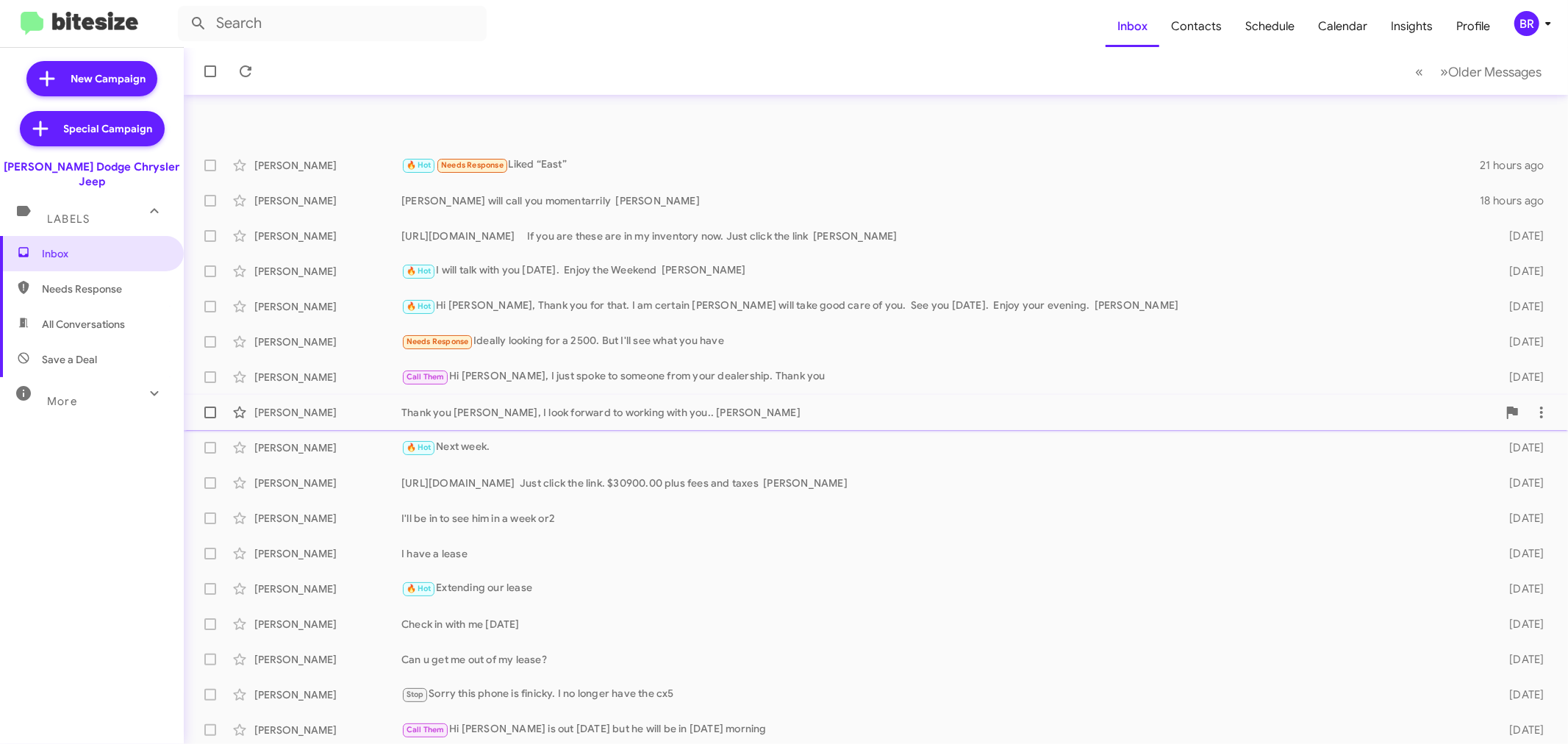
scroll to position [109, 0]
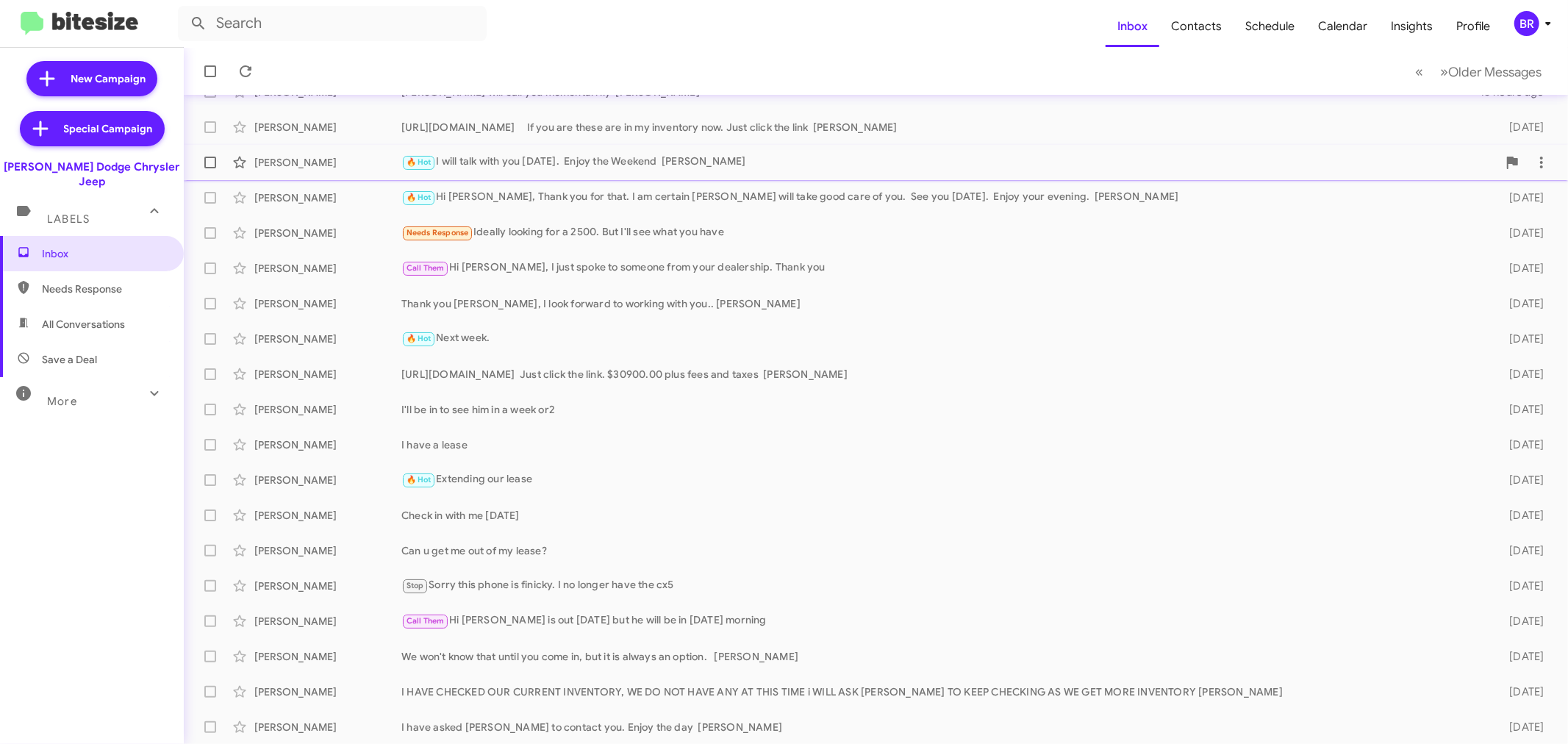
click at [683, 148] on div "Kevin Droner 🔥 Hot I will talk with you Monday. Enjoy the Weekend Patti 2 days …" at bounding box center [876, 162] width 1361 height 29
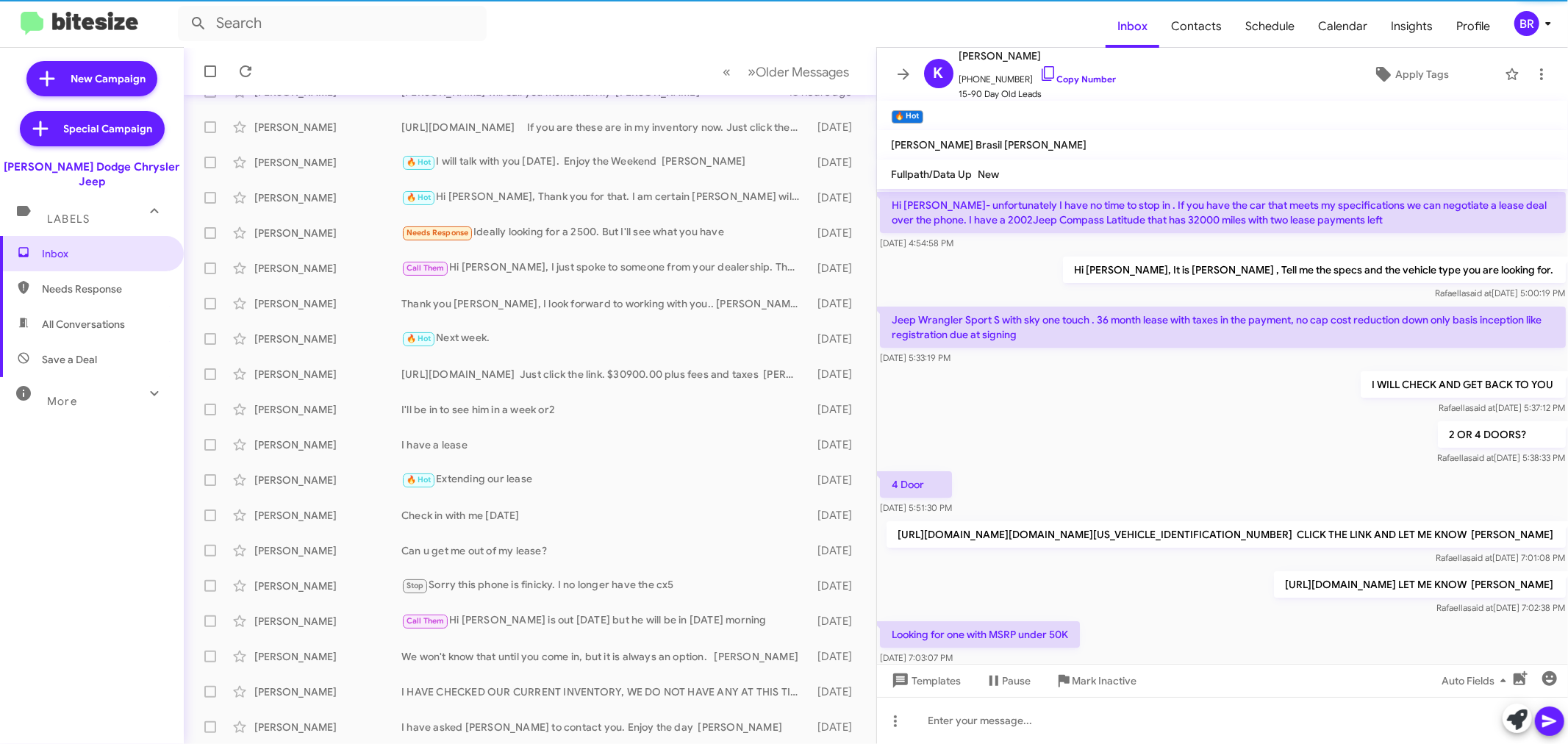
scroll to position [612, 0]
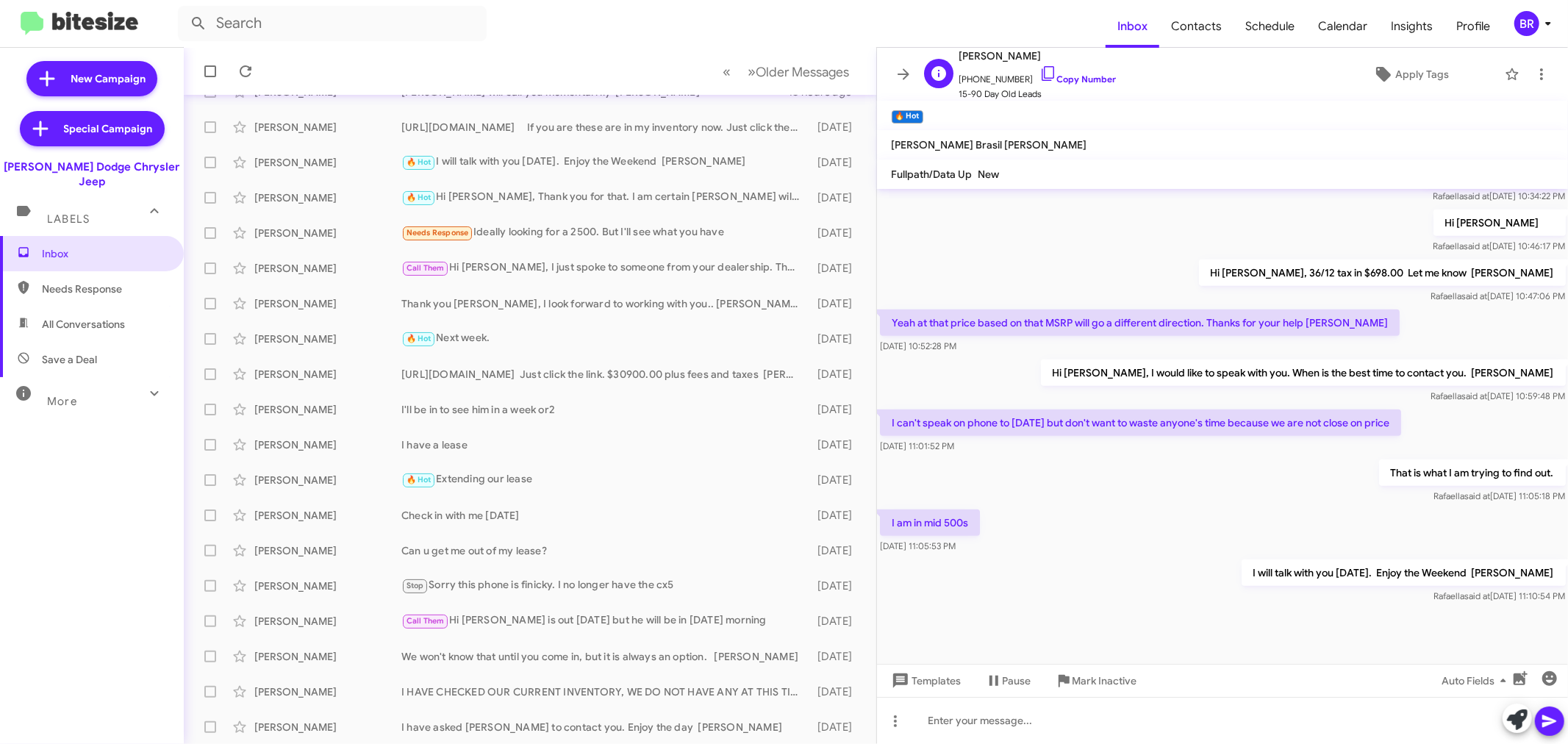
click at [1059, 87] on span "15-90 Day Old Leads" at bounding box center [1038, 94] width 157 height 15
click at [1060, 85] on span "+18622226183 Copy Number" at bounding box center [1038, 74] width 157 height 22
click at [1069, 78] on link "Copy Number" at bounding box center [1078, 78] width 77 height 11
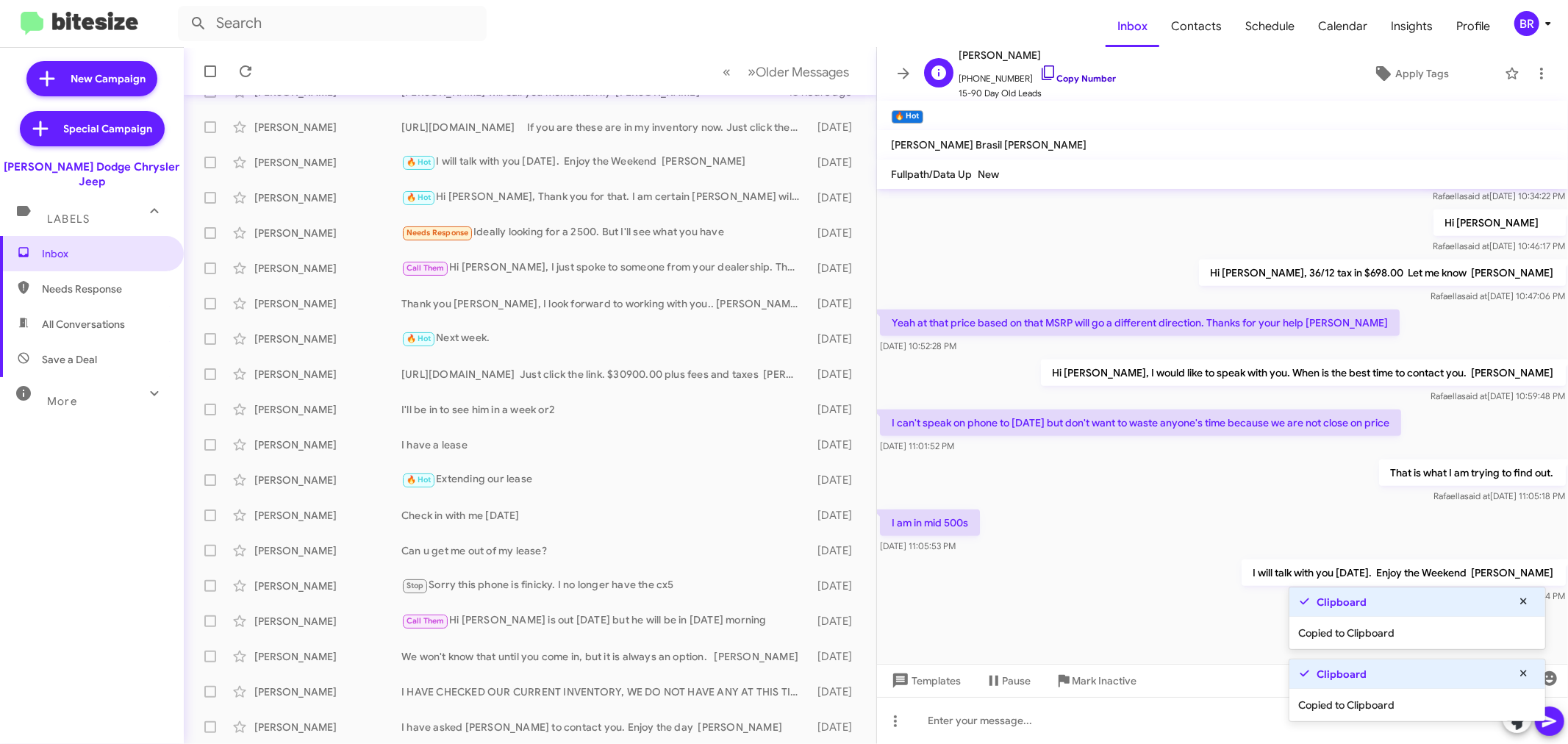
click at [1060, 77] on link "Copy Number" at bounding box center [1078, 78] width 77 height 11
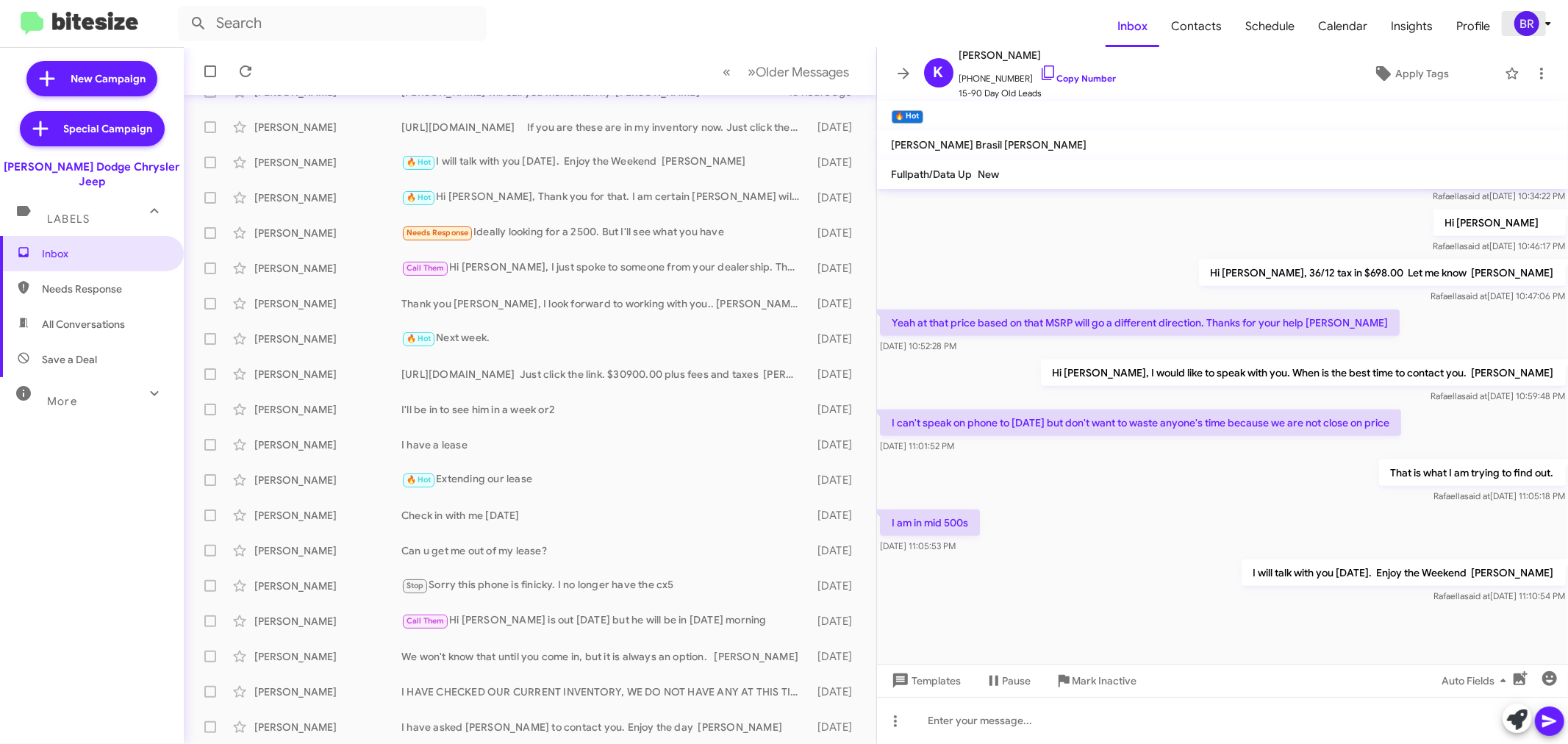
click at [1535, 16] on div "BR" at bounding box center [1527, 23] width 25 height 25
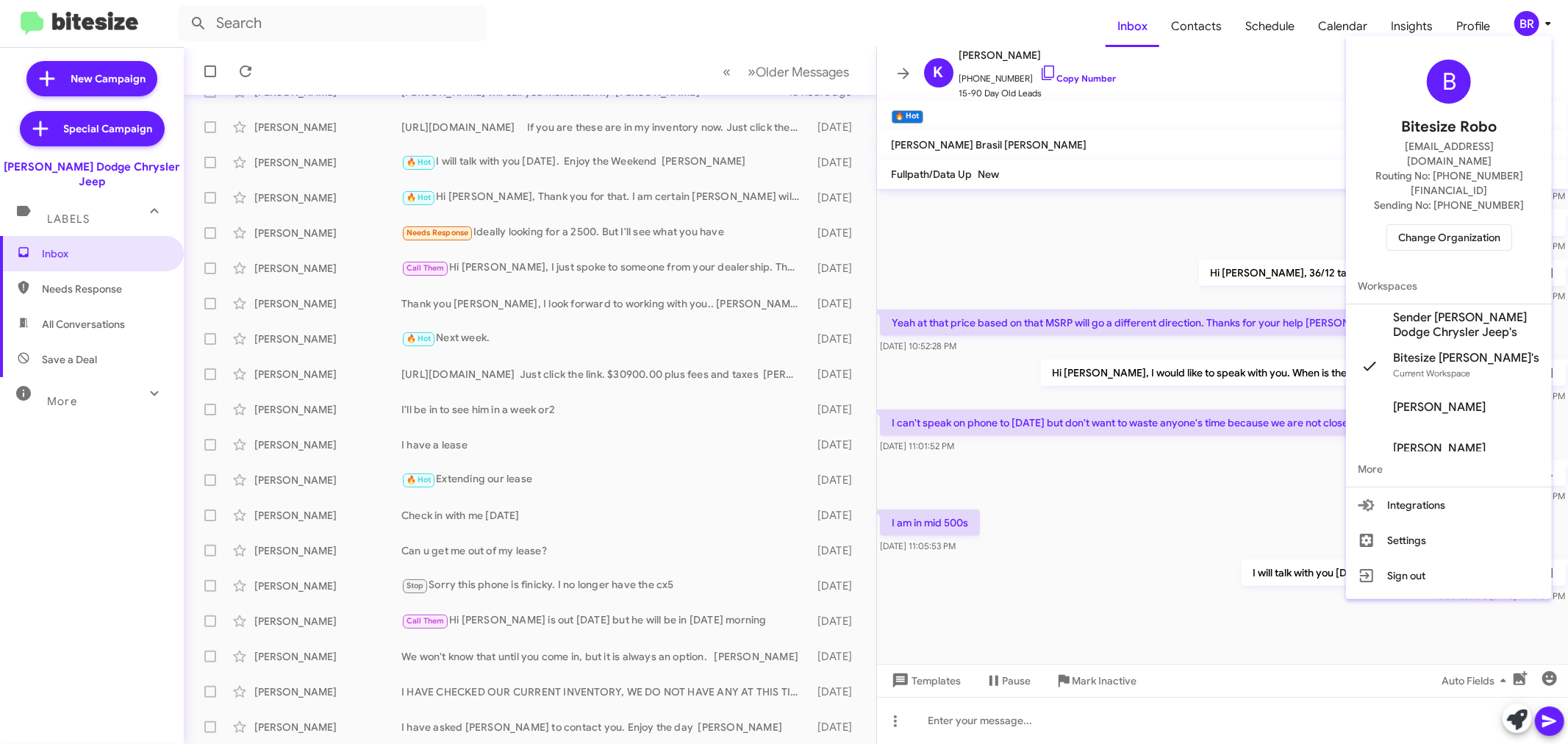
click at [1436, 192] on div "B Bitesize Robo jeks.ocampo1717@gmail.com Routing No: +1 (973) 599-2108 Sending…" at bounding box center [1449, 155] width 206 height 227
click at [1434, 225] on span "Change Organization" at bounding box center [1449, 237] width 103 height 25
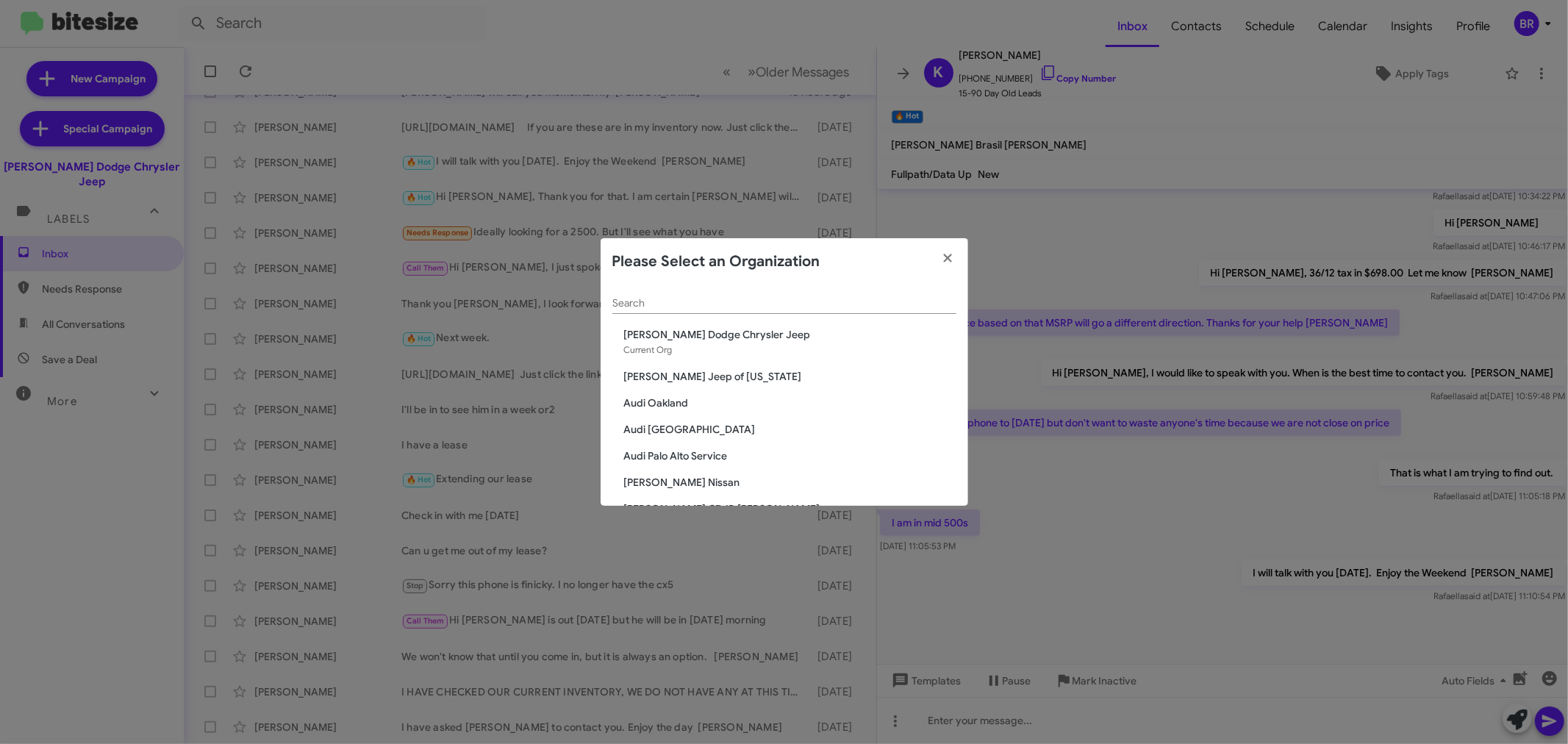
click at [641, 303] on input "Search" at bounding box center [784, 304] width 344 height 12
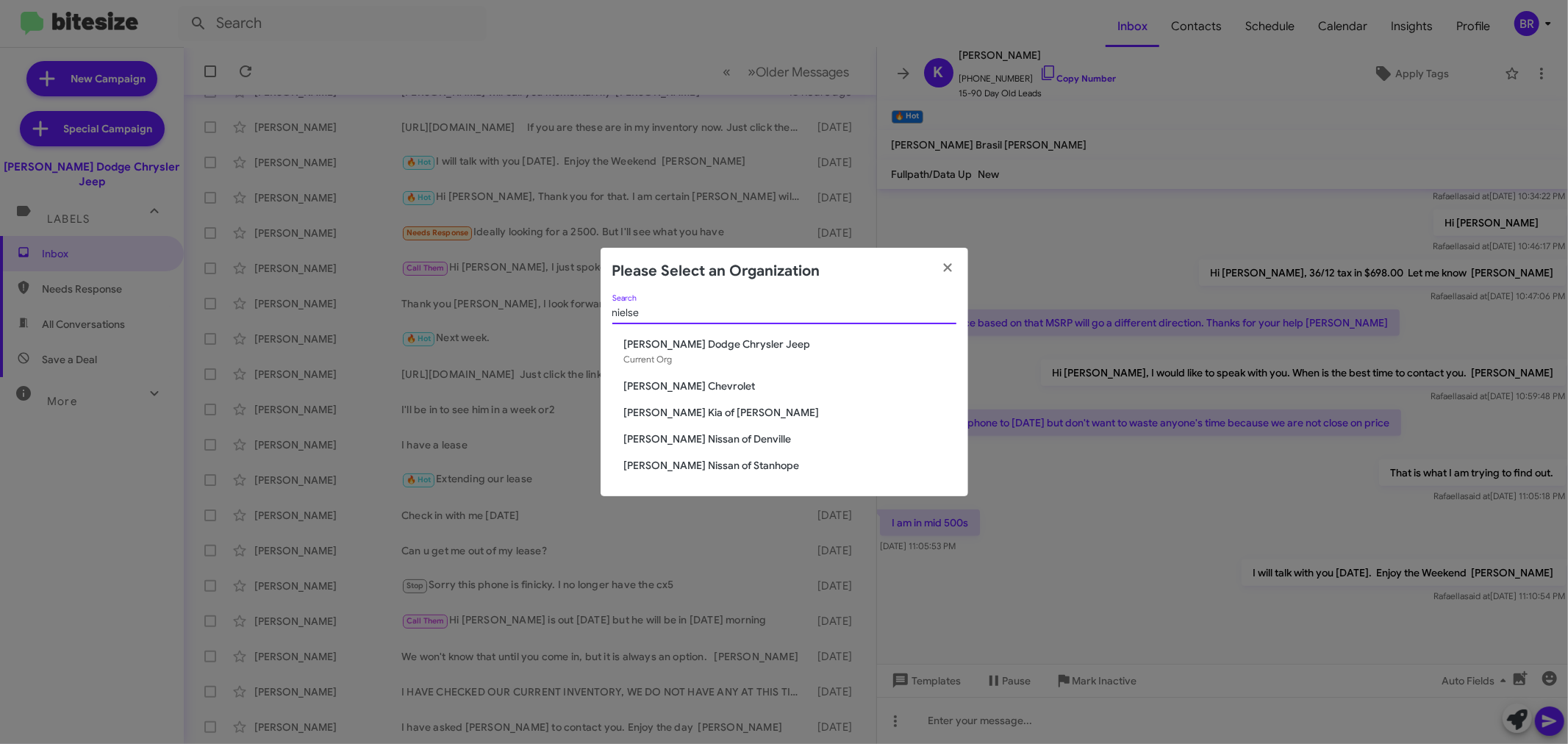
type input "nielse"
click at [655, 419] on span "[PERSON_NAME] Kia of [PERSON_NAME]" at bounding box center [790, 412] width 332 height 15
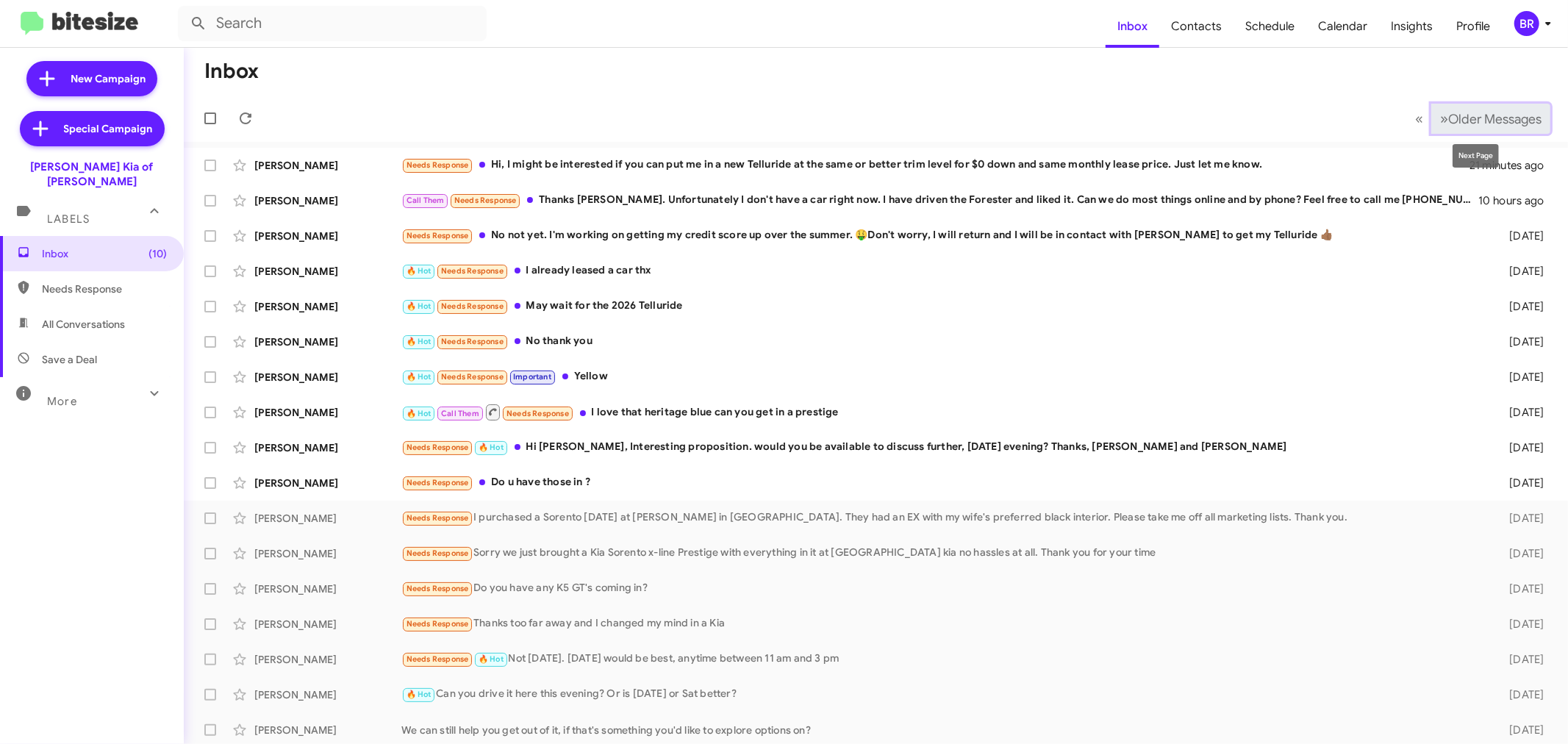
click at [1486, 111] on span "Older Messages" at bounding box center [1495, 119] width 94 height 16
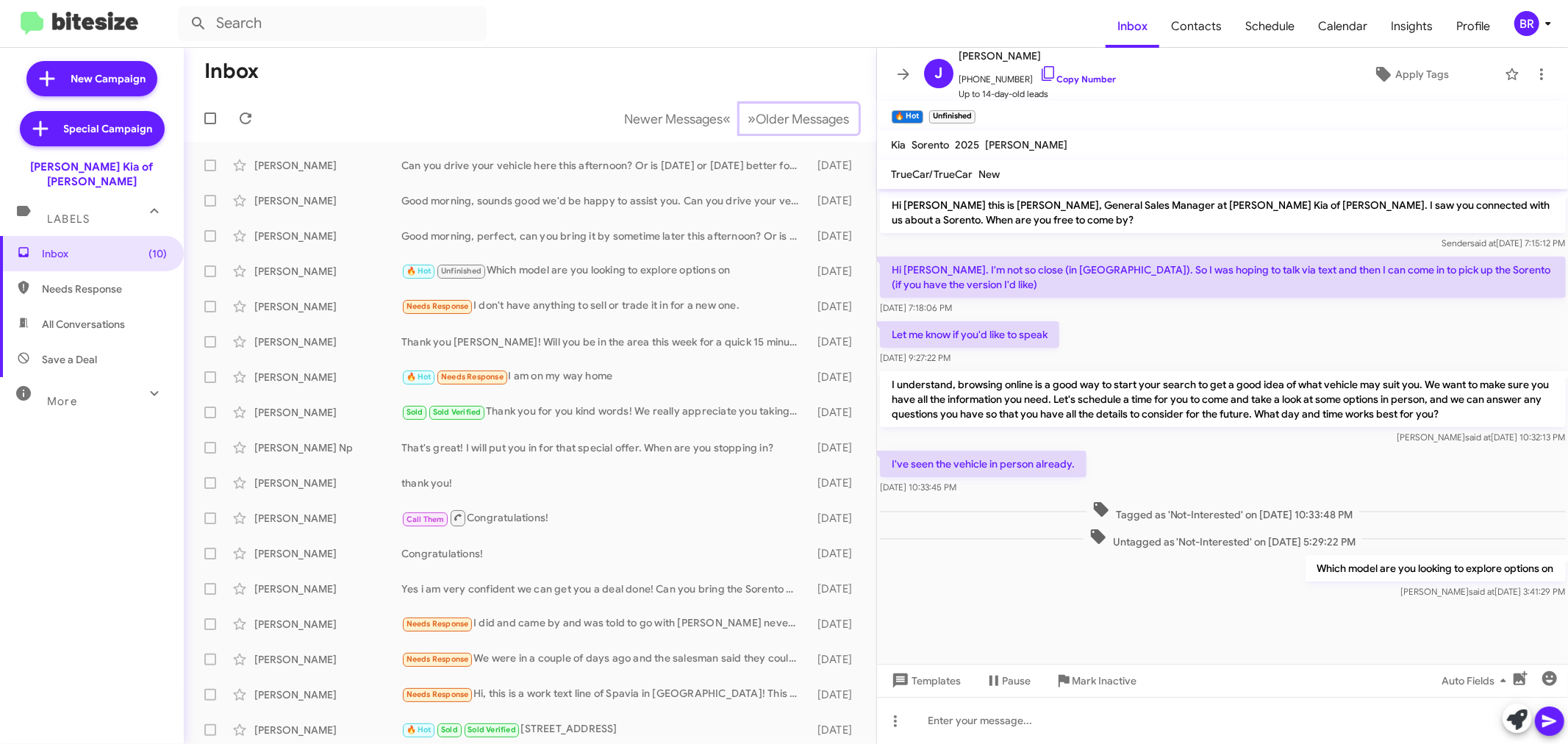
click at [739, 104] on button "» Next Older Messages" at bounding box center [799, 119] width 119 height 30
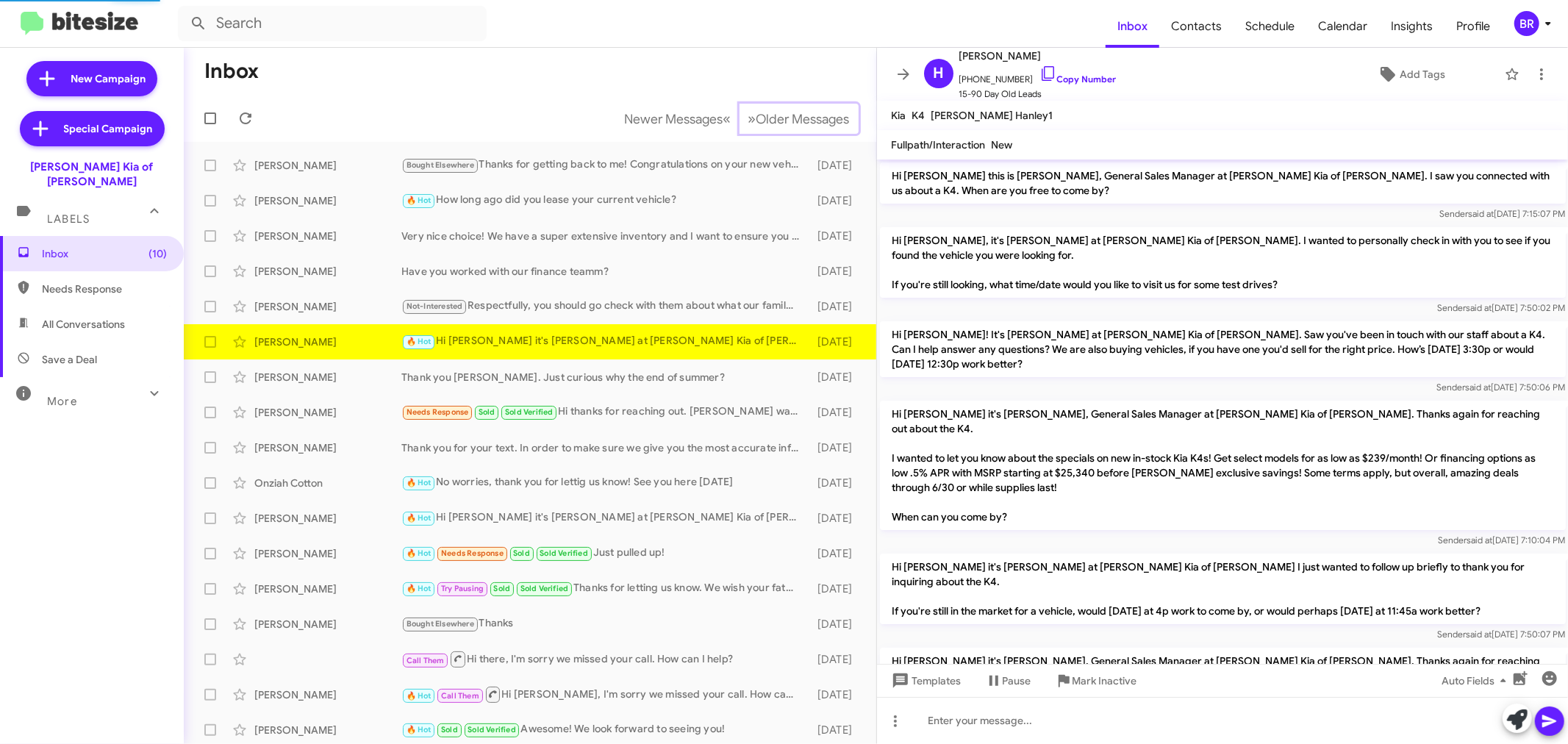
scroll to position [987, 0]
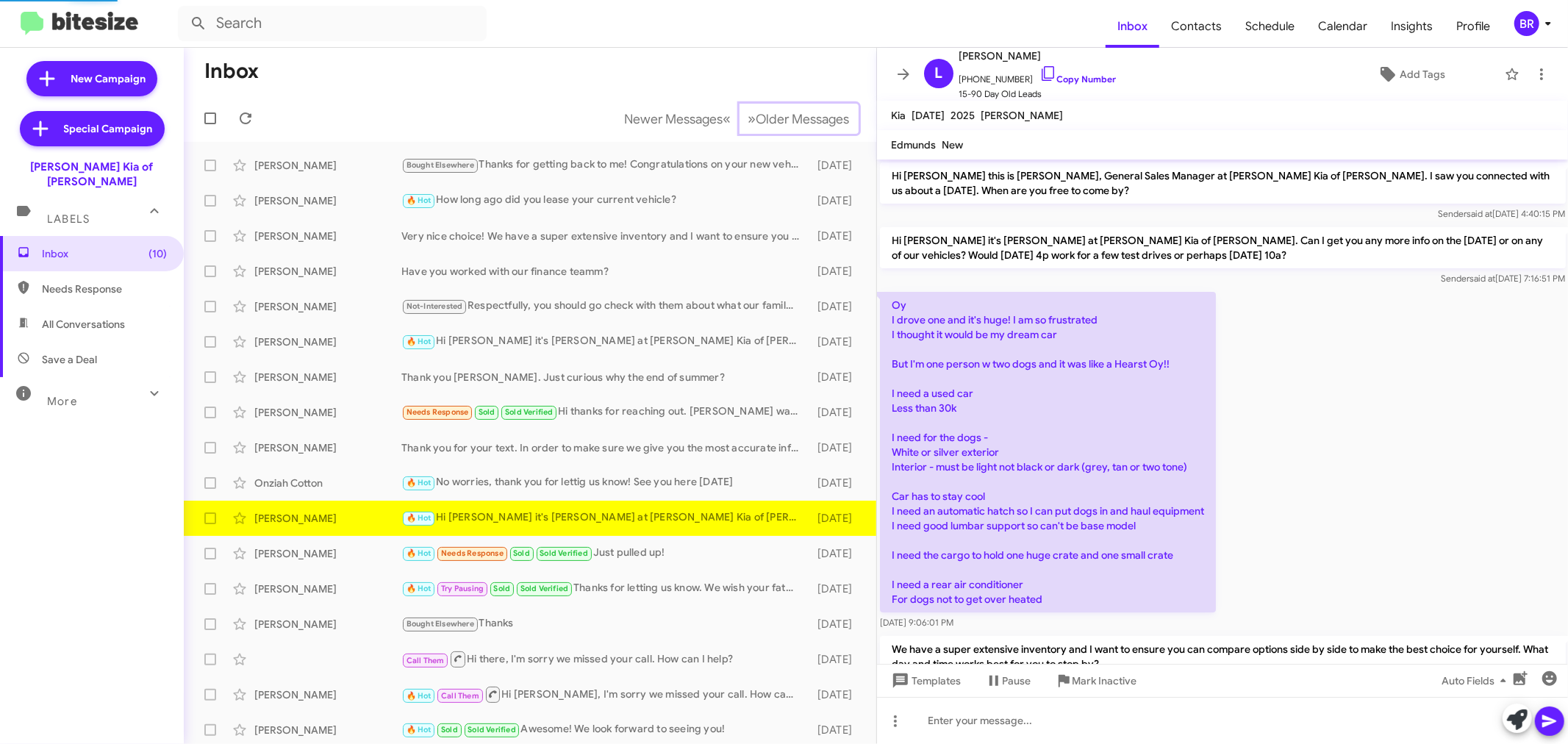
scroll to position [796, 0]
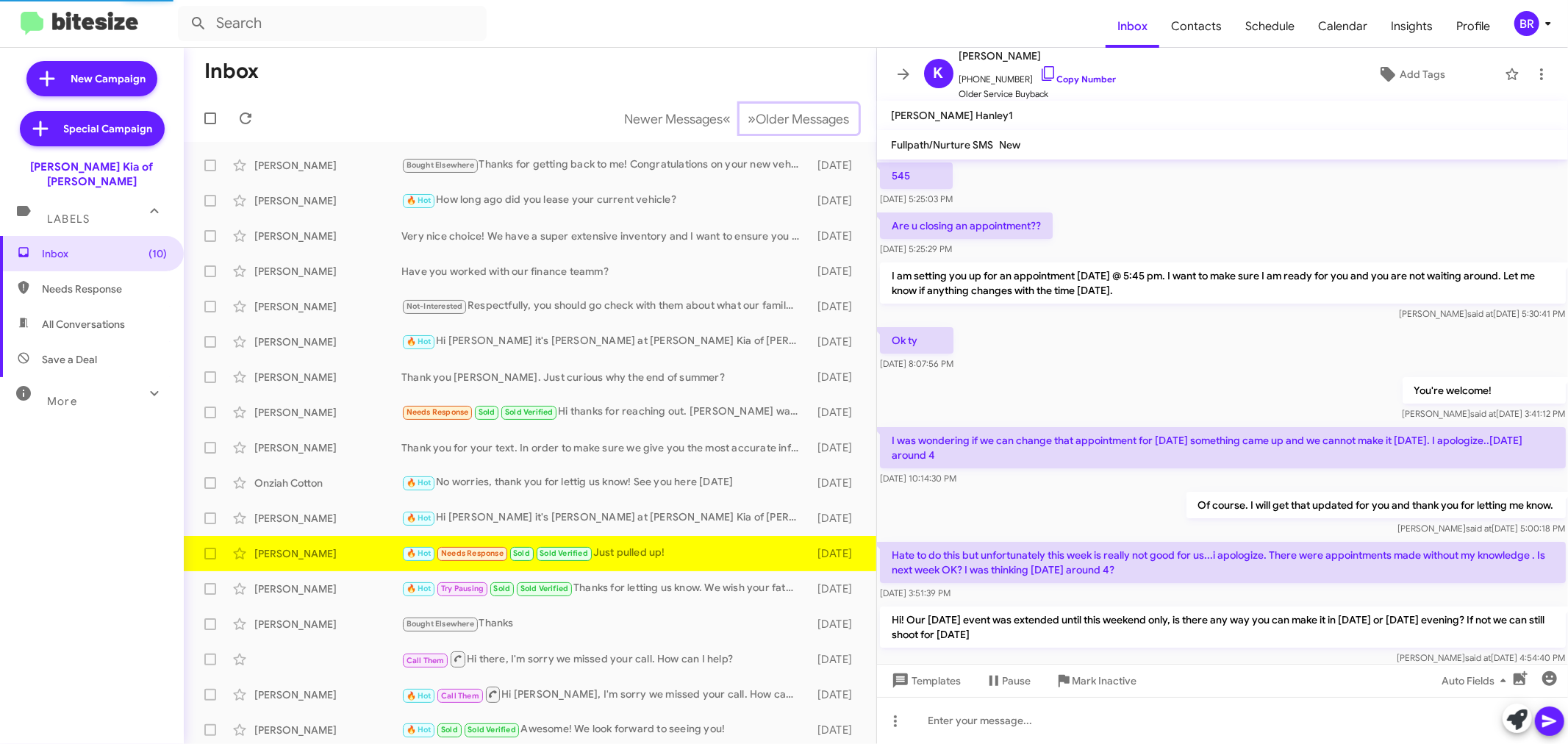
scroll to position [597, 0]
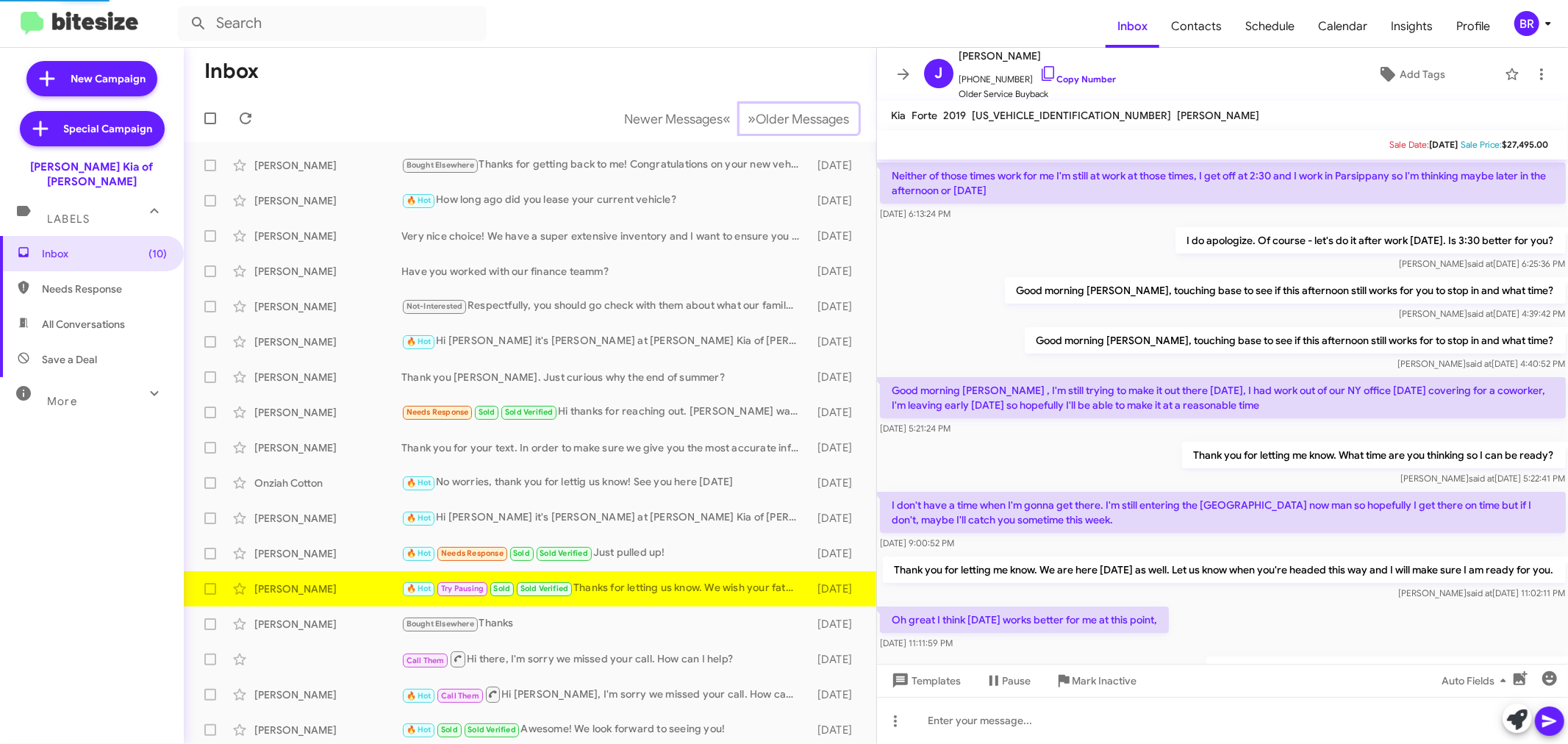
scroll to position [626, 0]
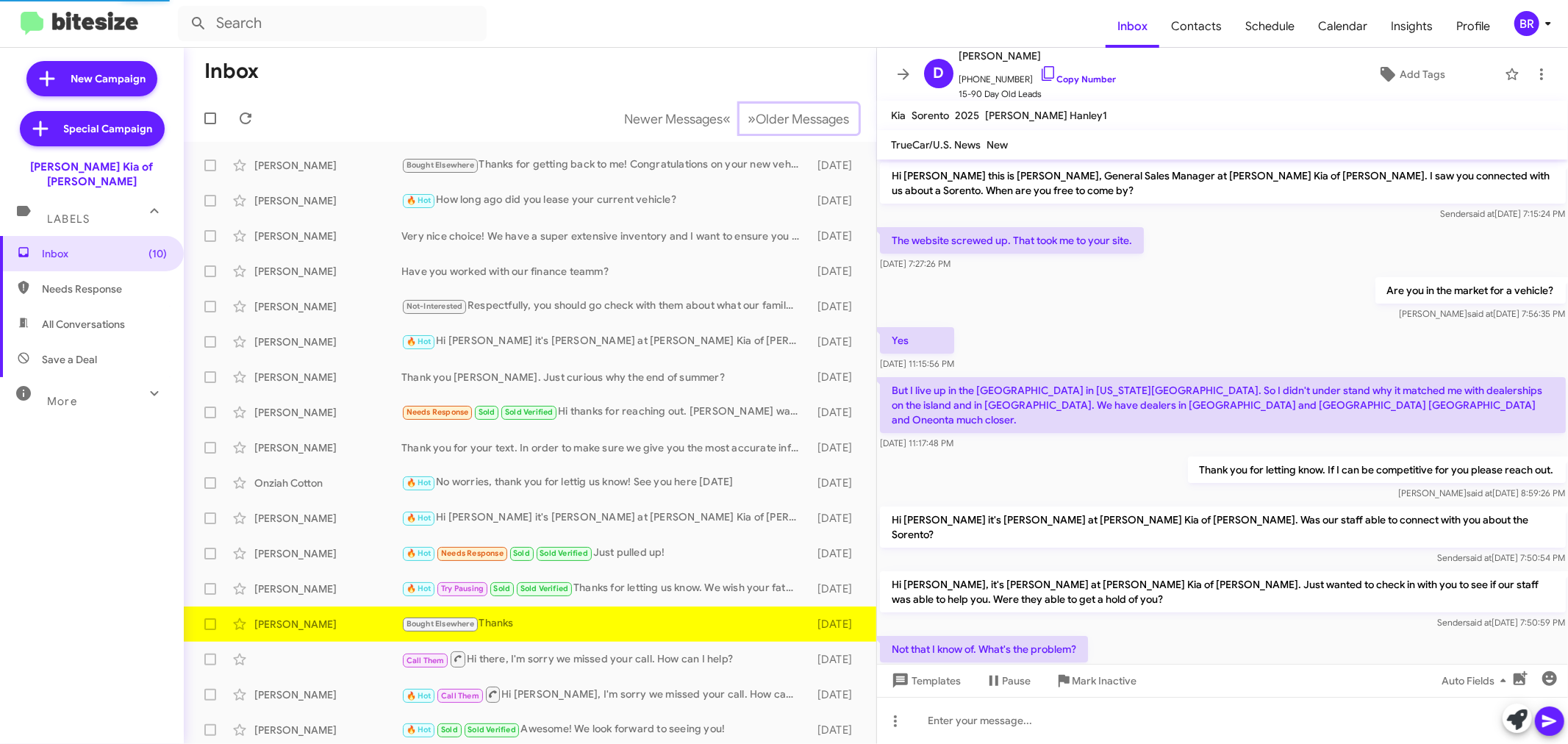
scroll to position [421, 0]
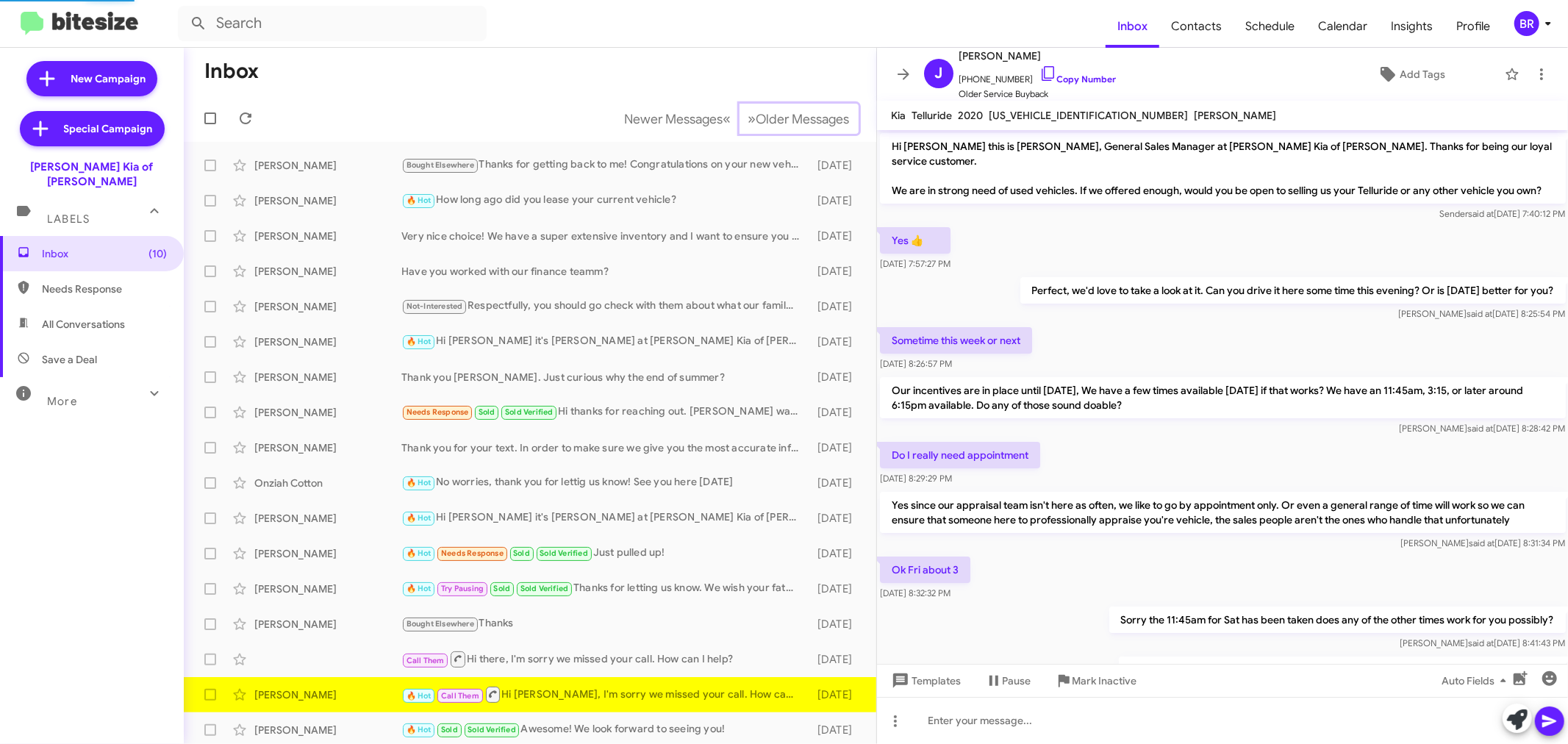
scroll to position [436, 0]
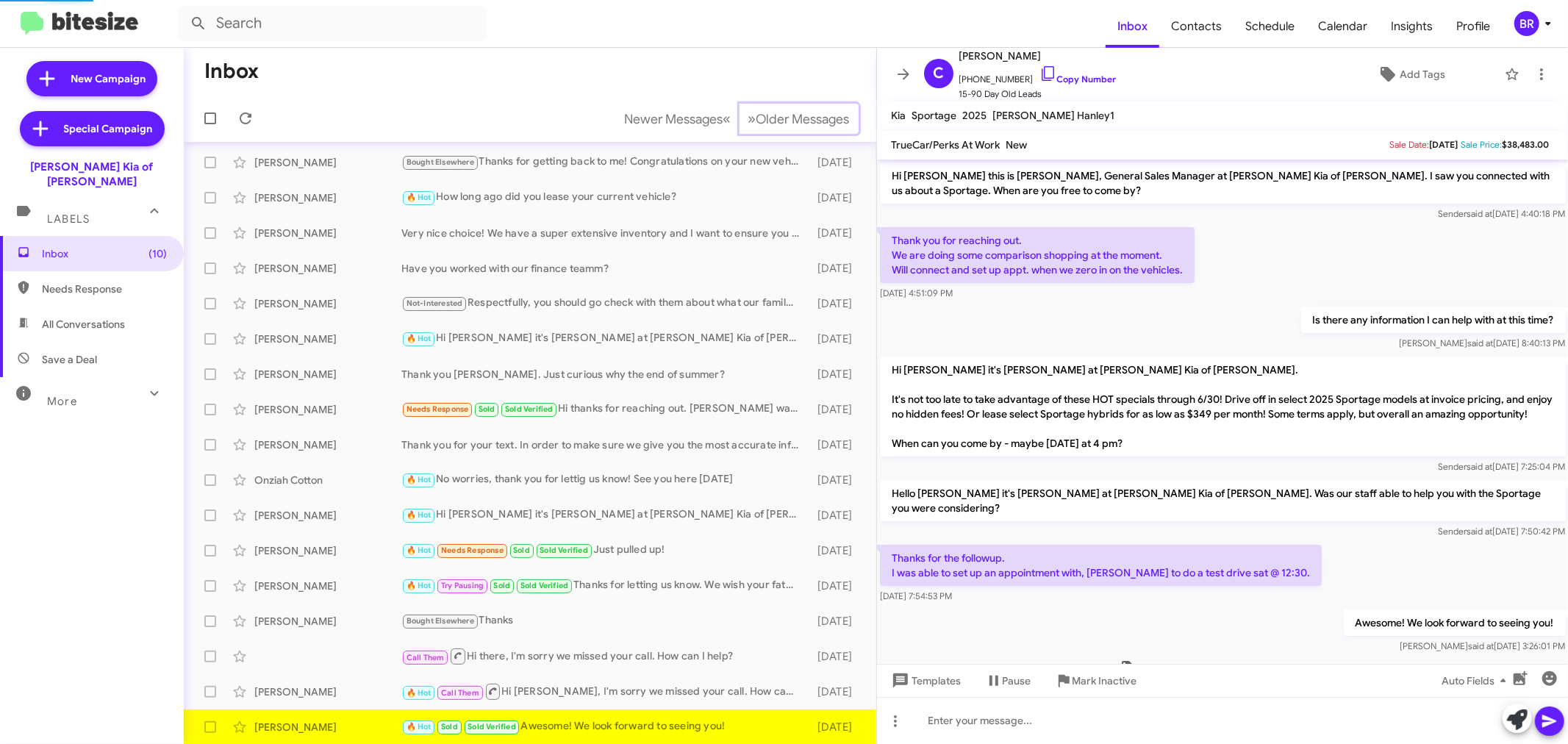
scroll to position [79, 0]
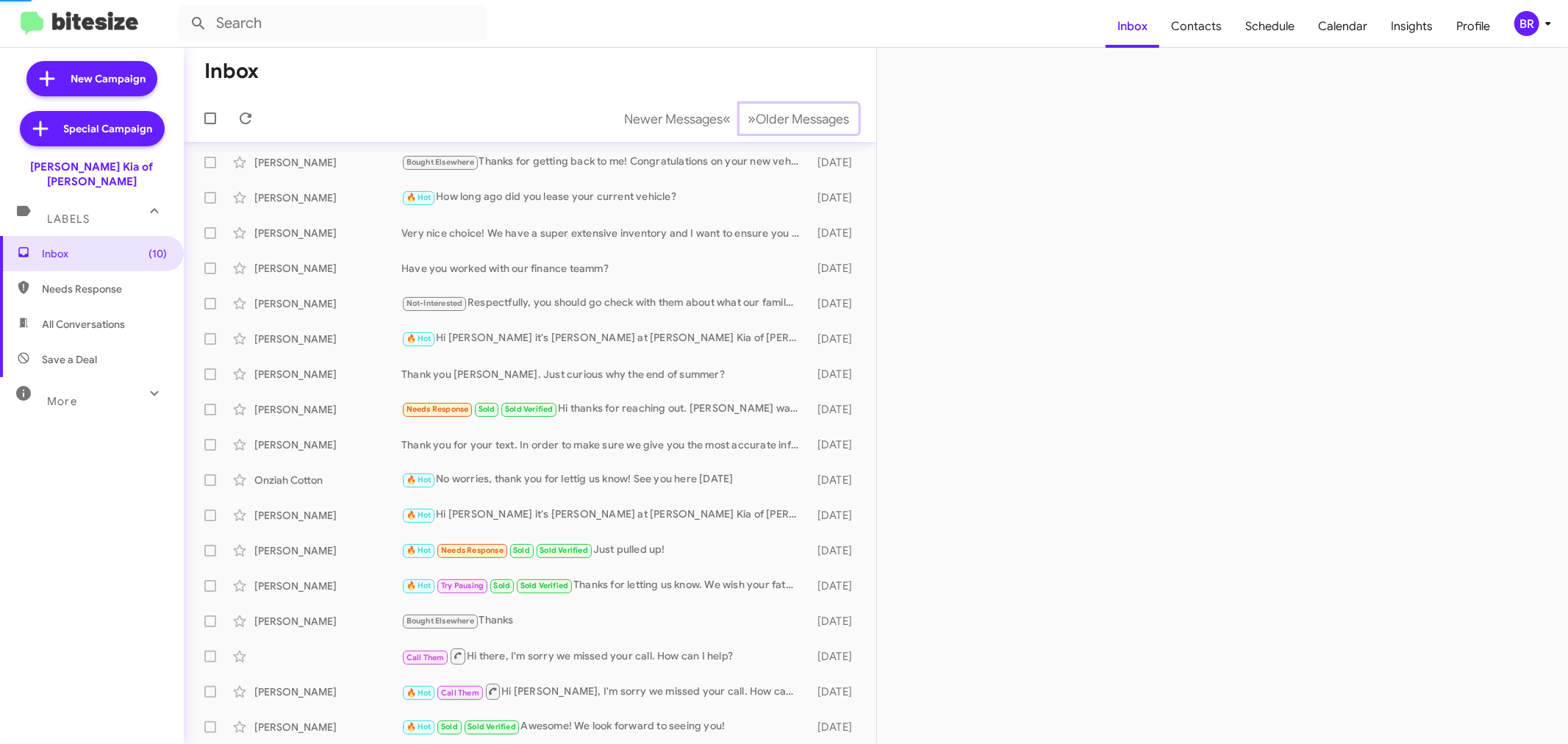
scroll to position [38, 0]
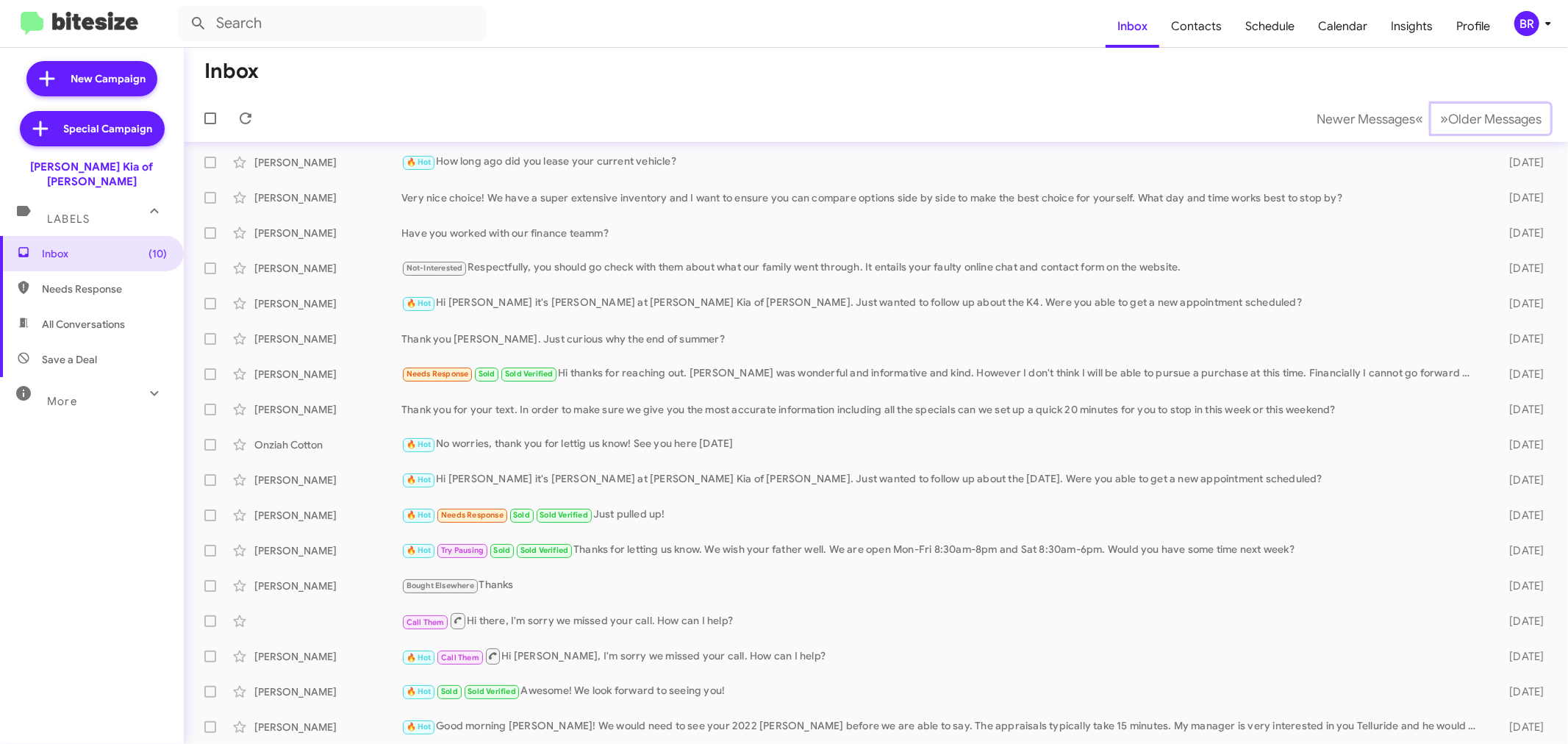
scroll to position [74, 0]
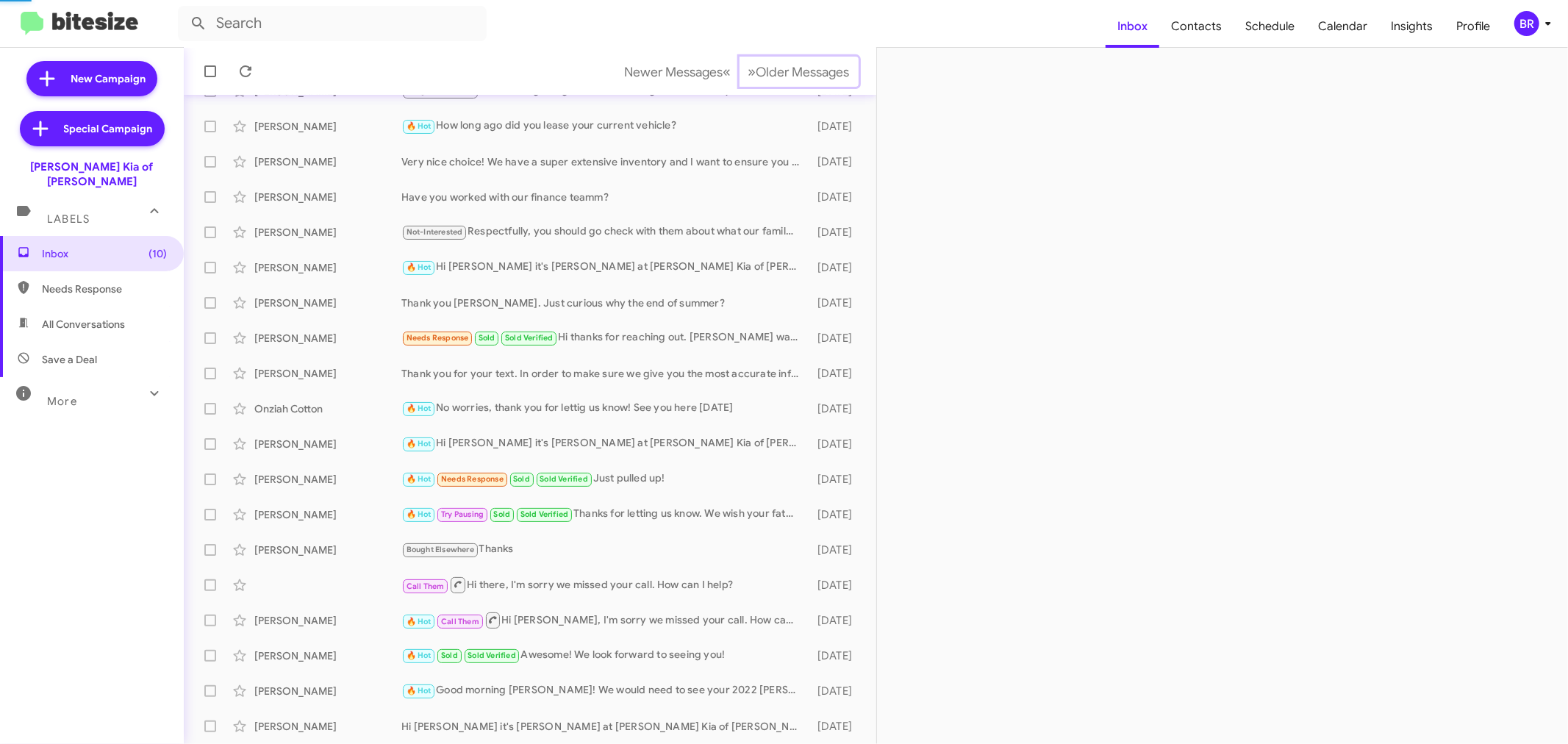
scroll to position [109, 0]
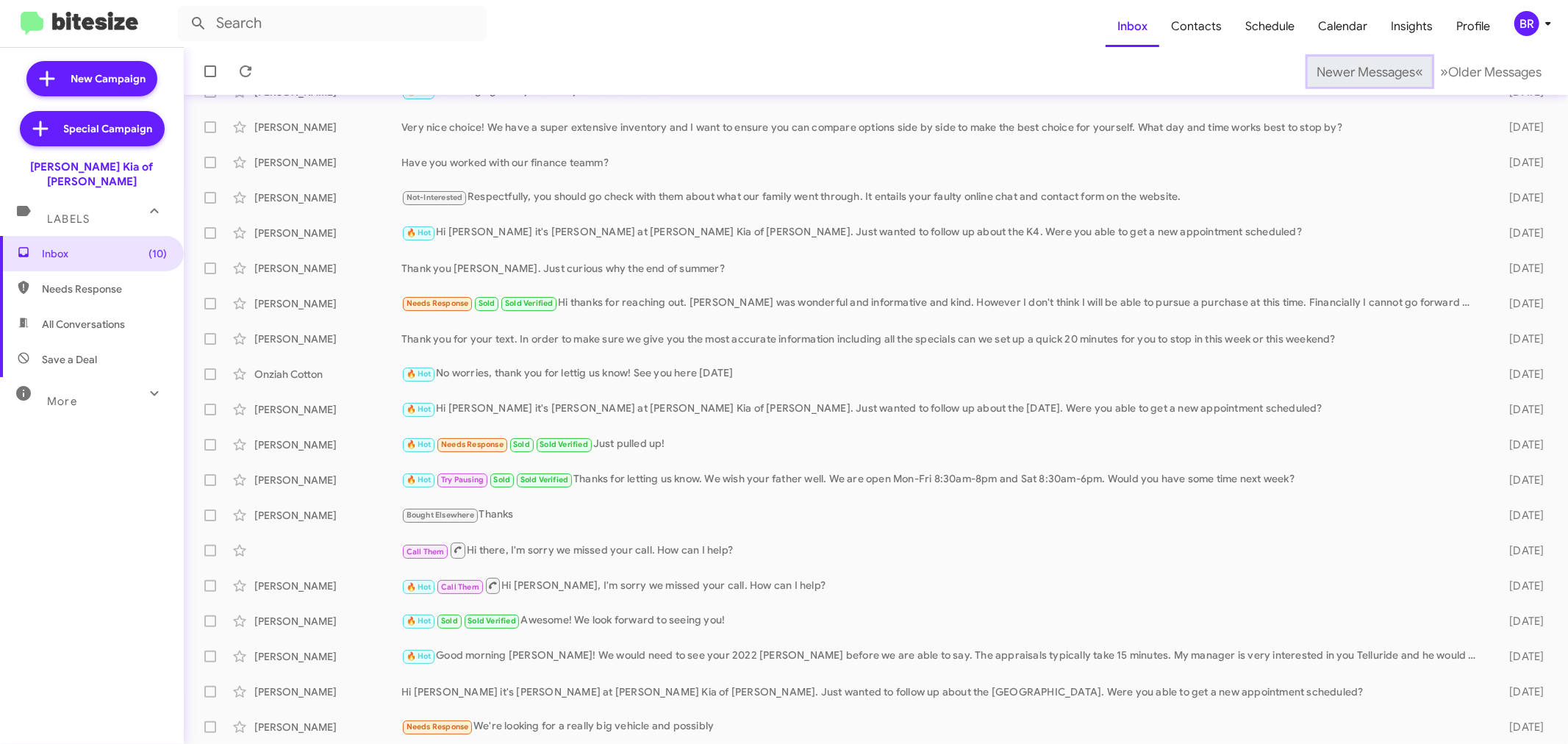
click at [1343, 70] on span "Newer Messages" at bounding box center [1366, 72] width 99 height 16
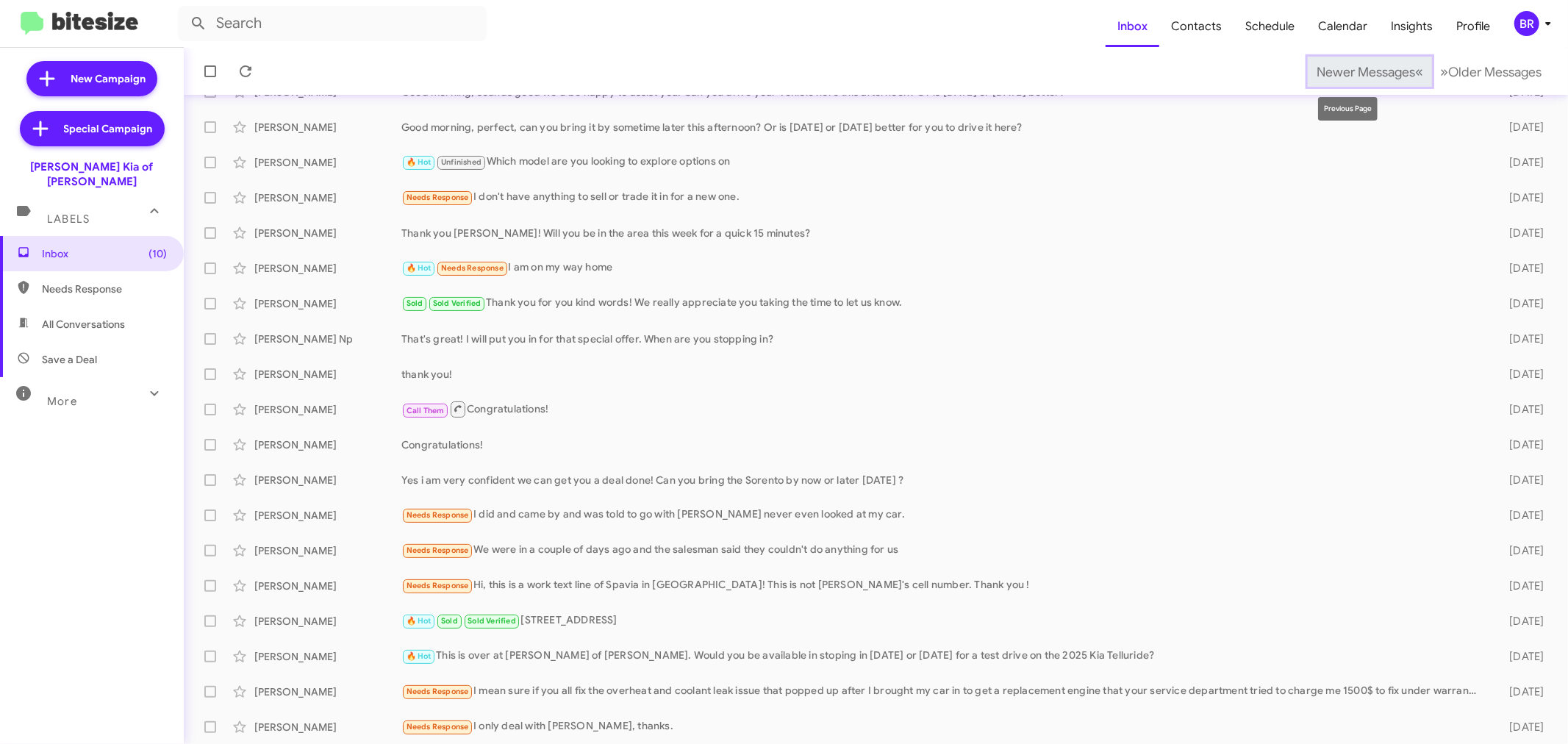
scroll to position [100, 0]
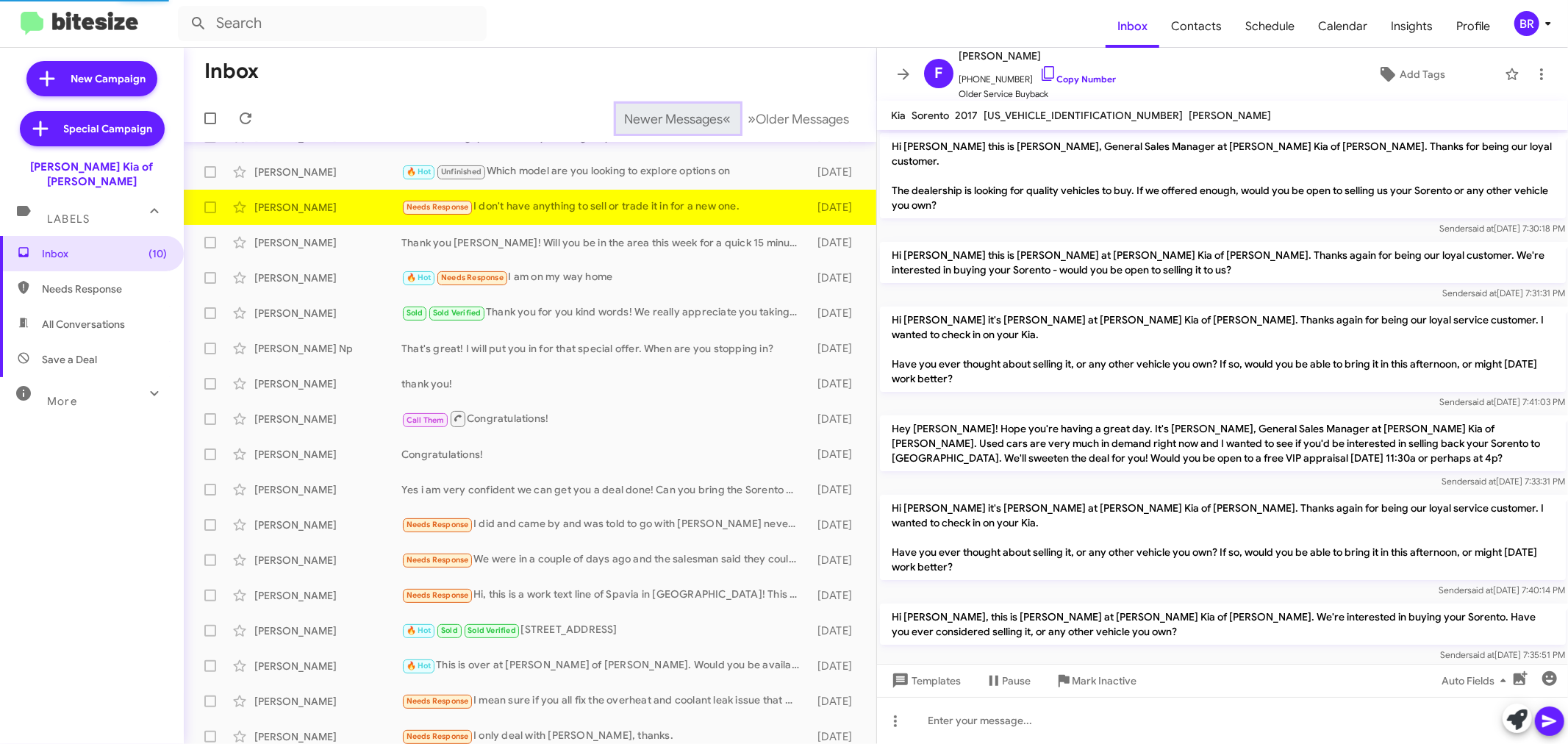
scroll to position [174, 0]
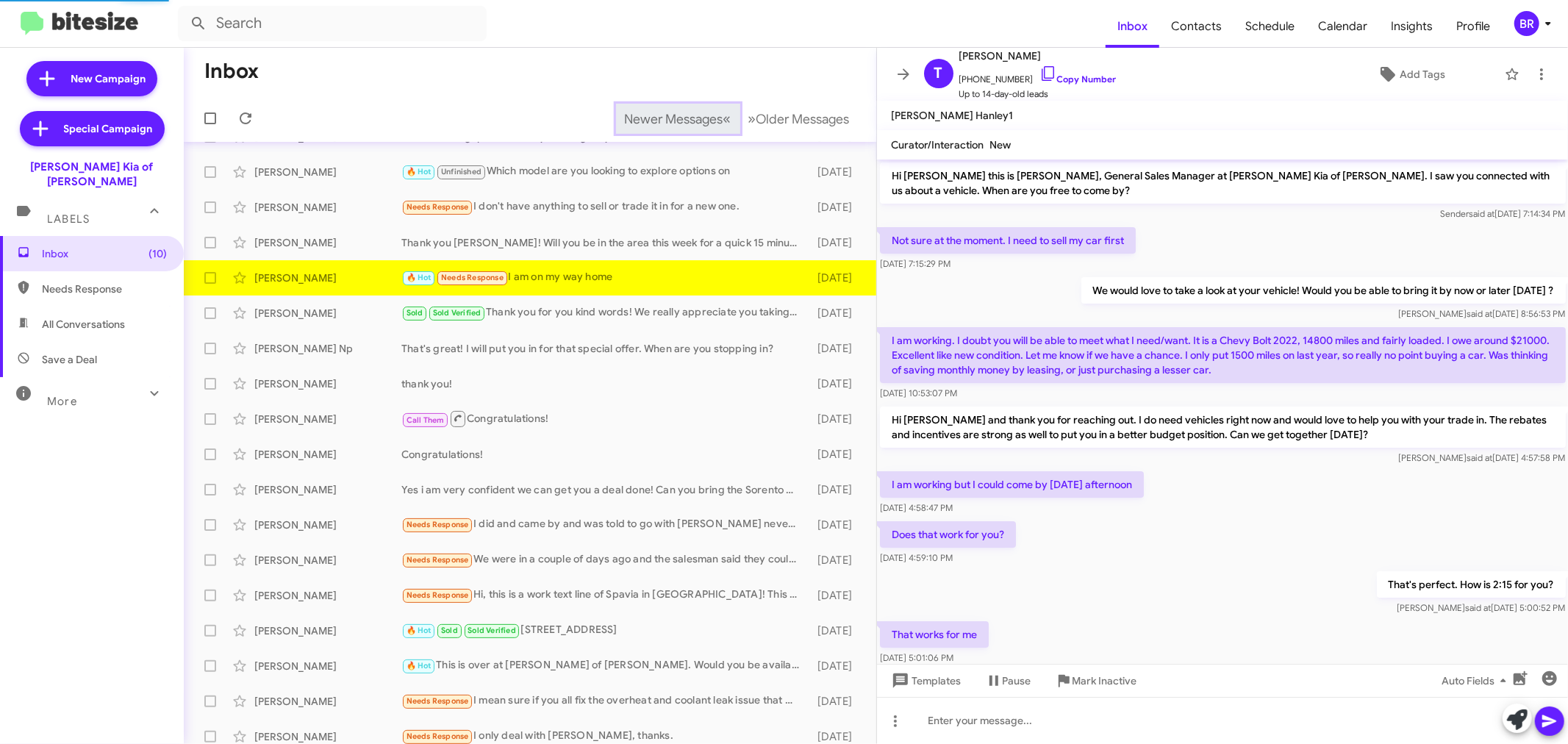
scroll to position [572, 0]
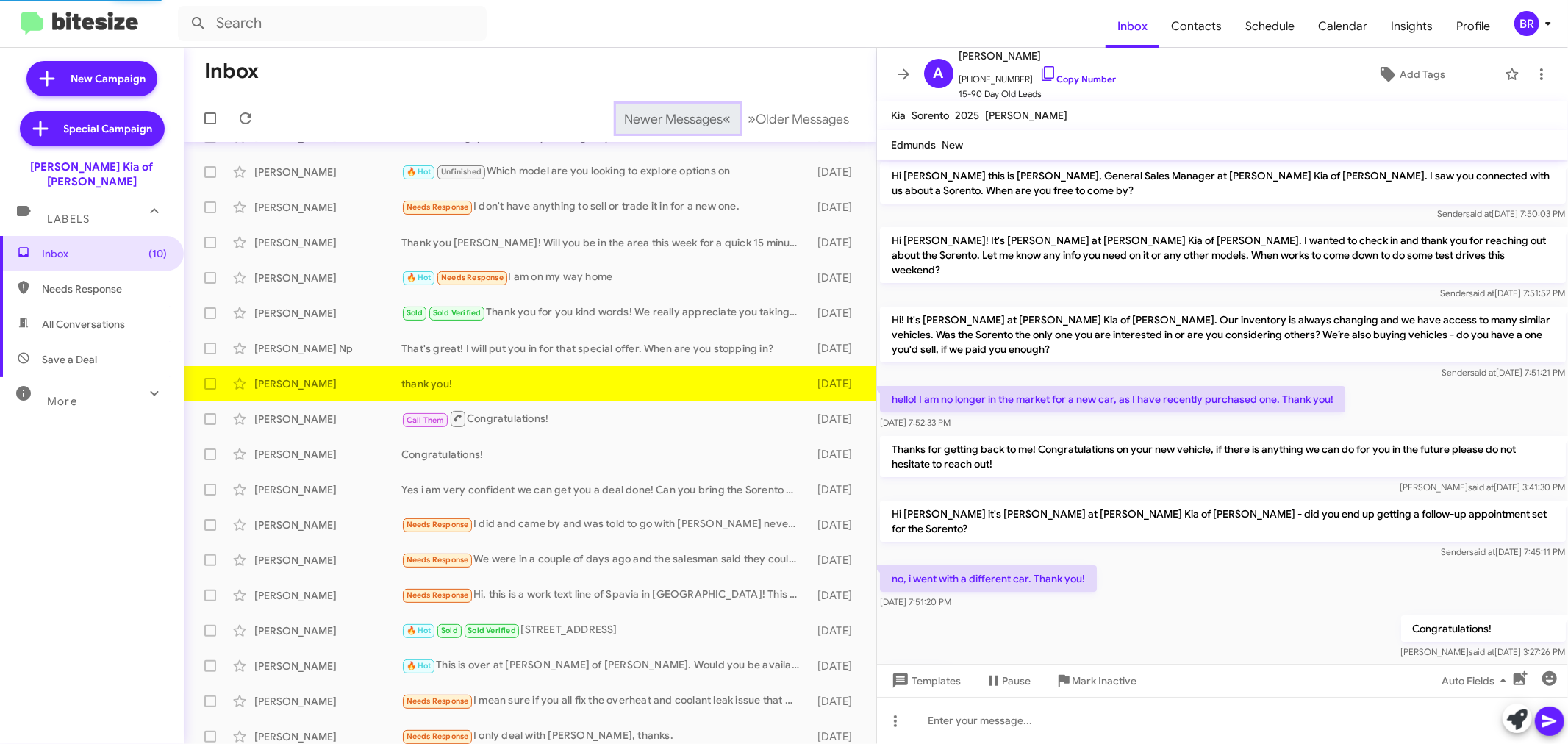
scroll to position [52, 0]
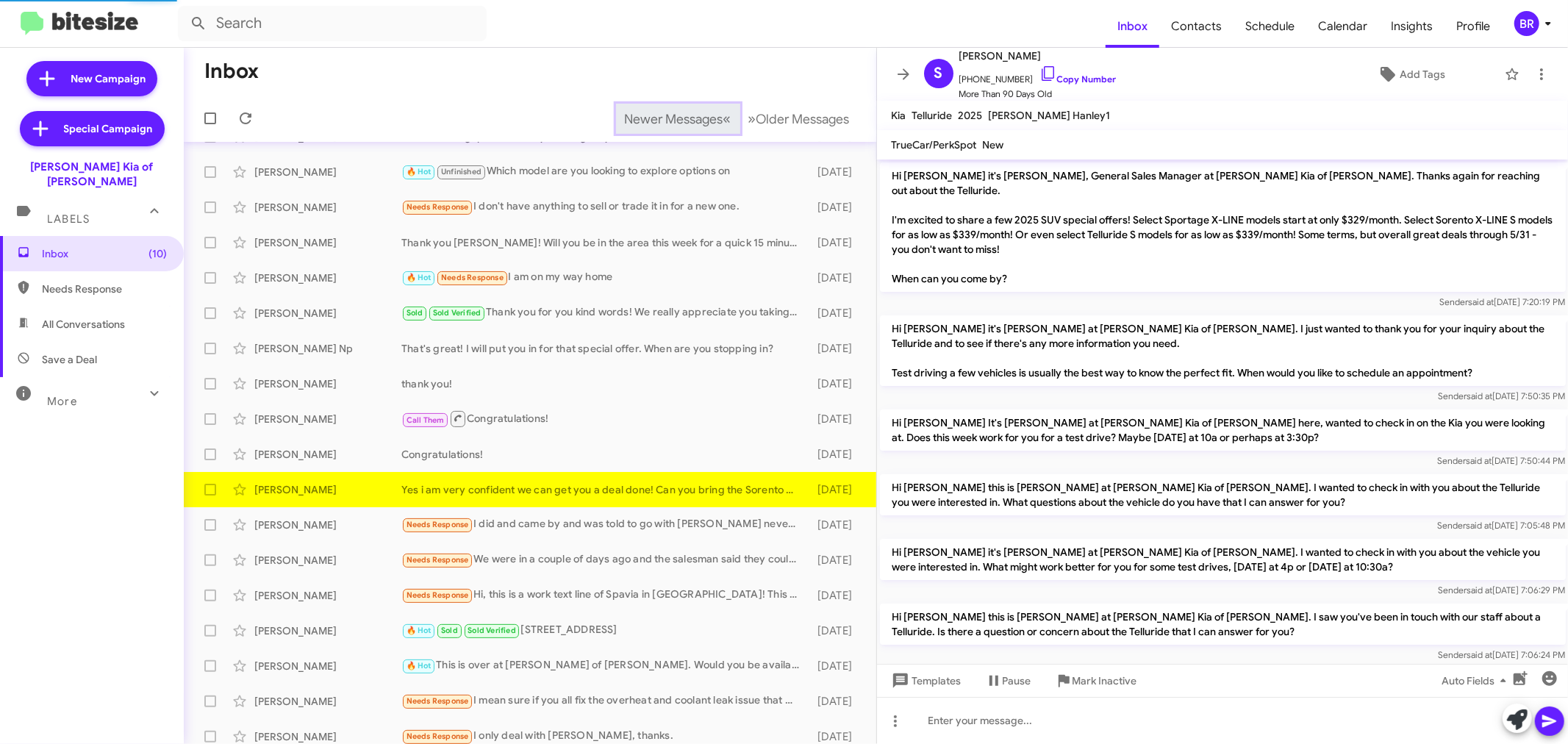
scroll to position [921, 0]
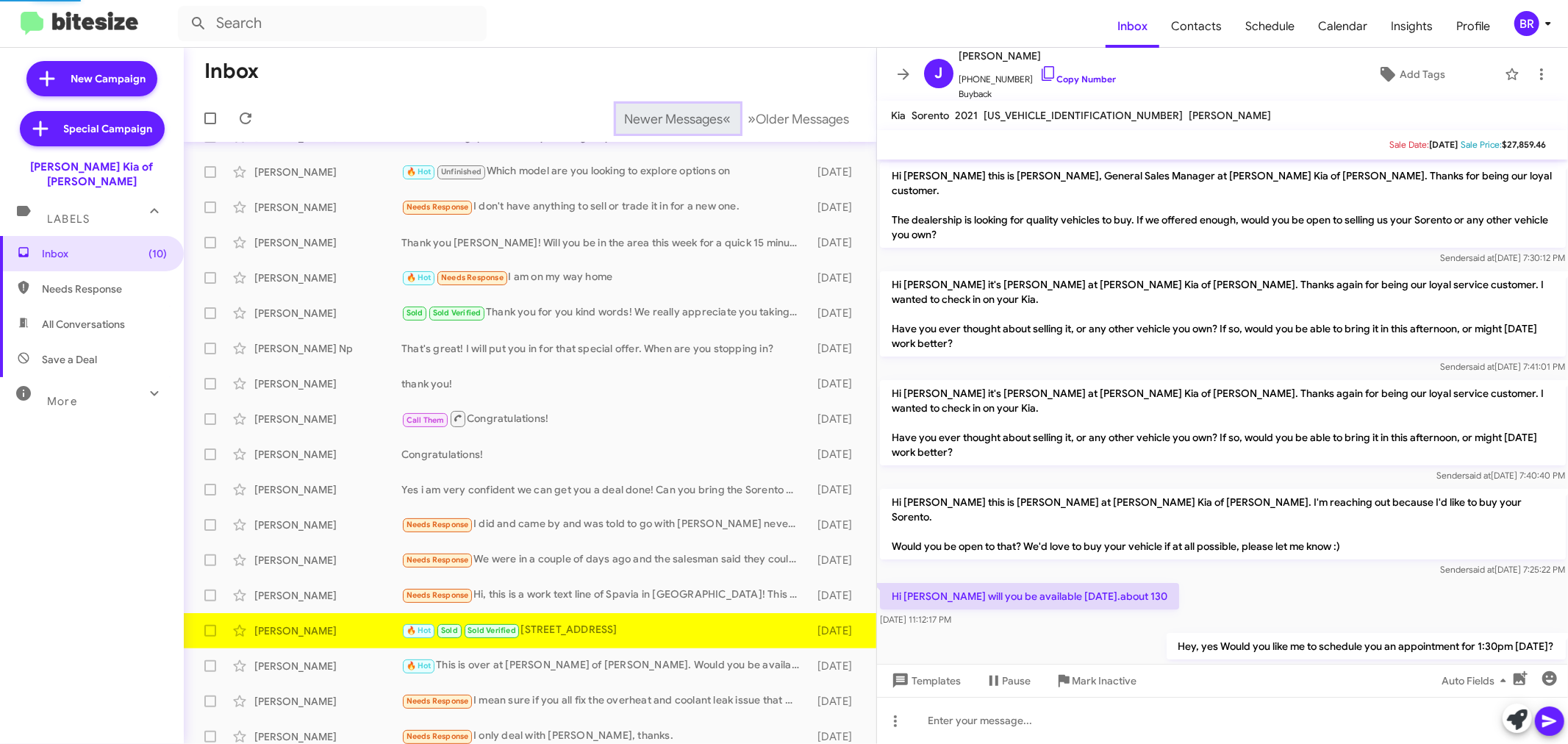
scroll to position [231, 0]
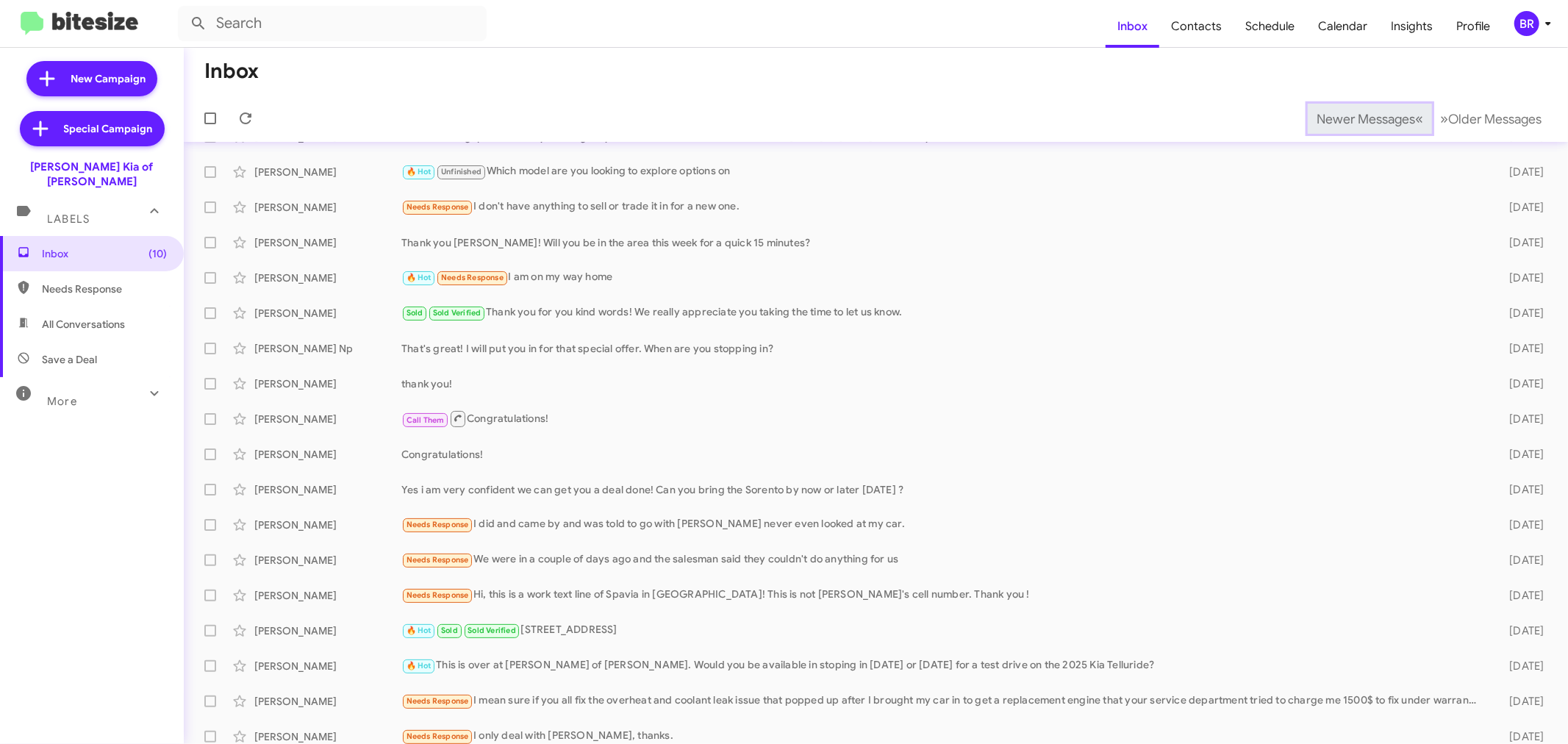
scroll to position [109, 0]
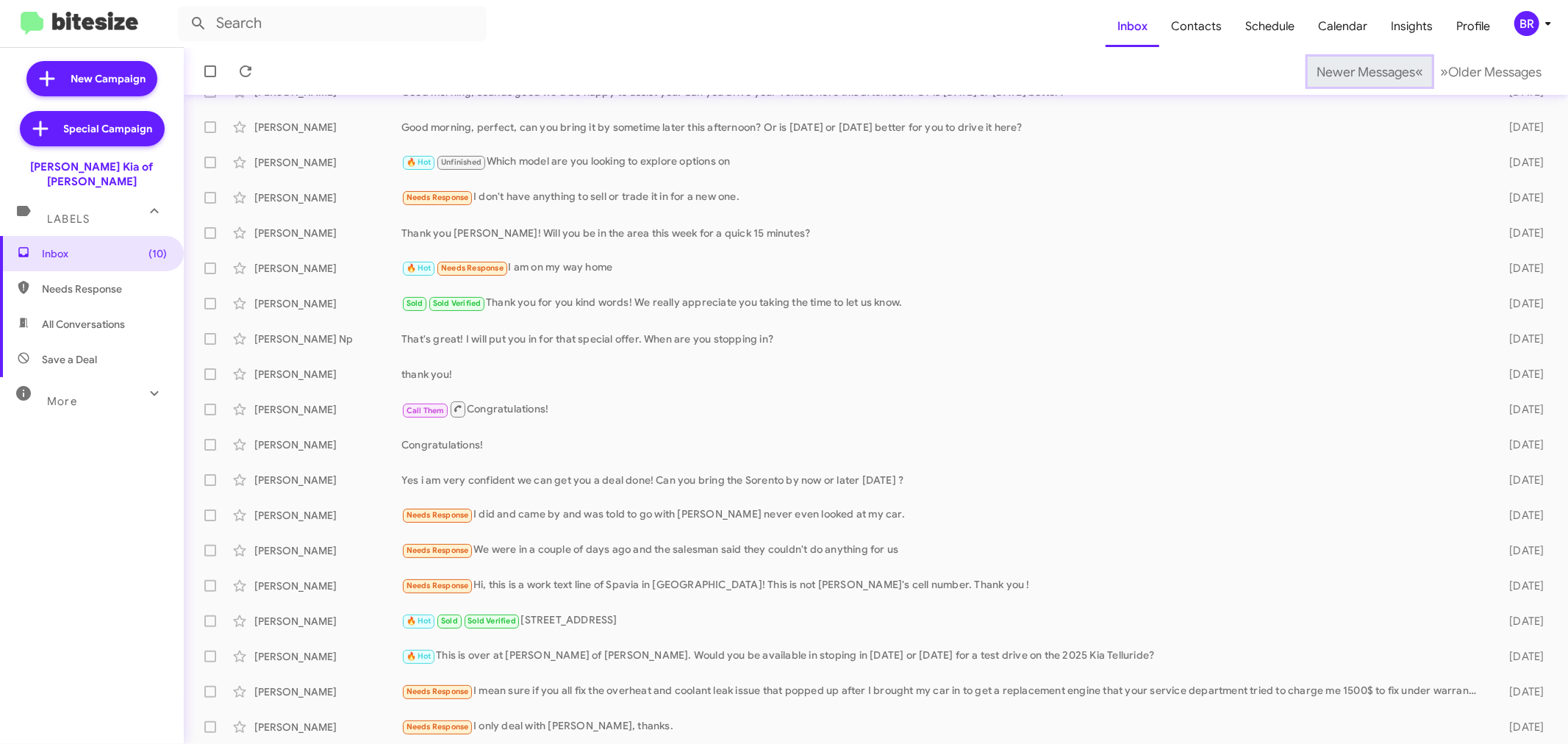
click at [1343, 70] on span "Newer Messages" at bounding box center [1366, 72] width 99 height 16
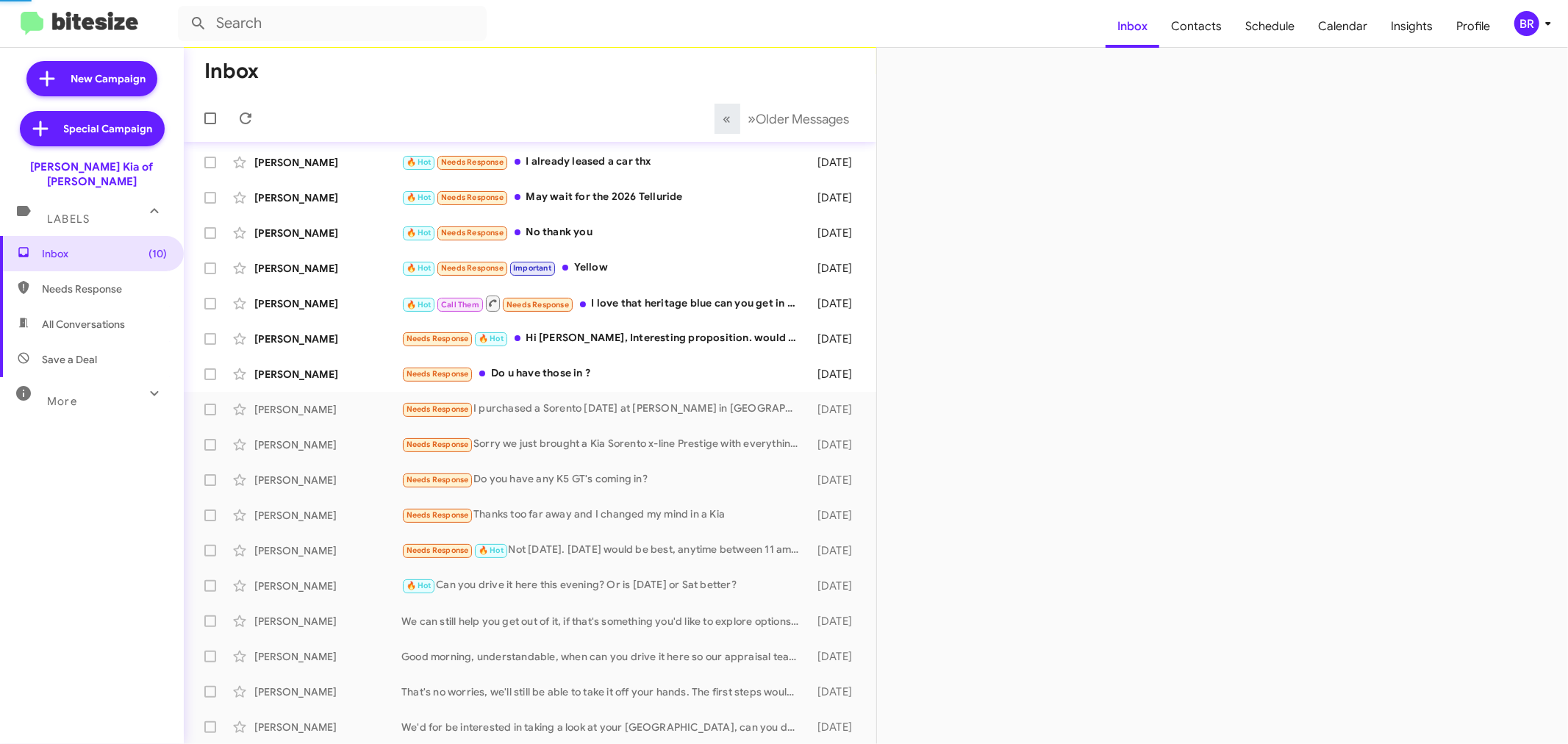
scroll to position [100, 0]
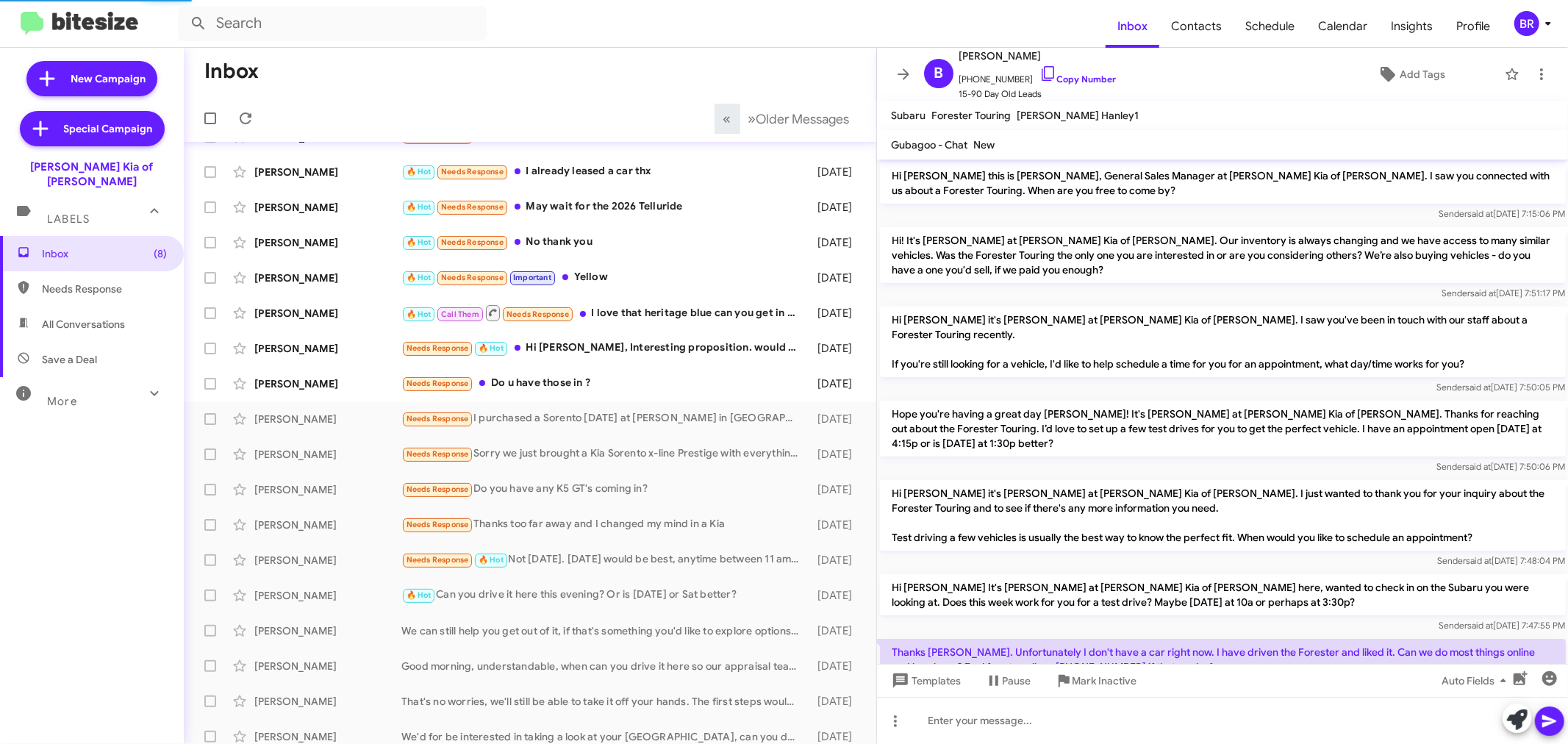
scroll to position [47, 0]
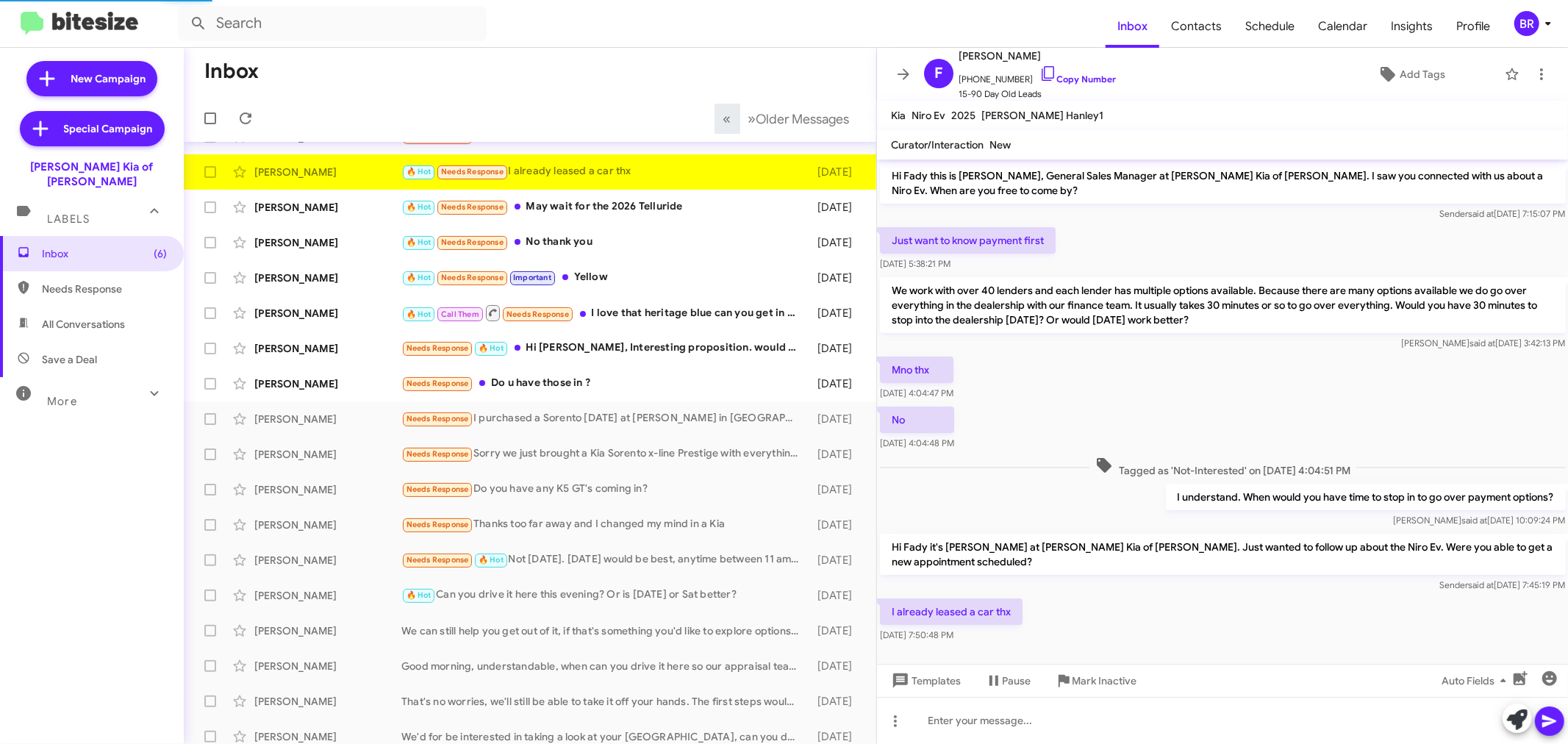
scroll to position [15, 0]
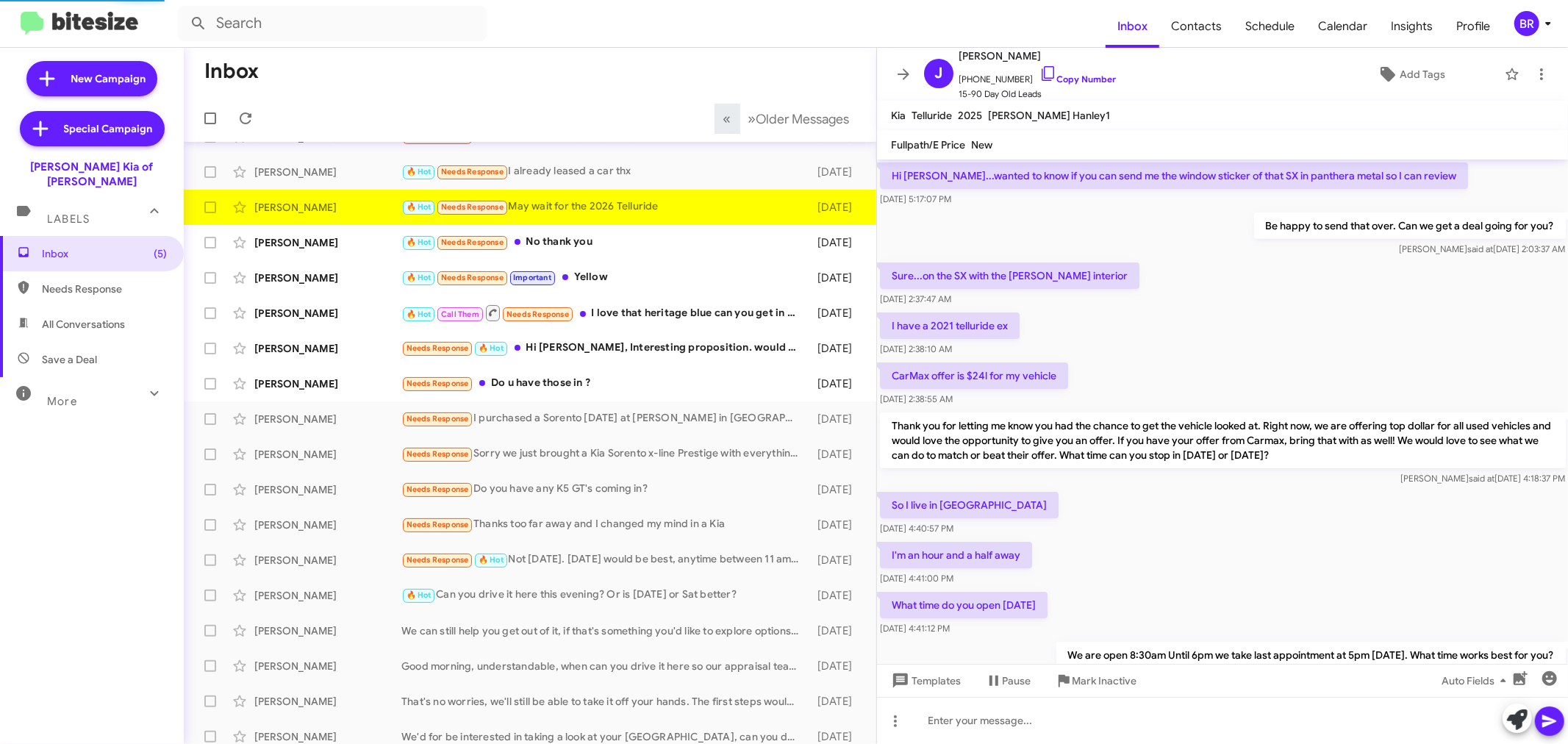
scroll to position [671, 0]
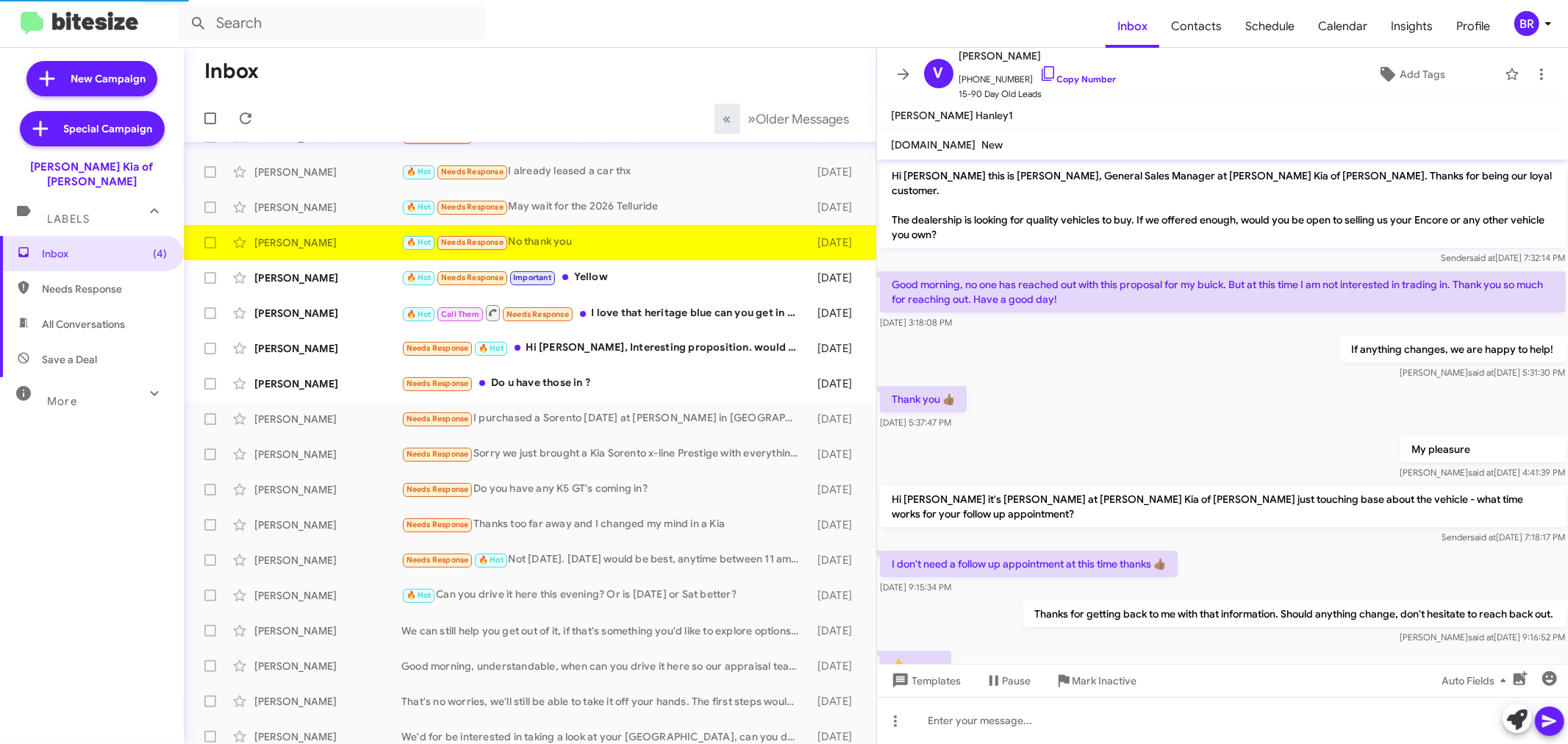
scroll to position [227, 0]
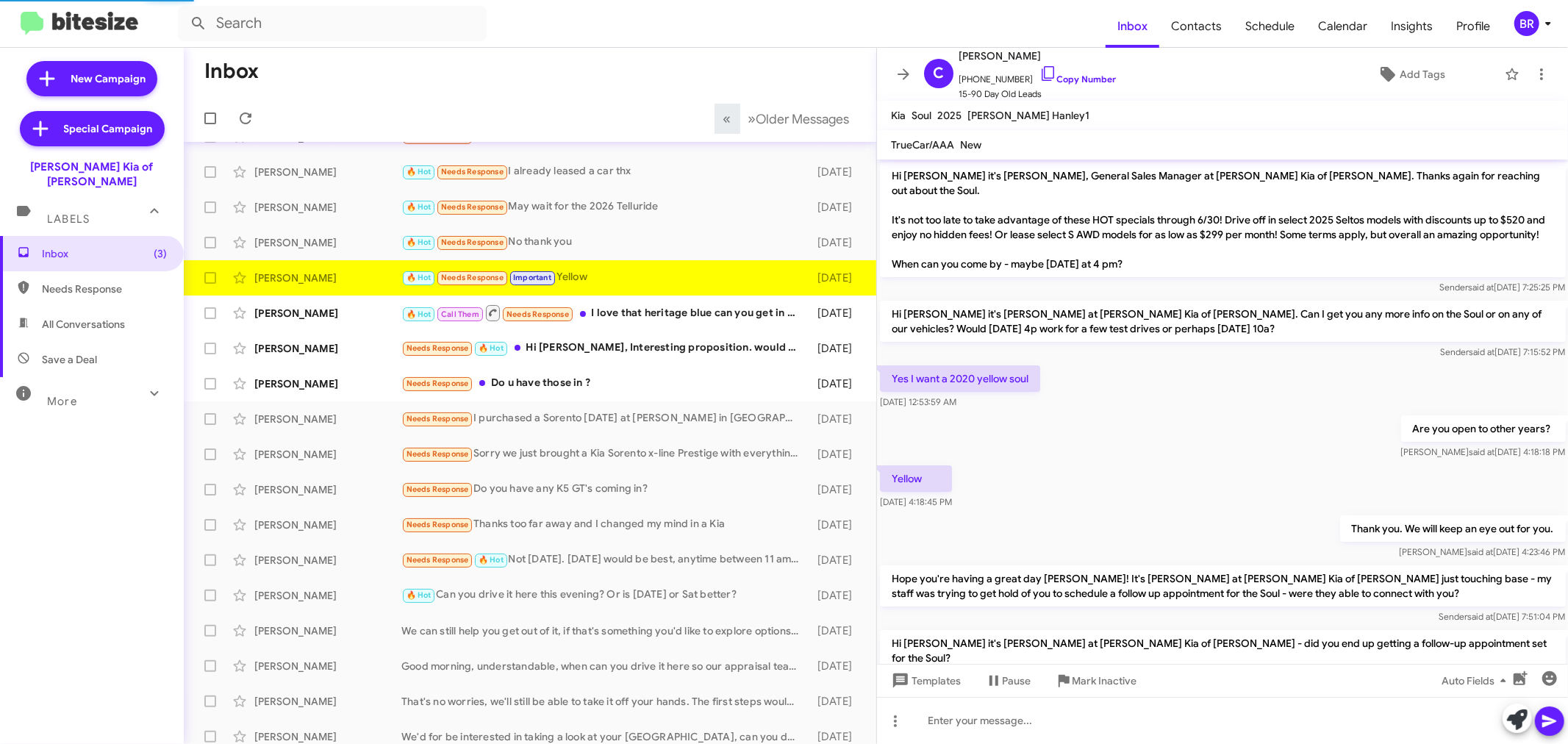
scroll to position [164, 0]
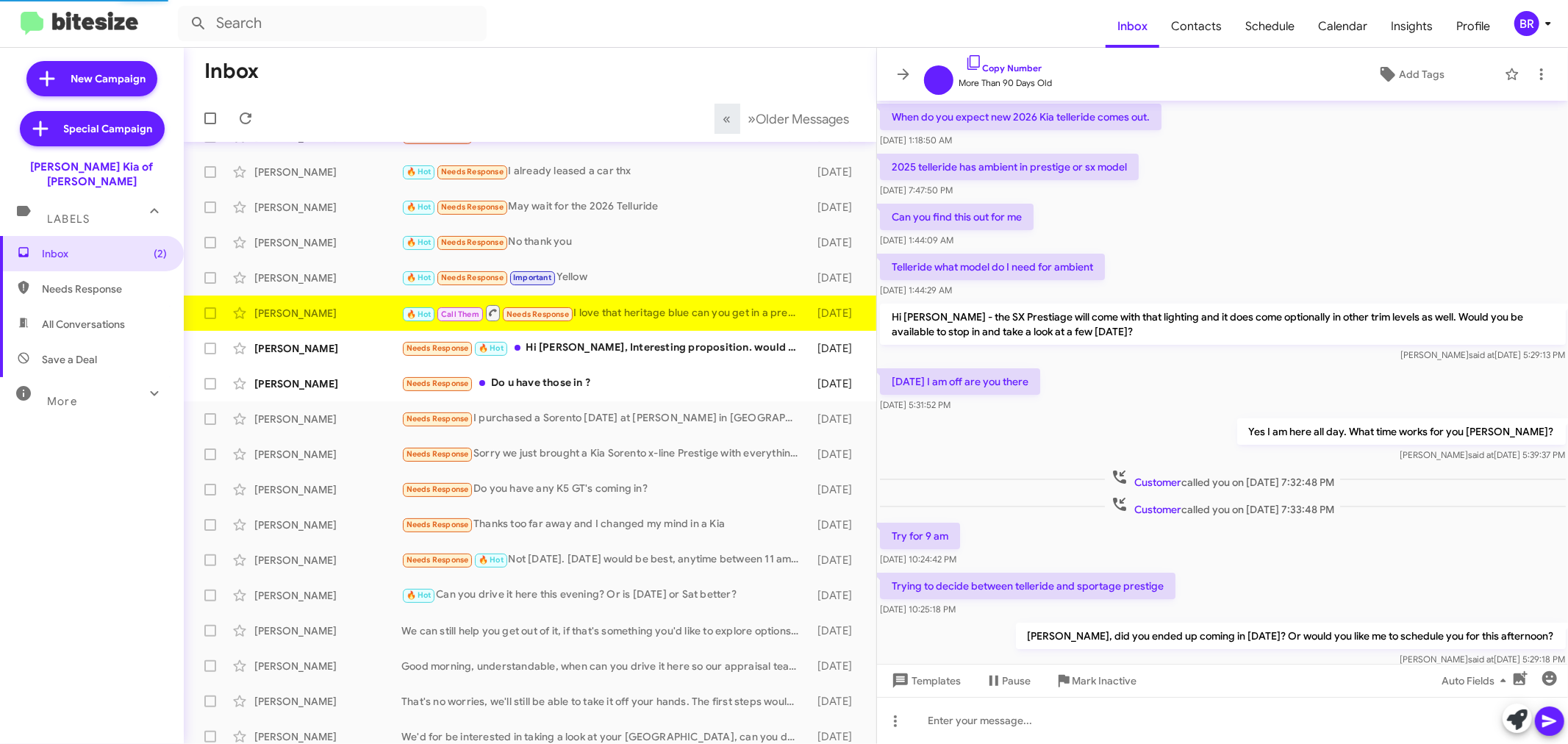
scroll to position [508, 0]
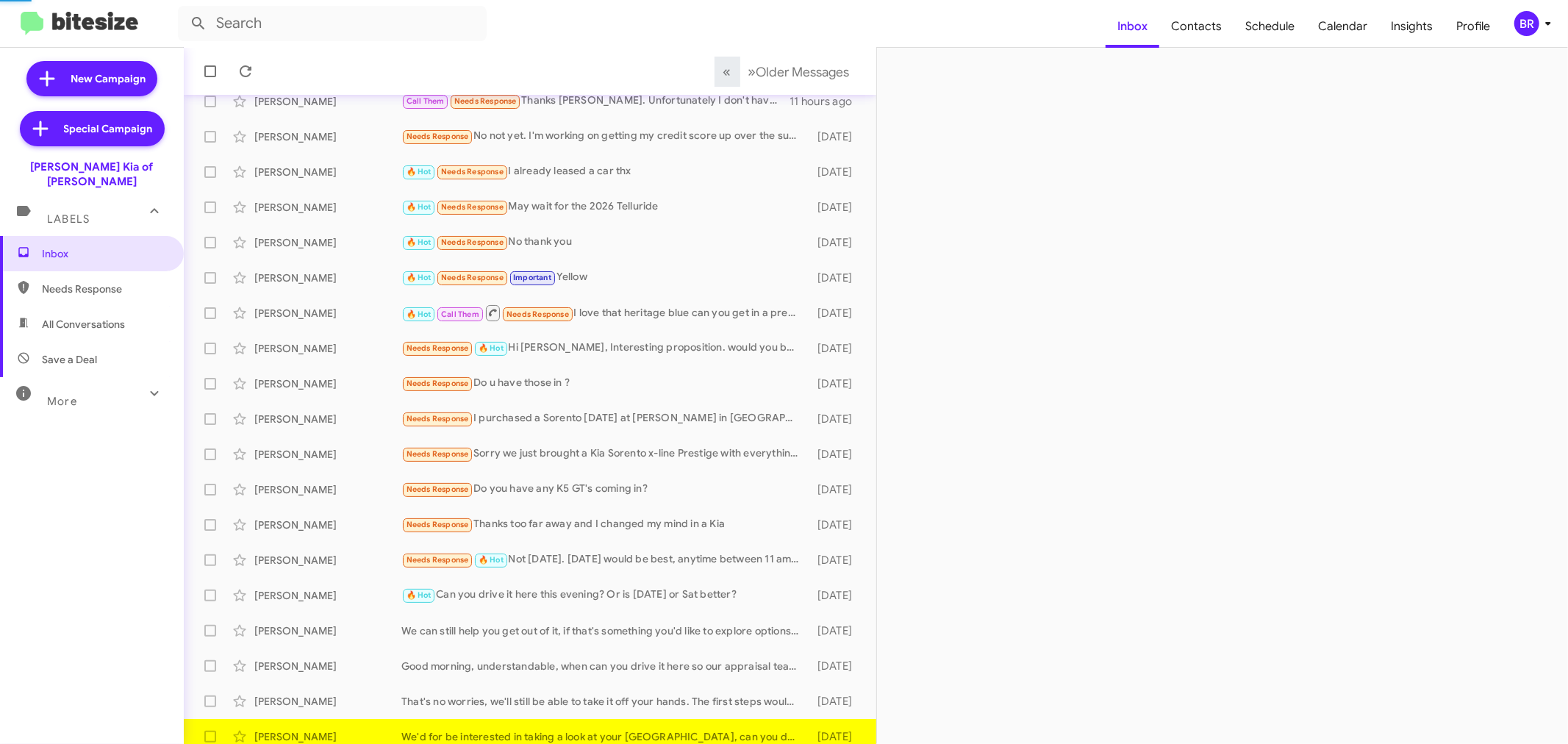
scroll to position [109, 0]
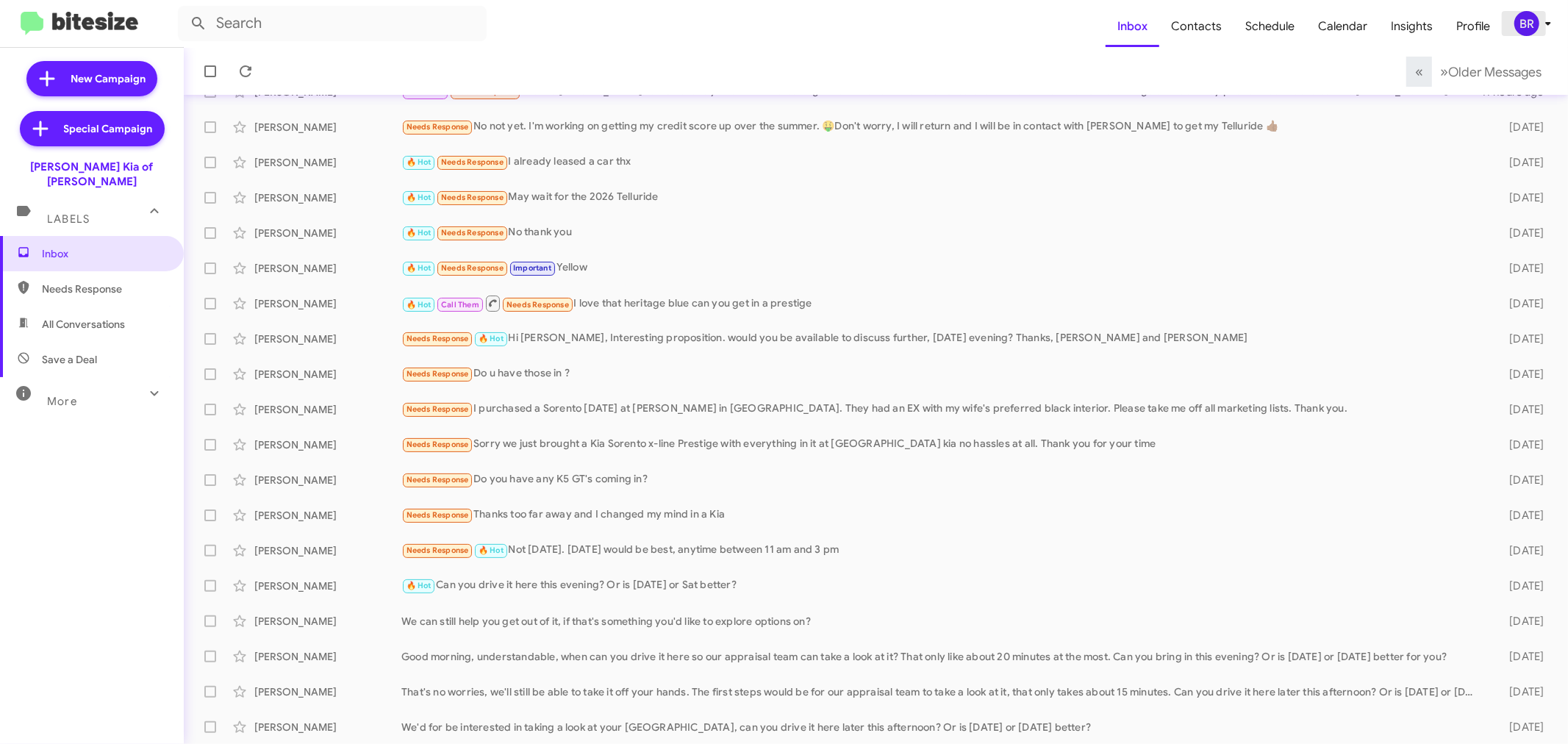
click at [1531, 21] on div "BR" at bounding box center [1527, 23] width 25 height 25
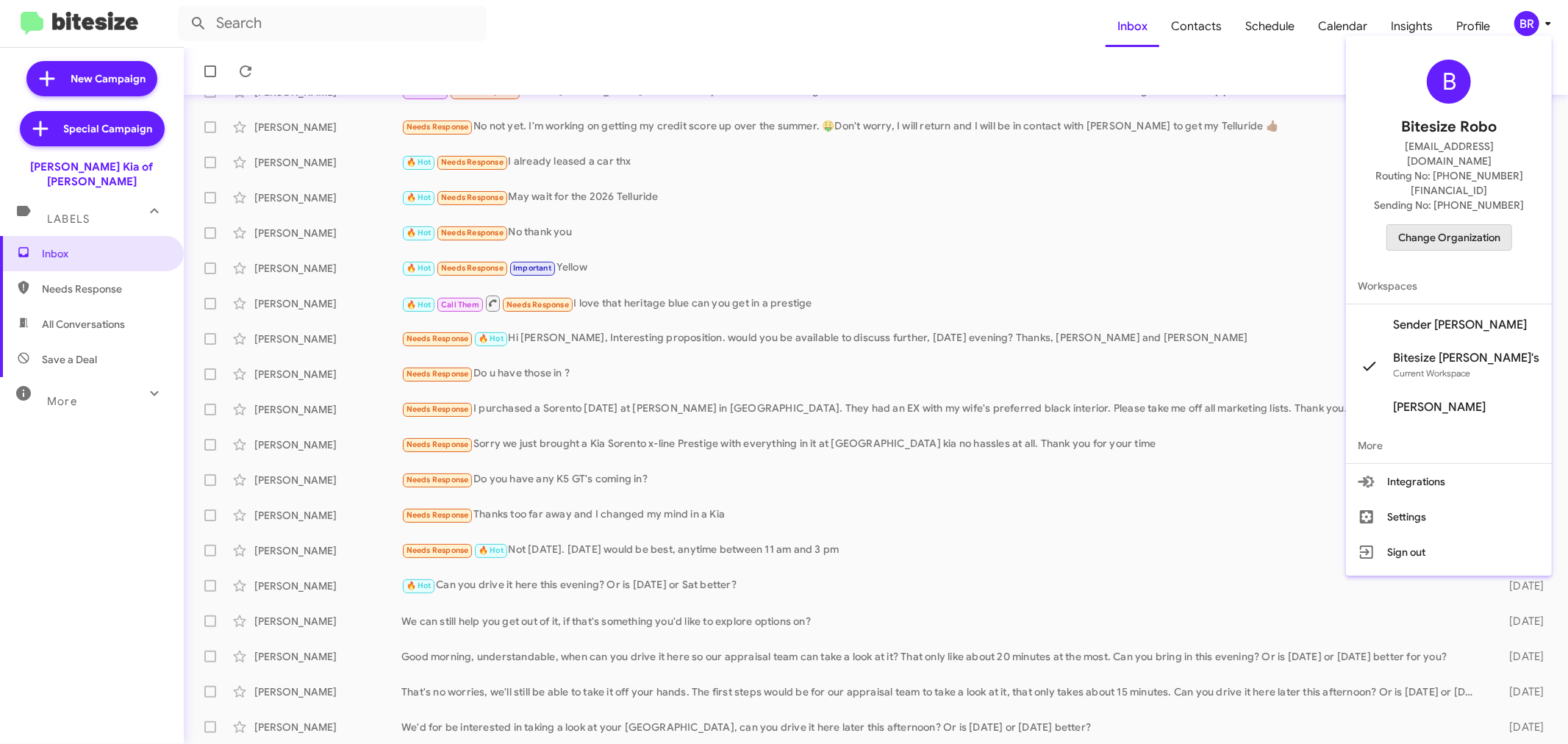
click at [1449, 225] on span "Change Organization" at bounding box center [1449, 237] width 103 height 25
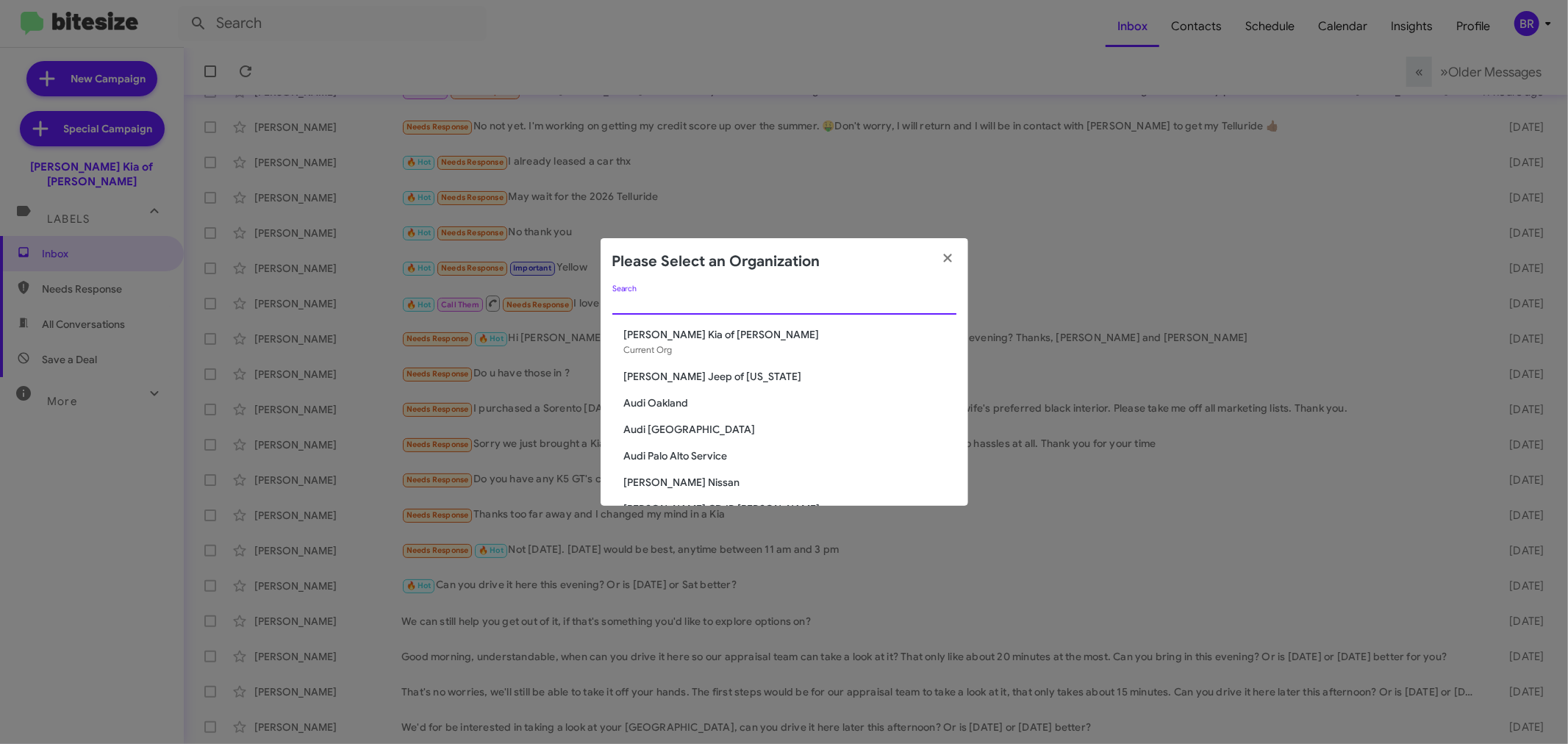
click at [816, 299] on input "Search" at bounding box center [784, 304] width 344 height 12
type input "nie"
click at [727, 454] on span "[PERSON_NAME] Nissan of Denville" at bounding box center [790, 456] width 332 height 15
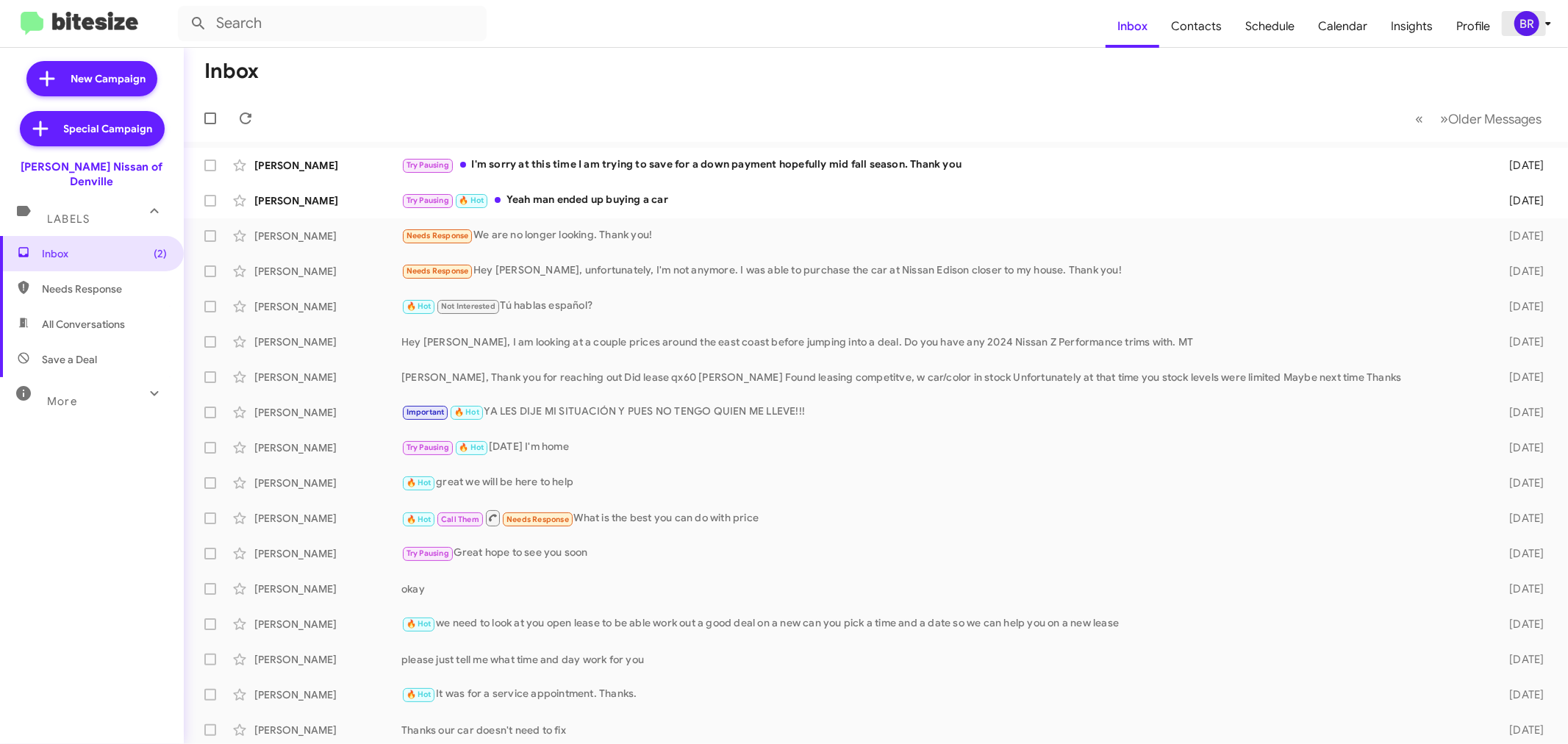
click at [1517, 25] on div "BR" at bounding box center [1527, 23] width 25 height 25
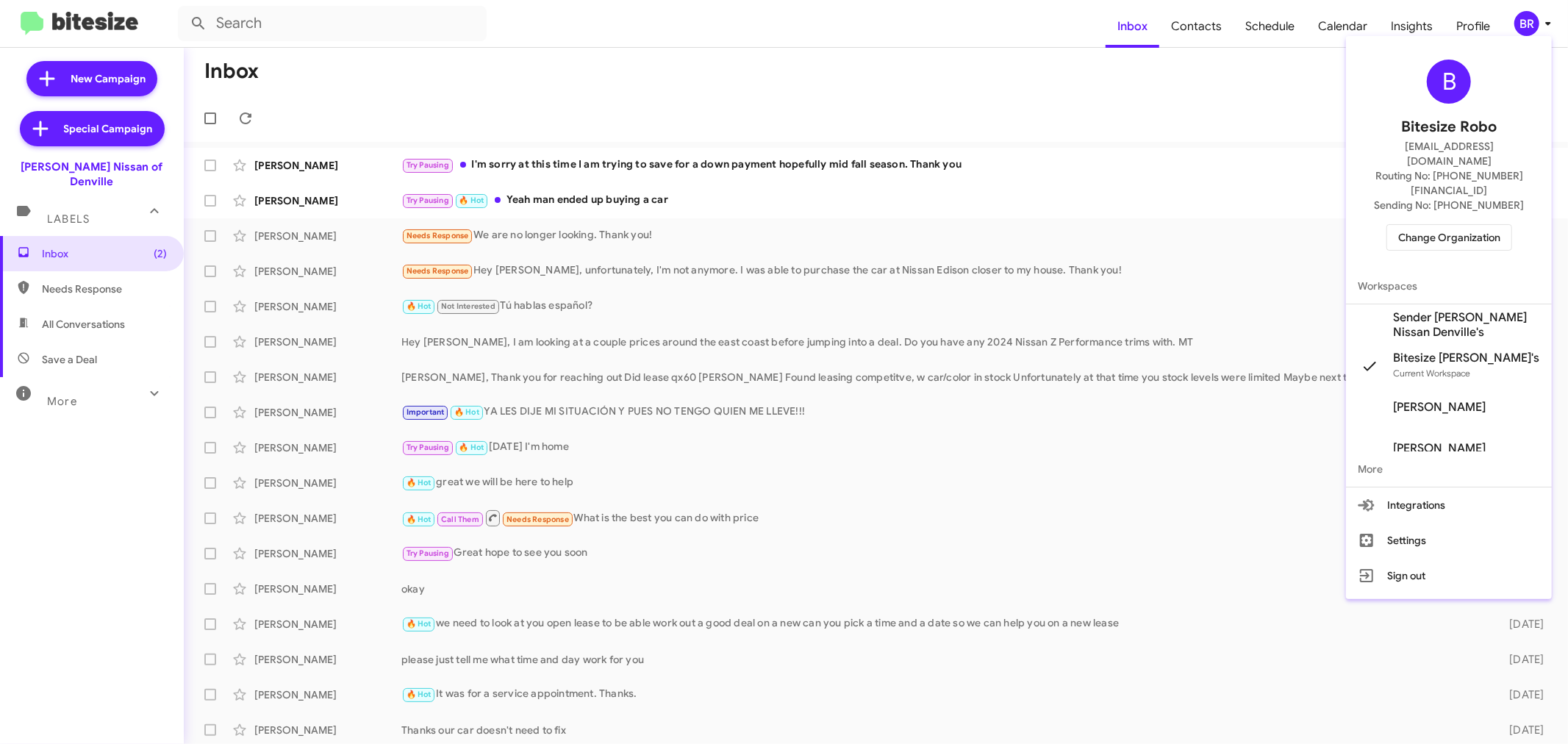
click at [1019, 91] on div at bounding box center [784, 372] width 1568 height 744
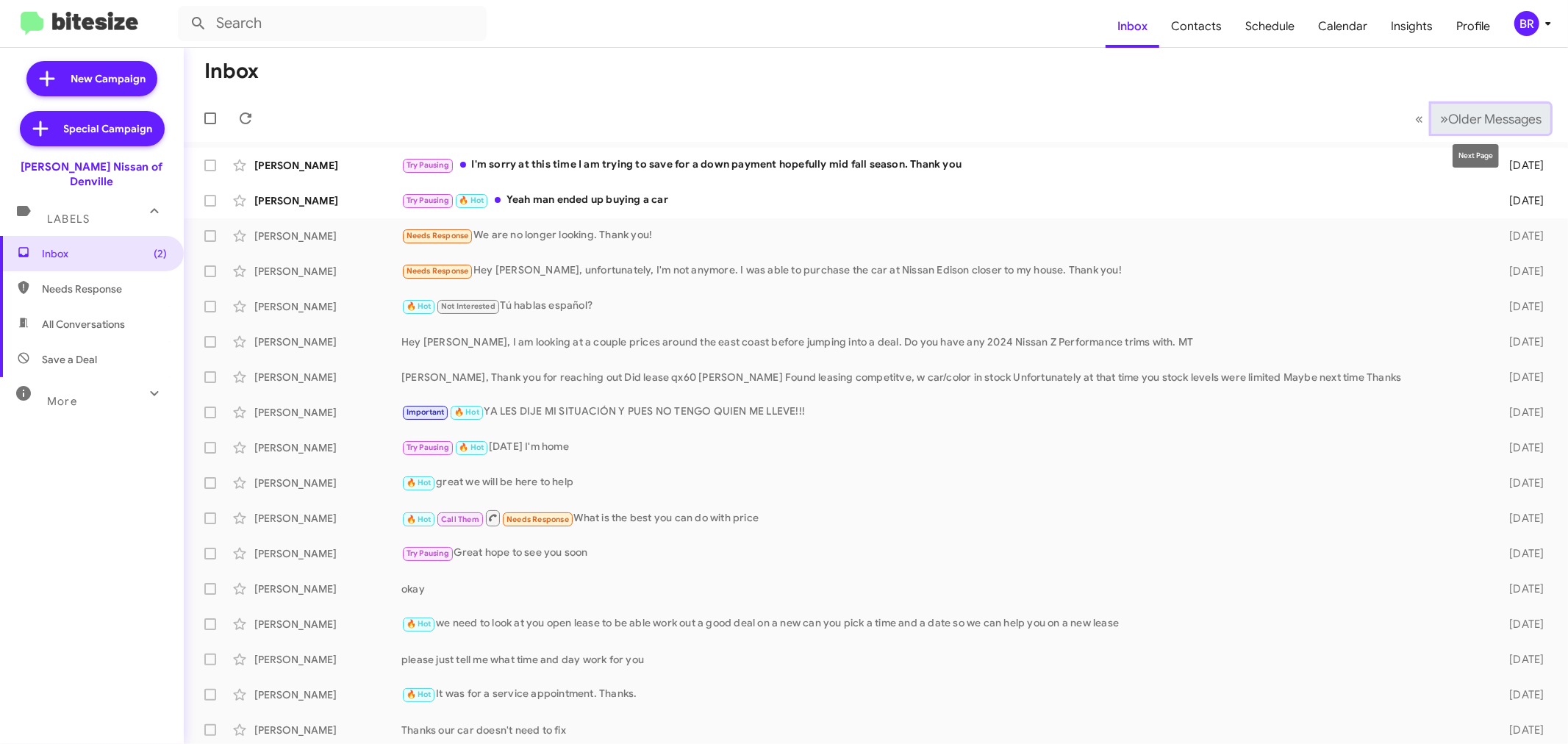
click at [1486, 126] on span "Older Messages" at bounding box center [1495, 119] width 94 height 16
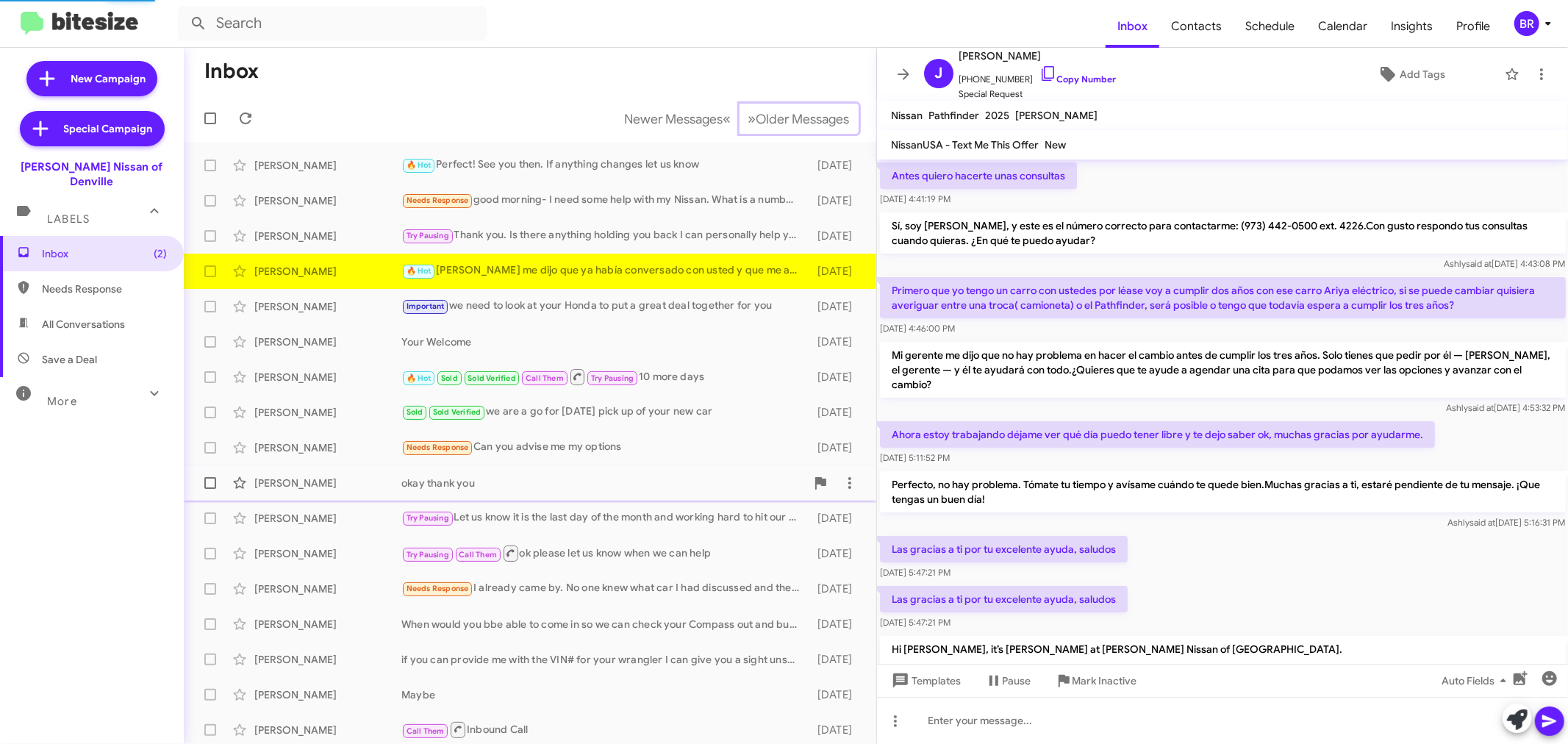
scroll to position [759, 0]
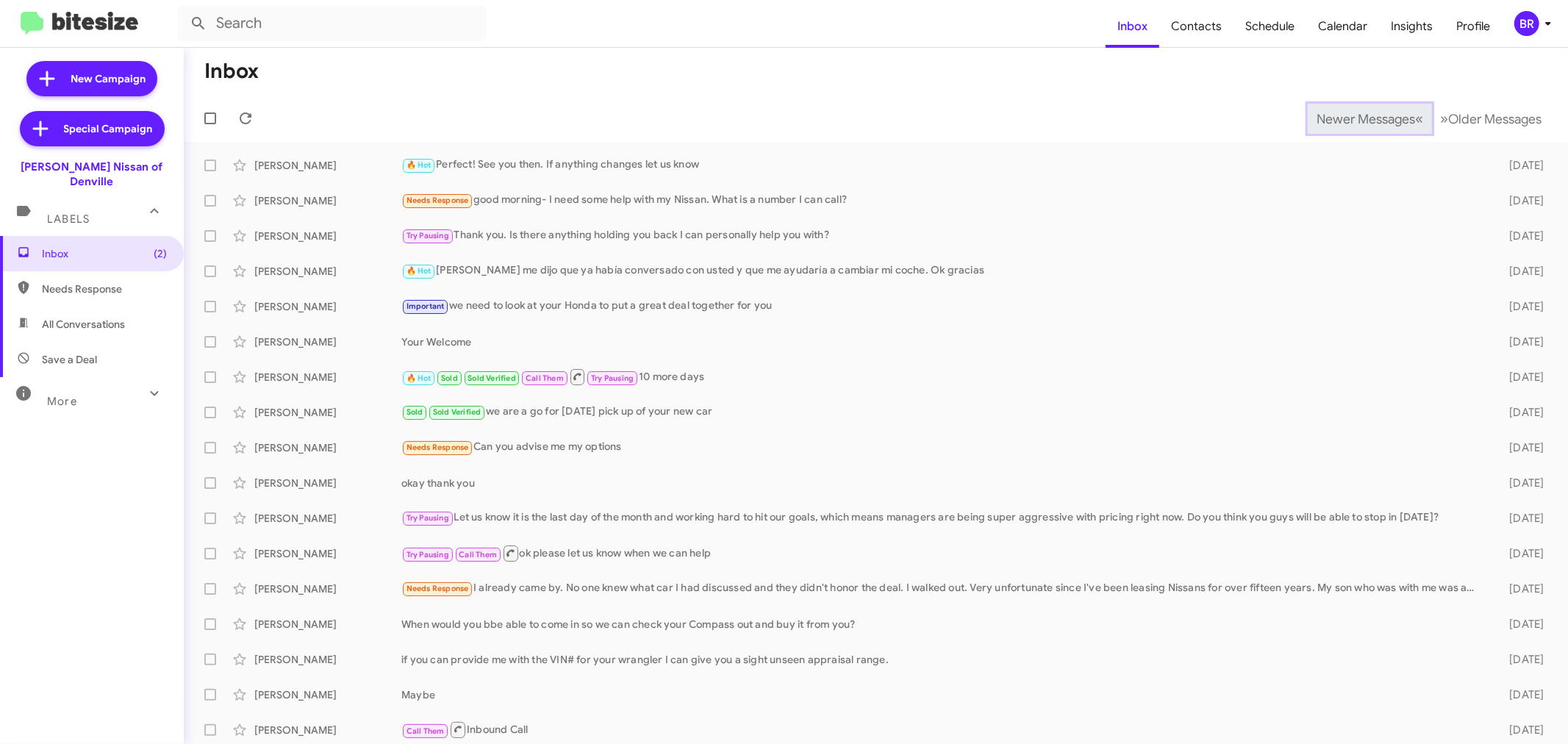
click at [1343, 118] on span "Newer Messages" at bounding box center [1366, 119] width 99 height 16
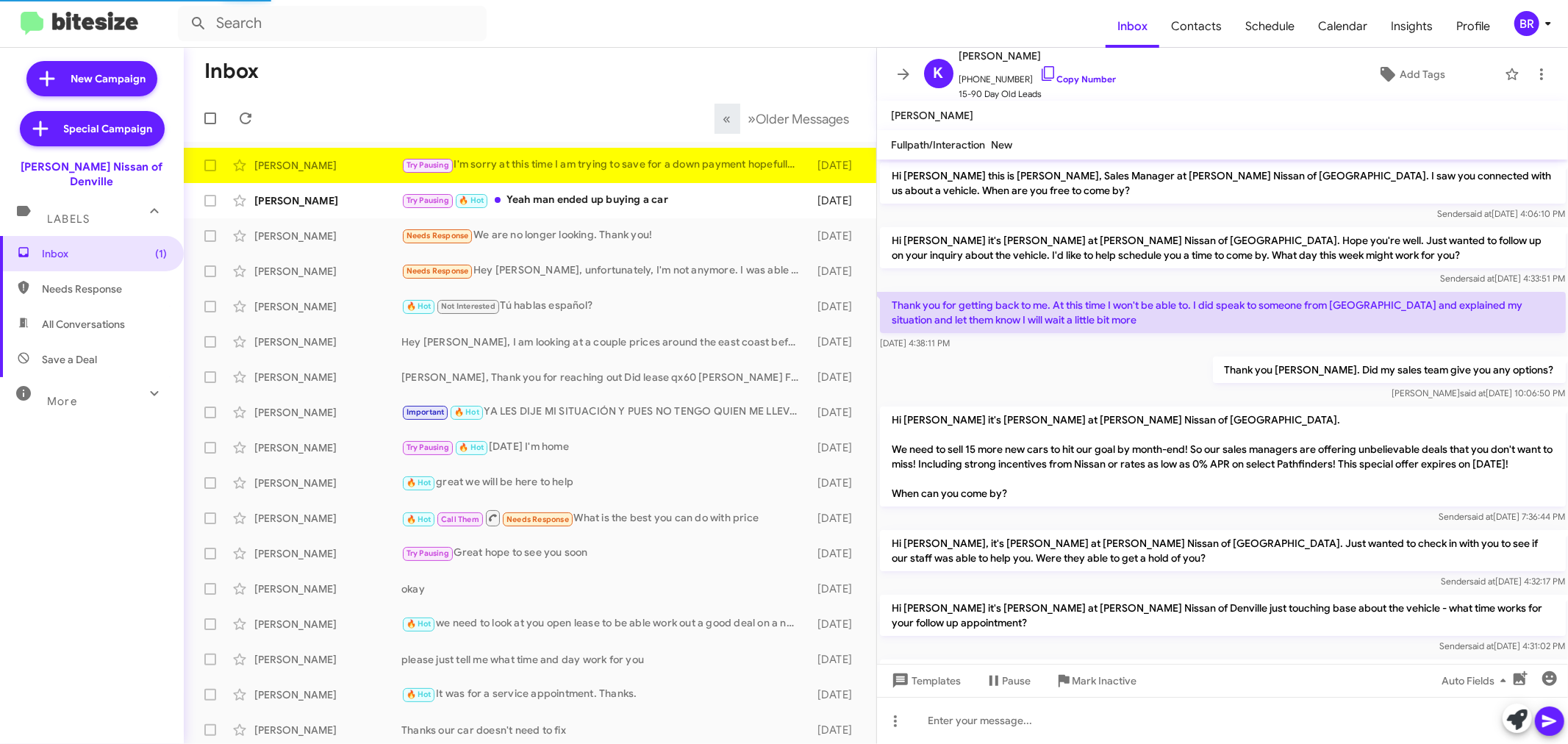
scroll to position [472, 0]
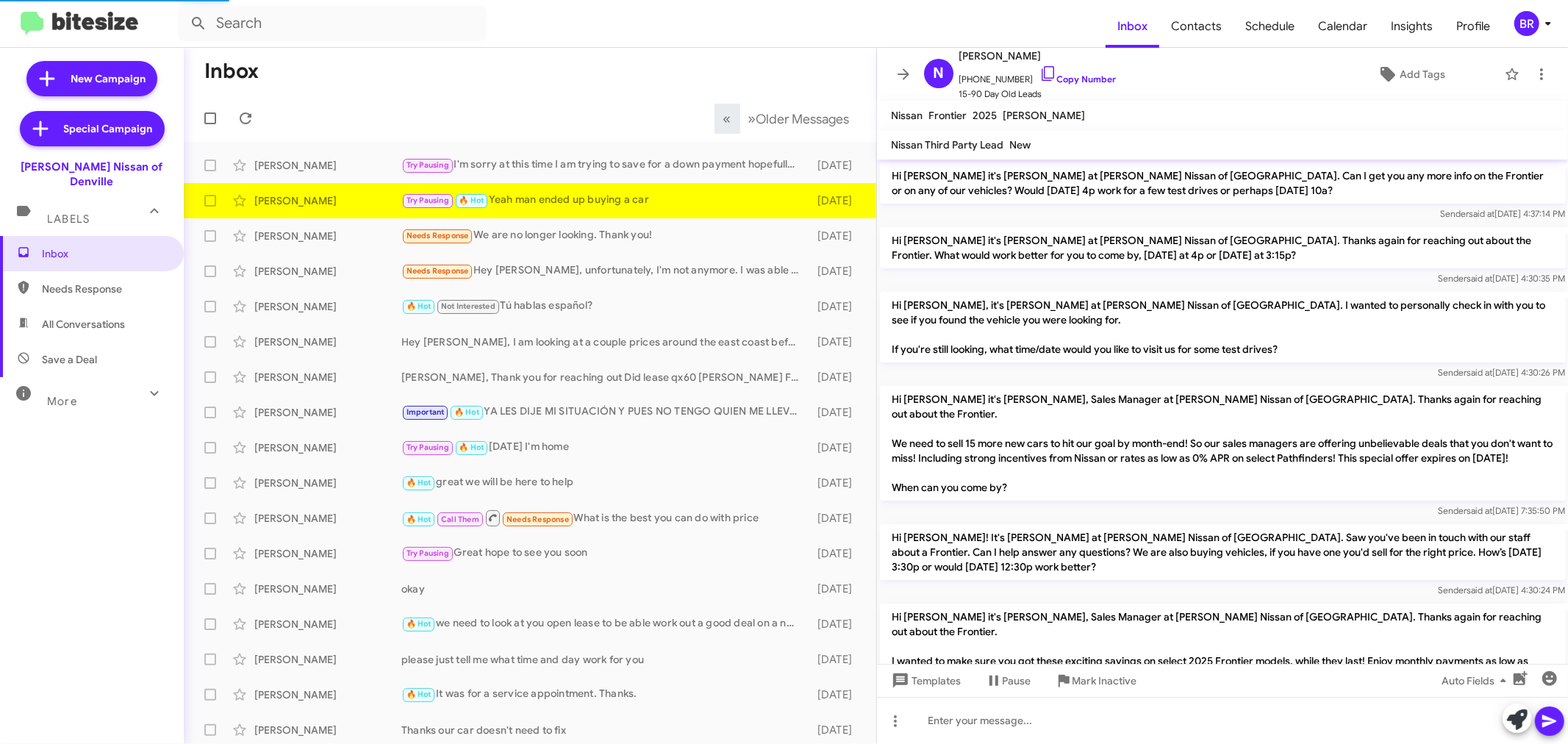
scroll to position [950, 0]
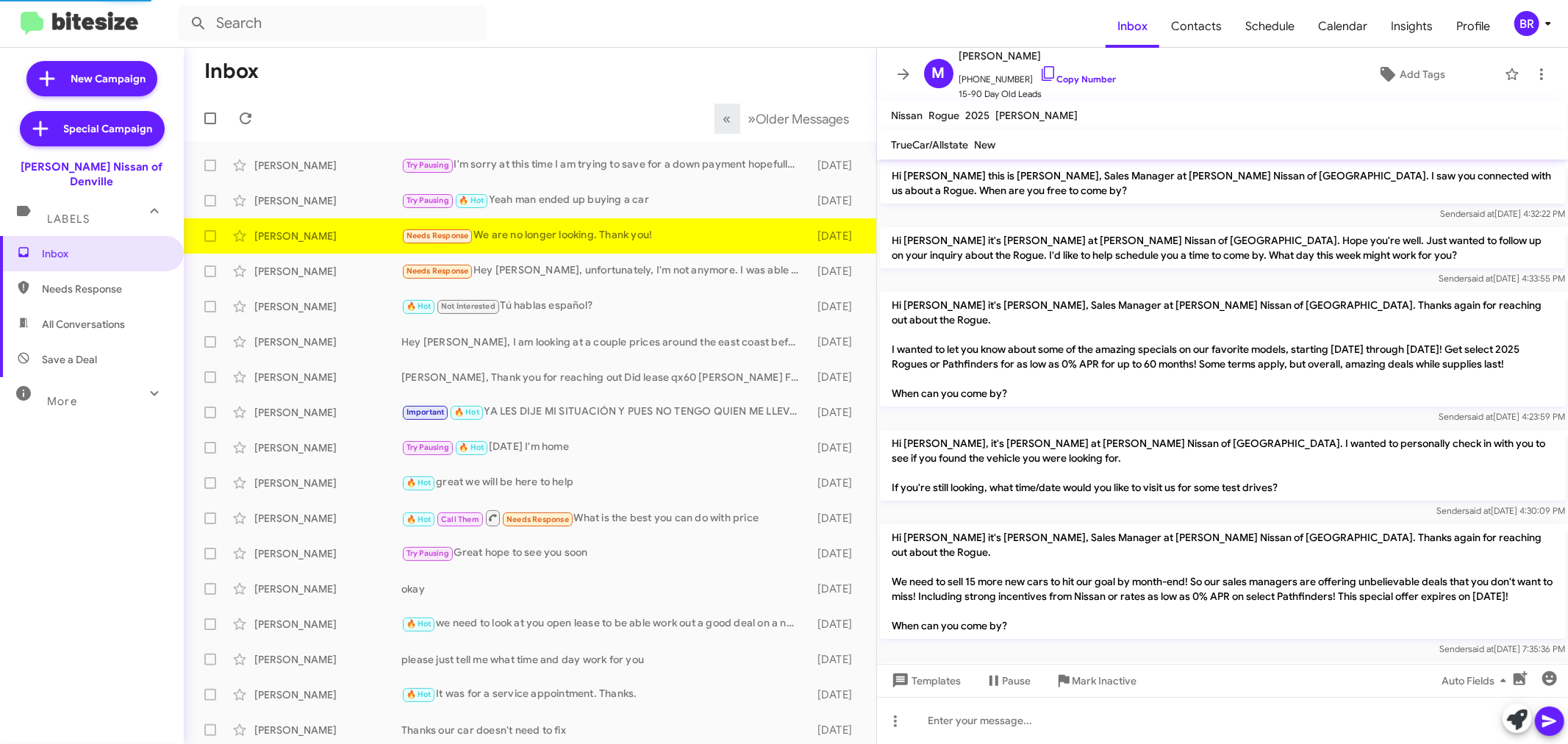
scroll to position [849, 0]
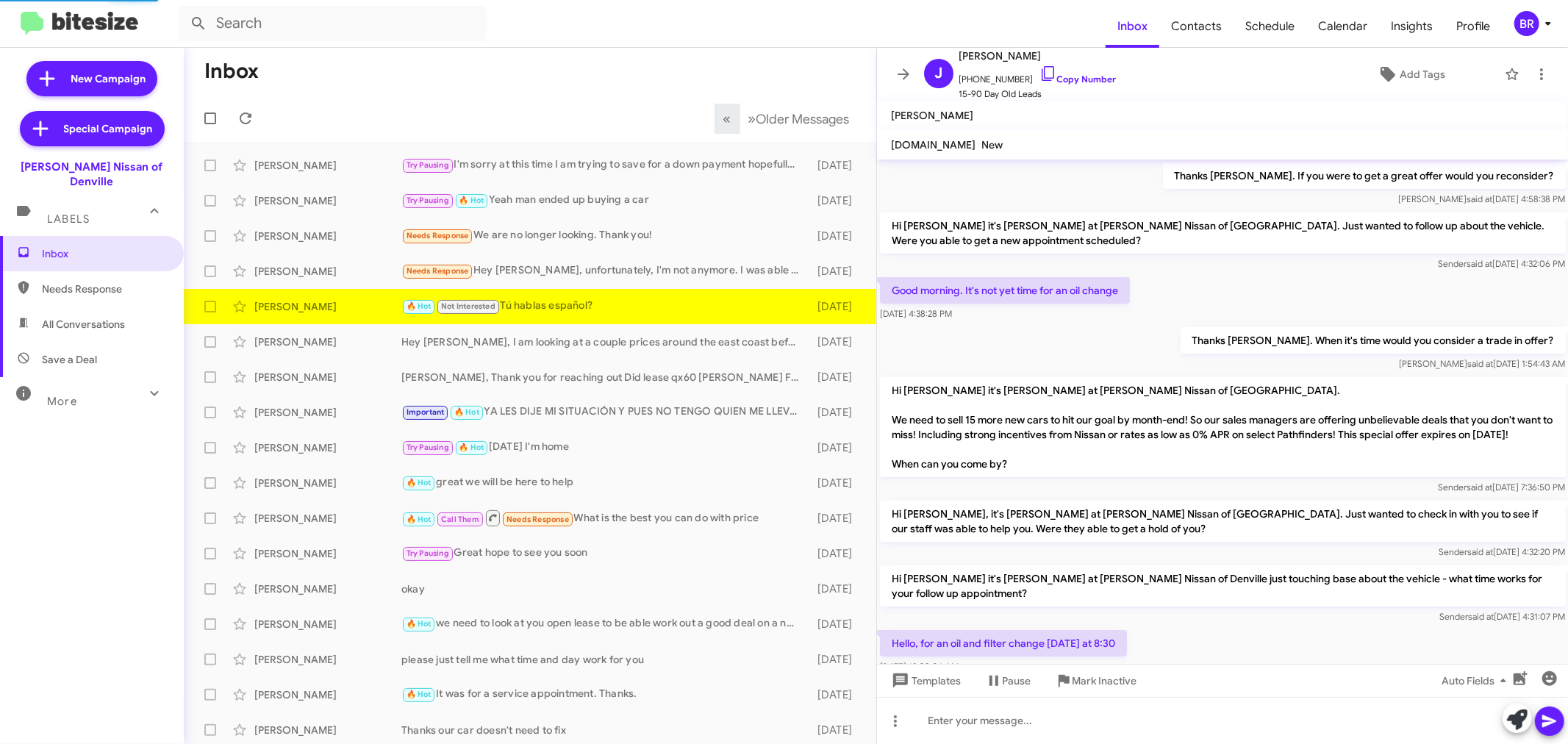
scroll to position [743, 0]
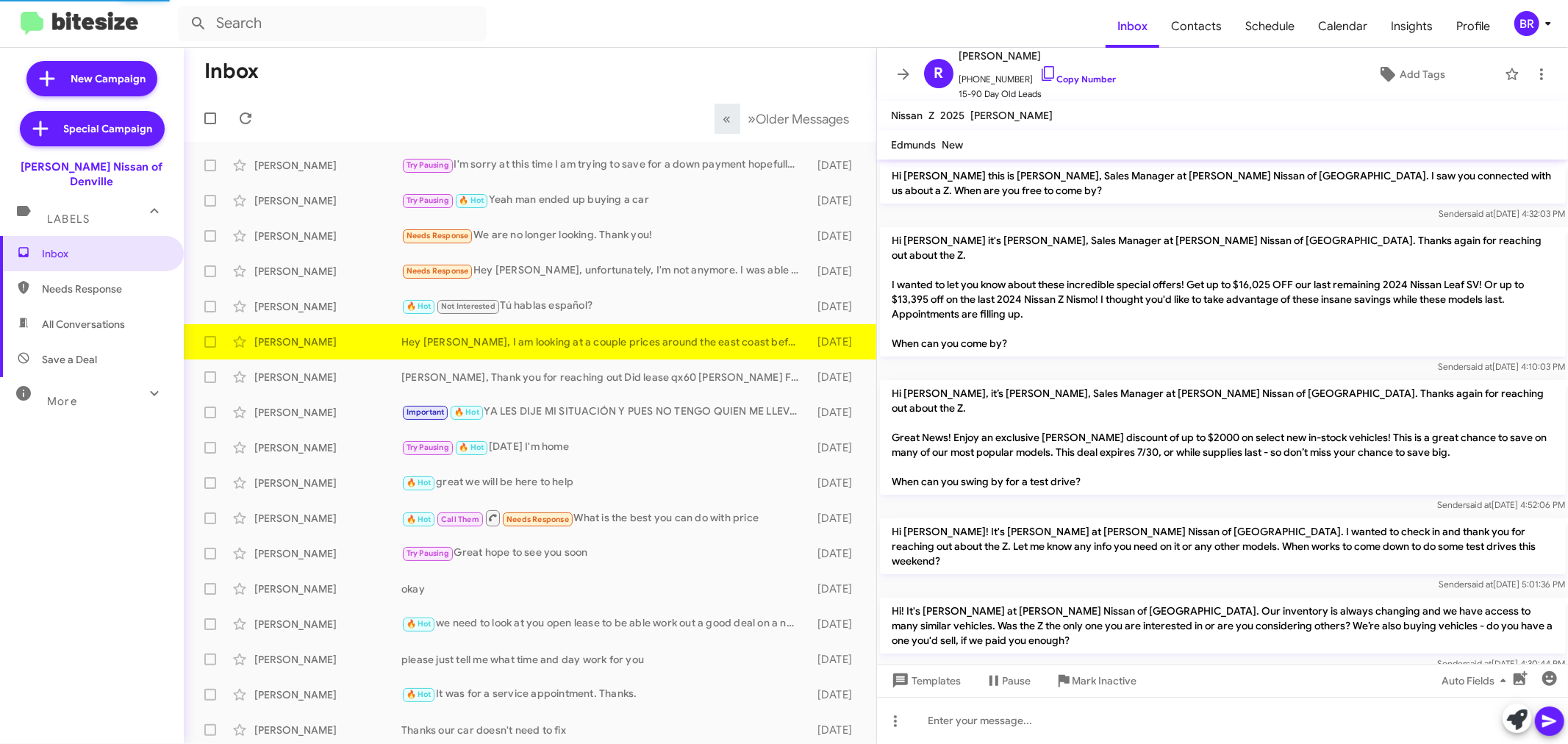
scroll to position [135, 0]
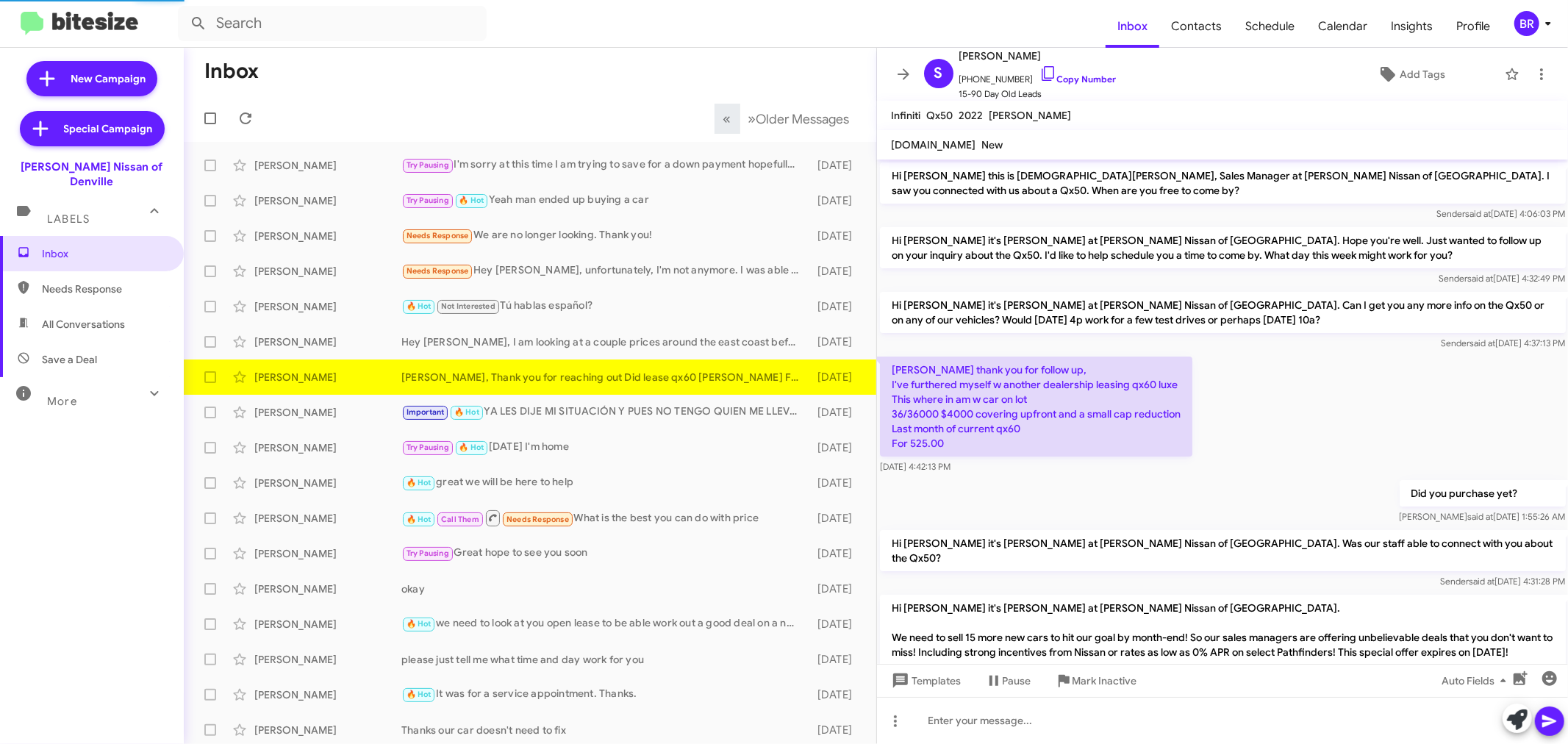
scroll to position [740, 0]
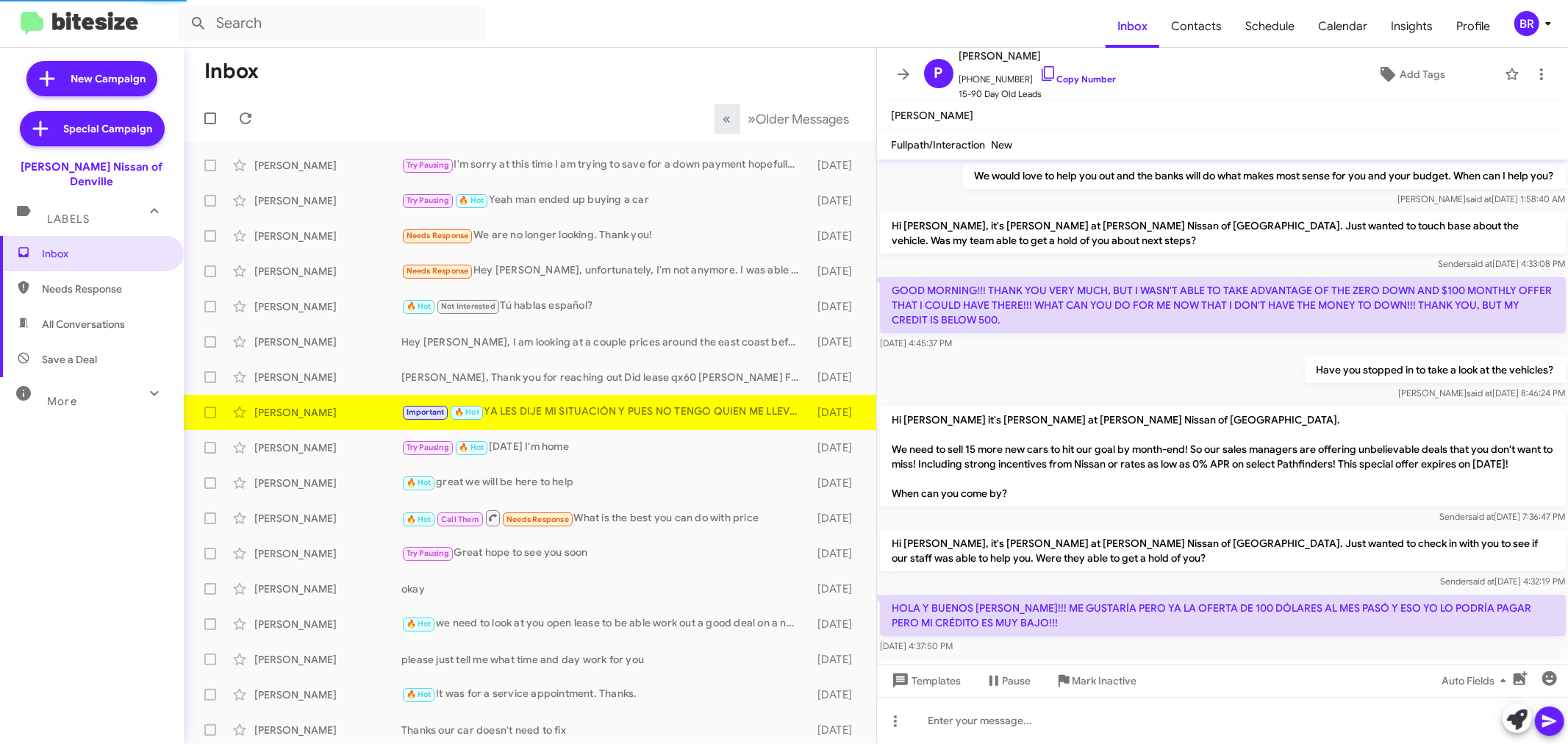
scroll to position [854, 0]
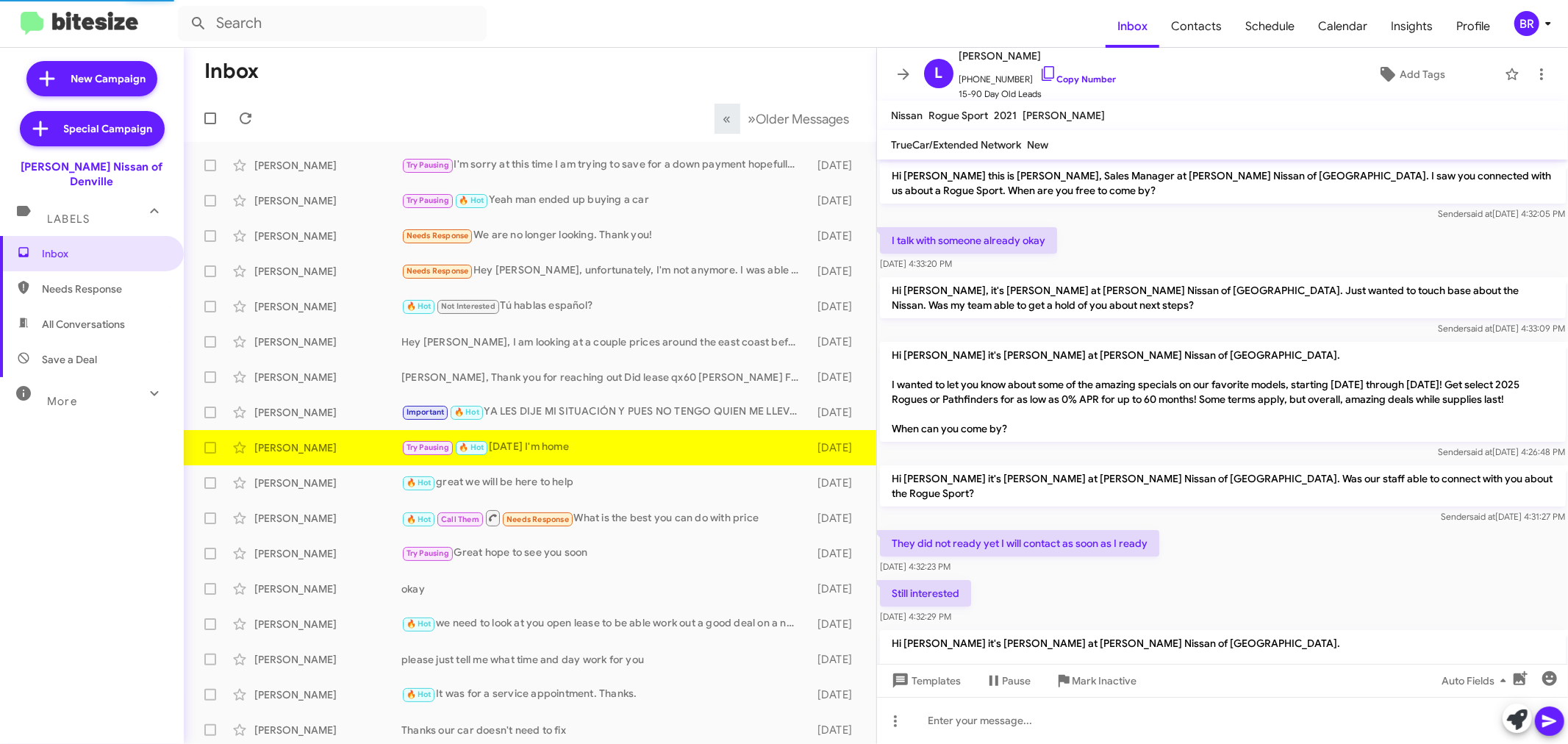
scroll to position [824, 0]
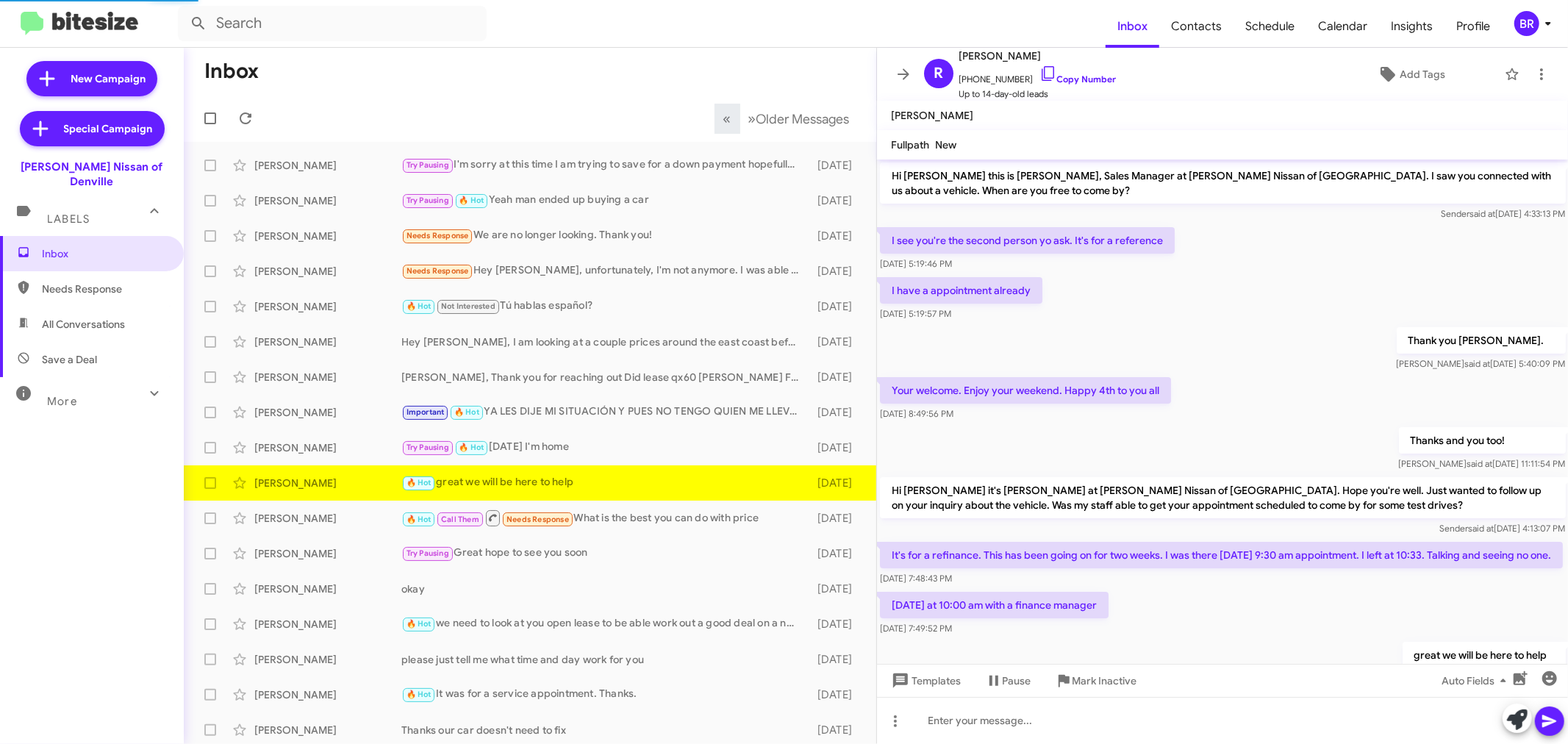
scroll to position [76, 0]
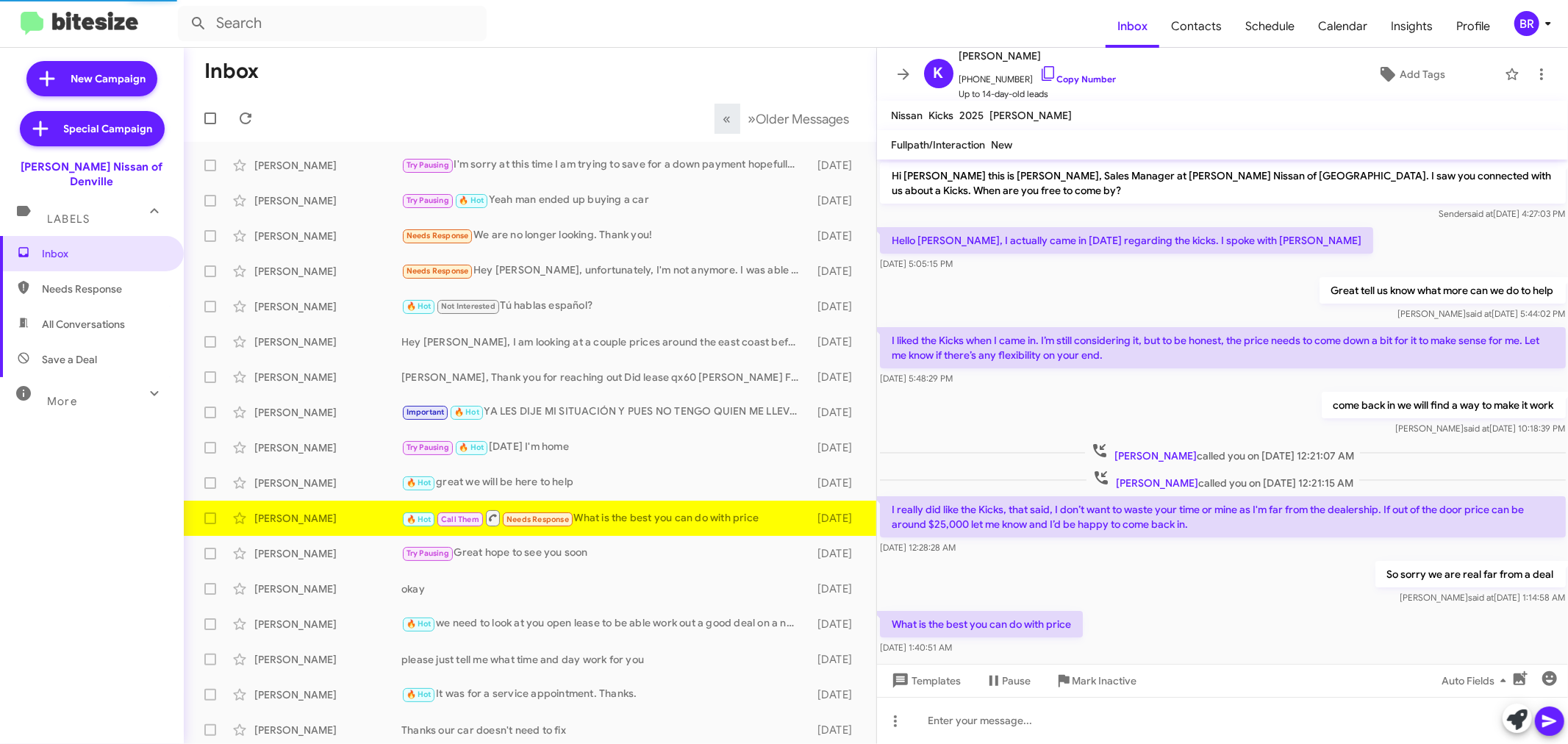
scroll to position [31, 0]
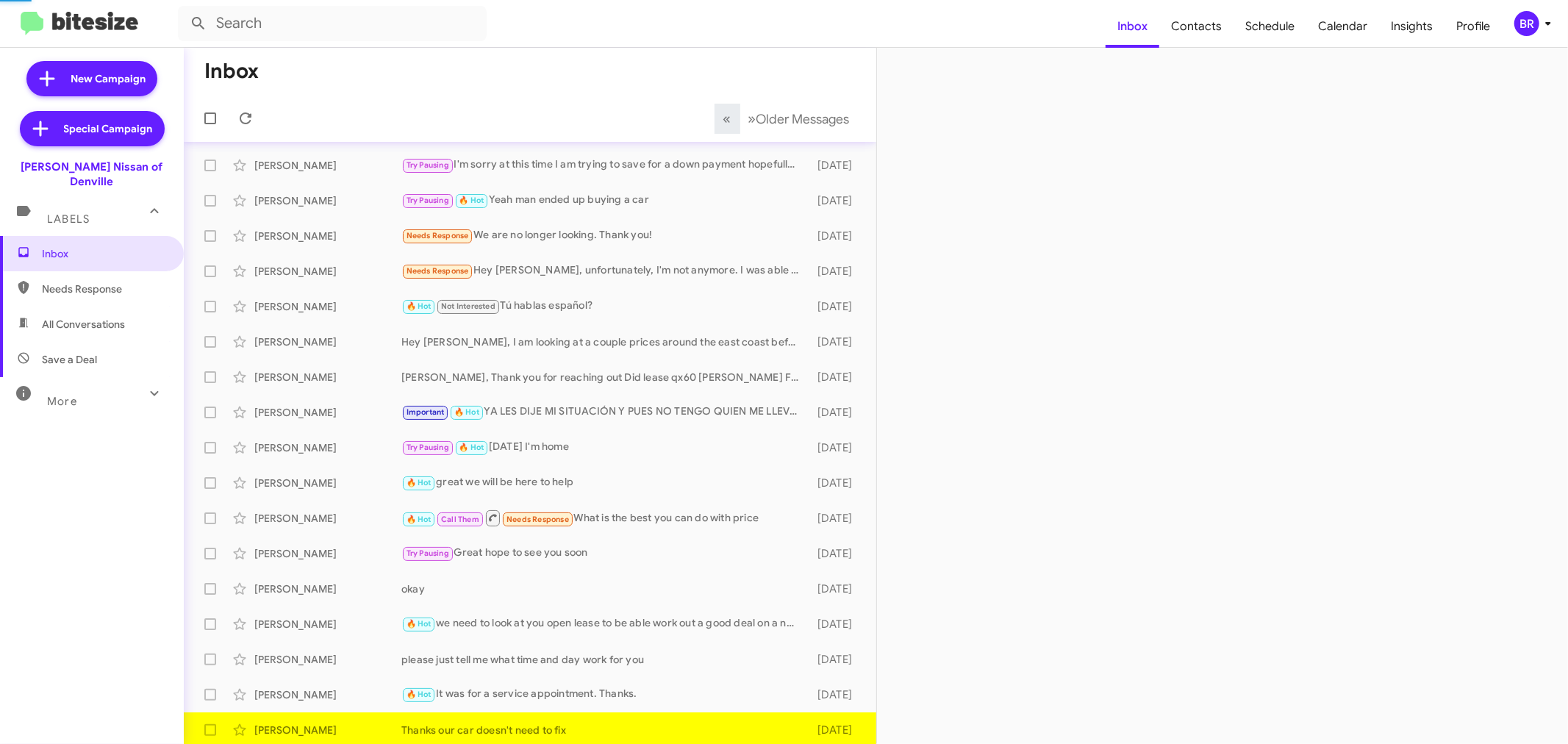
scroll to position [3, 0]
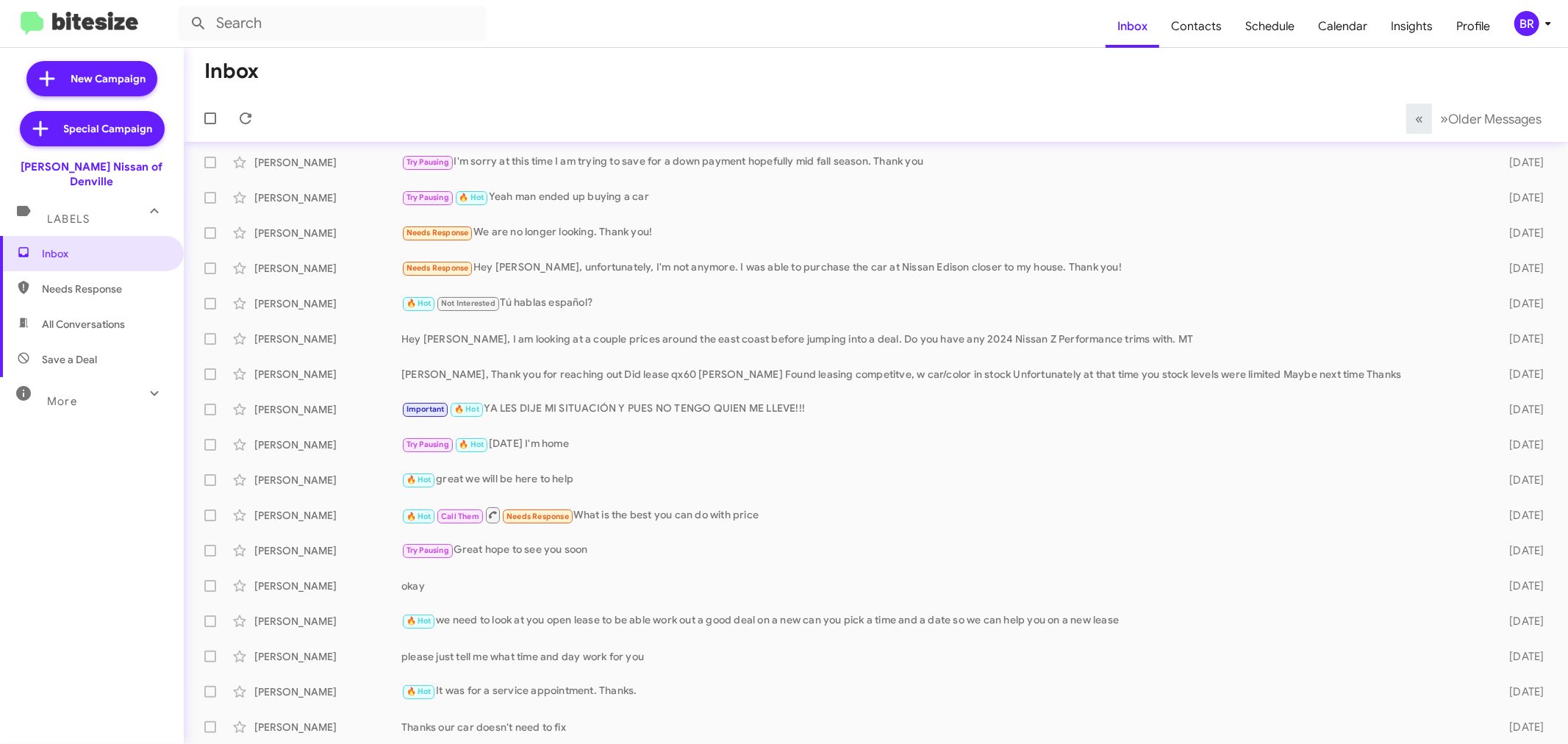
scroll to position [38, 0]
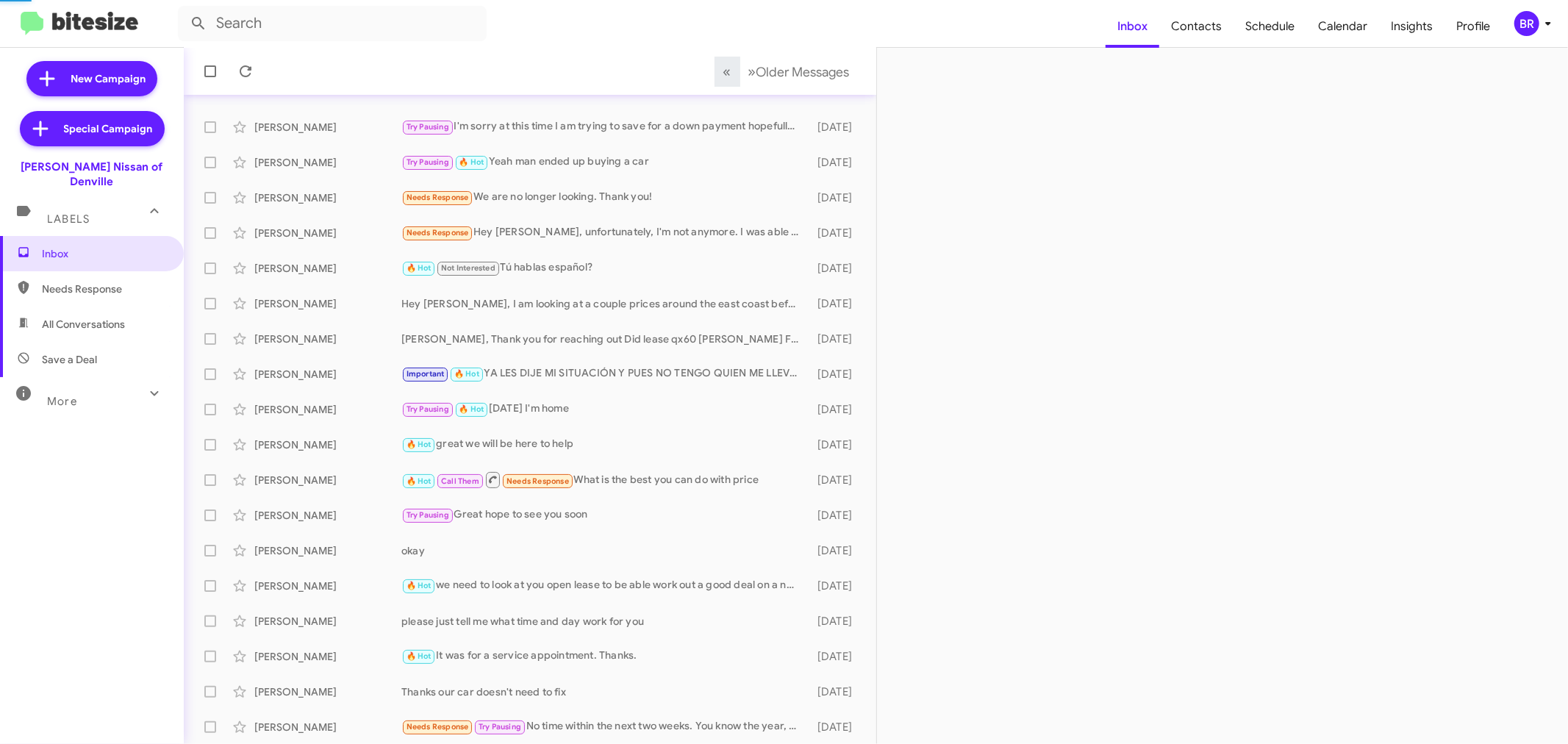
scroll to position [74, 0]
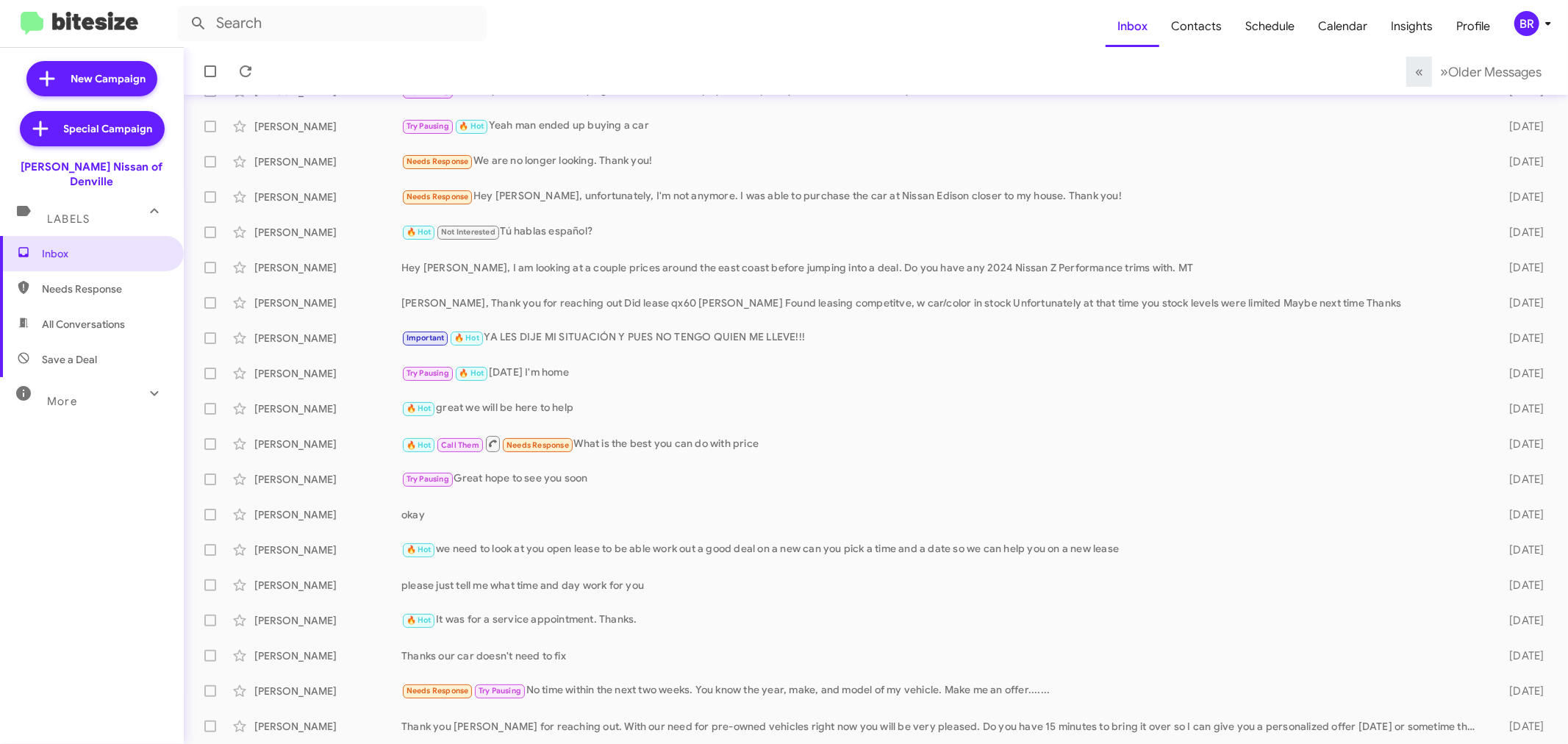
scroll to position [109, 0]
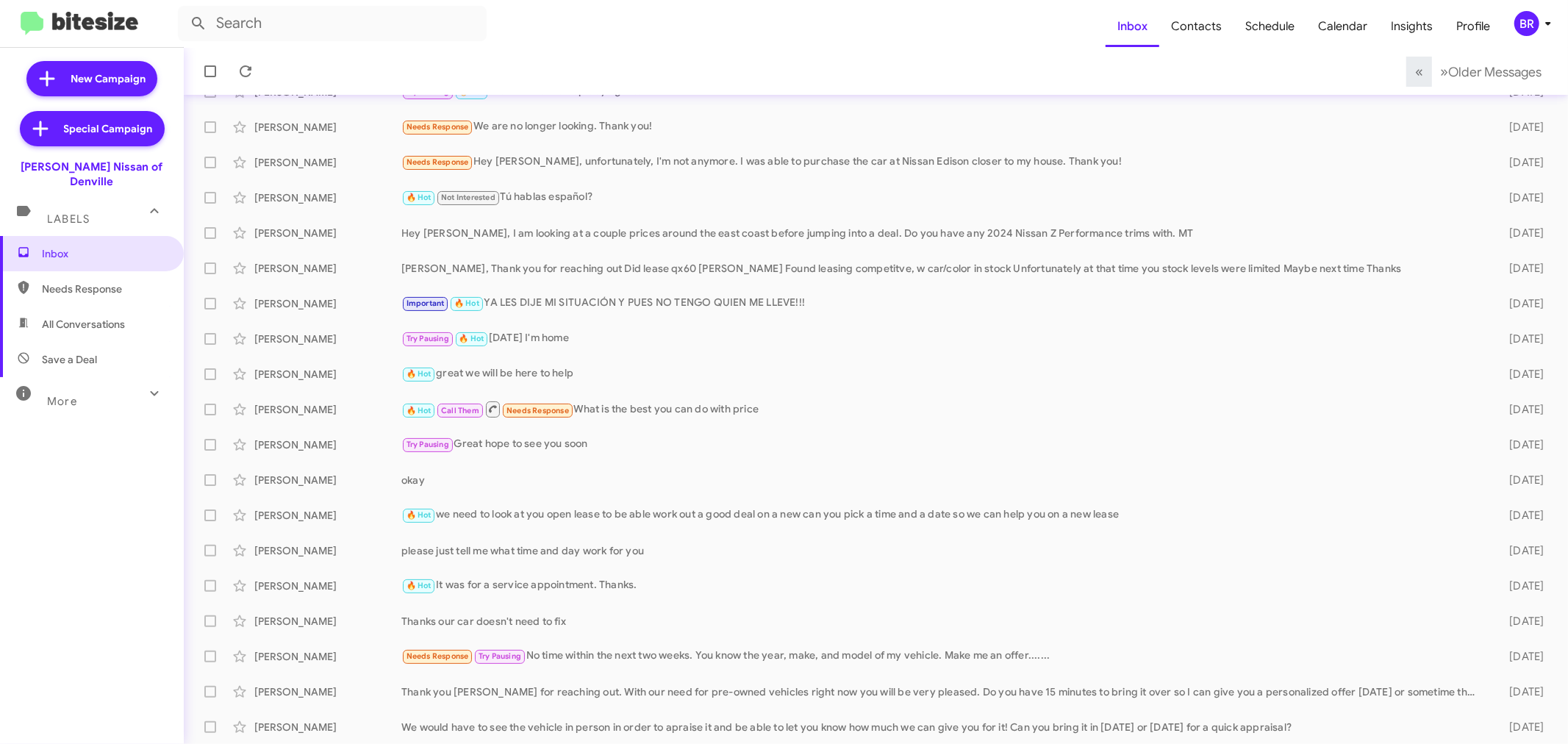
click at [1519, 11] on div "BR" at bounding box center [1527, 23] width 25 height 25
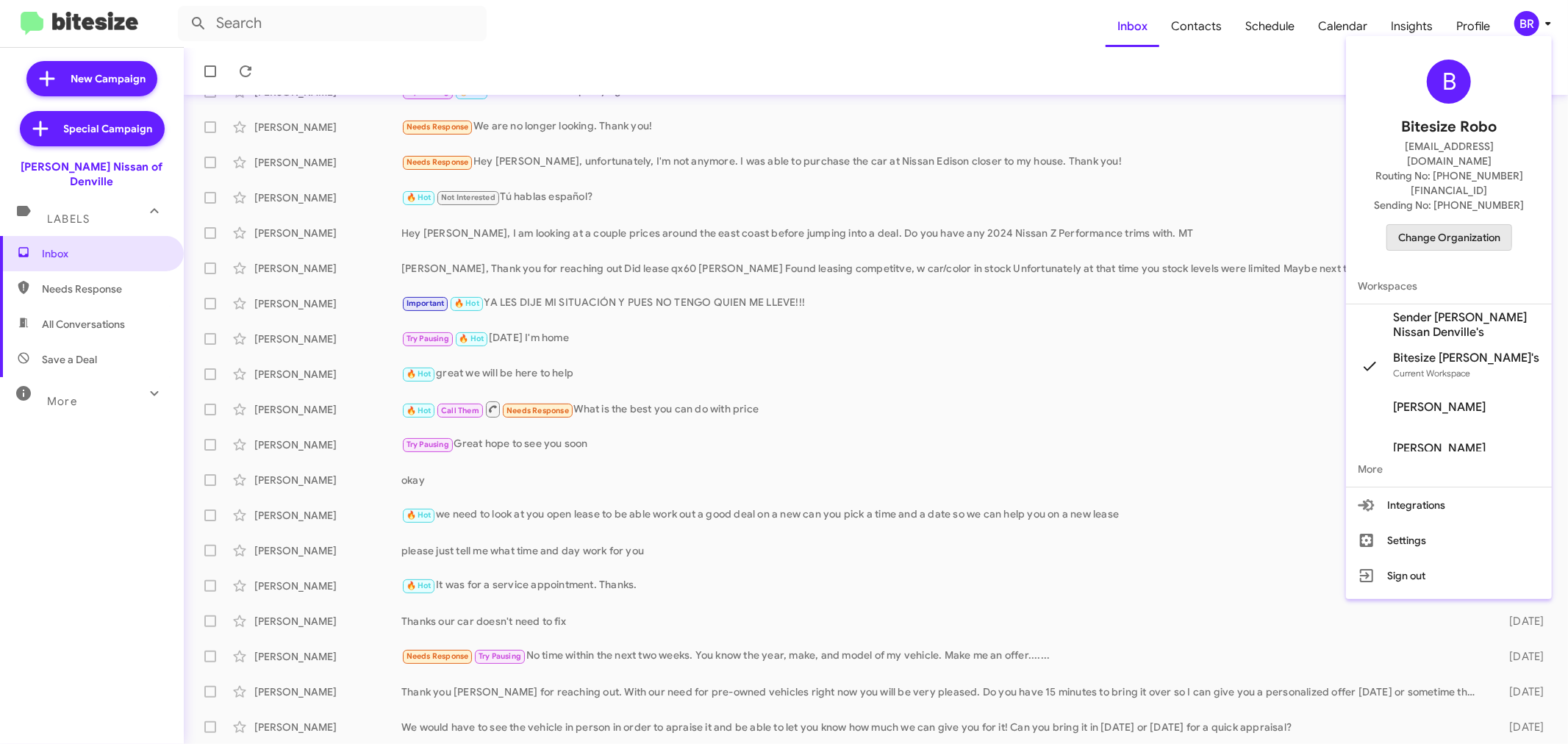
click at [1445, 225] on span "Change Organization" at bounding box center [1449, 237] width 103 height 25
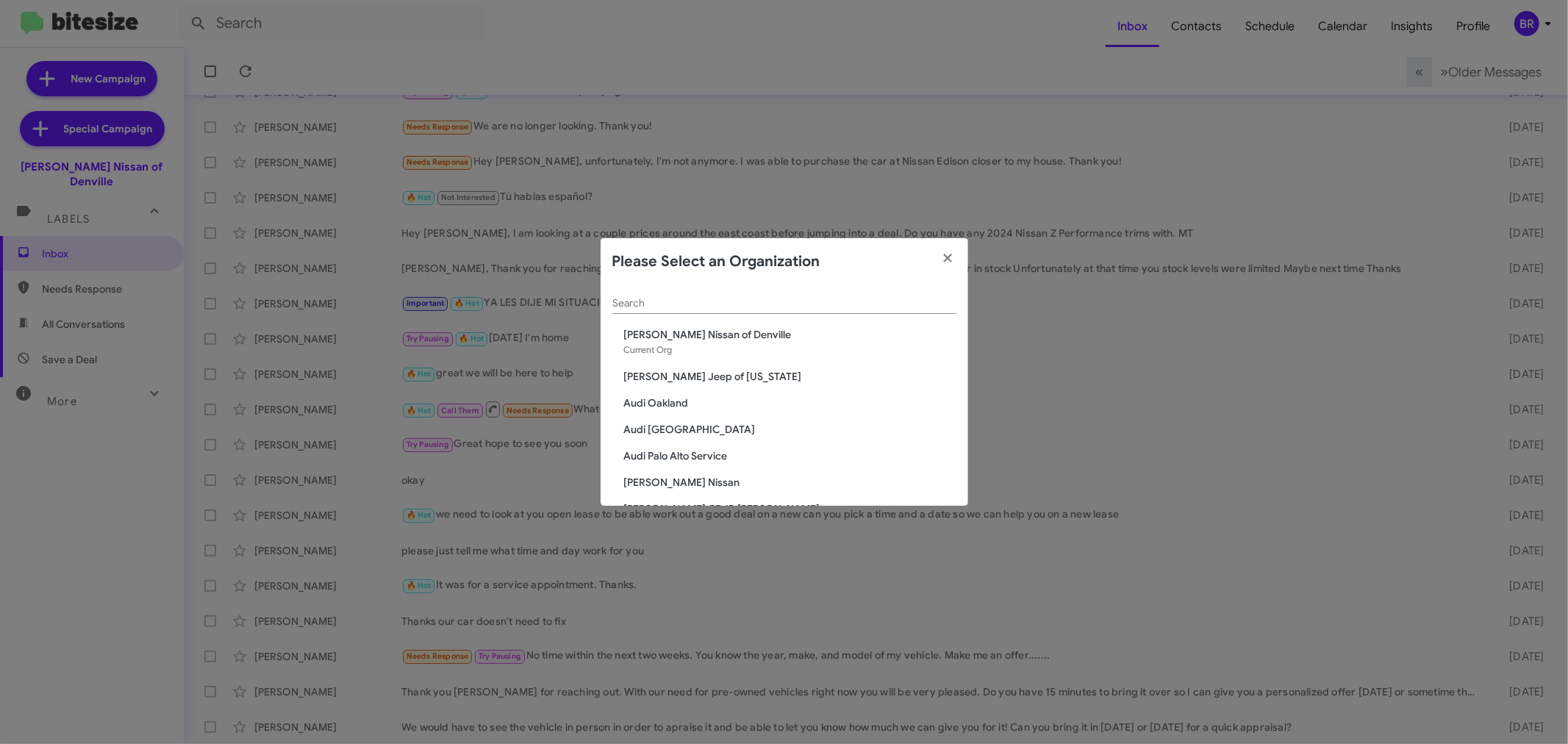
click at [726, 309] on input "Search" at bounding box center [784, 304] width 344 height 12
type input "nie"
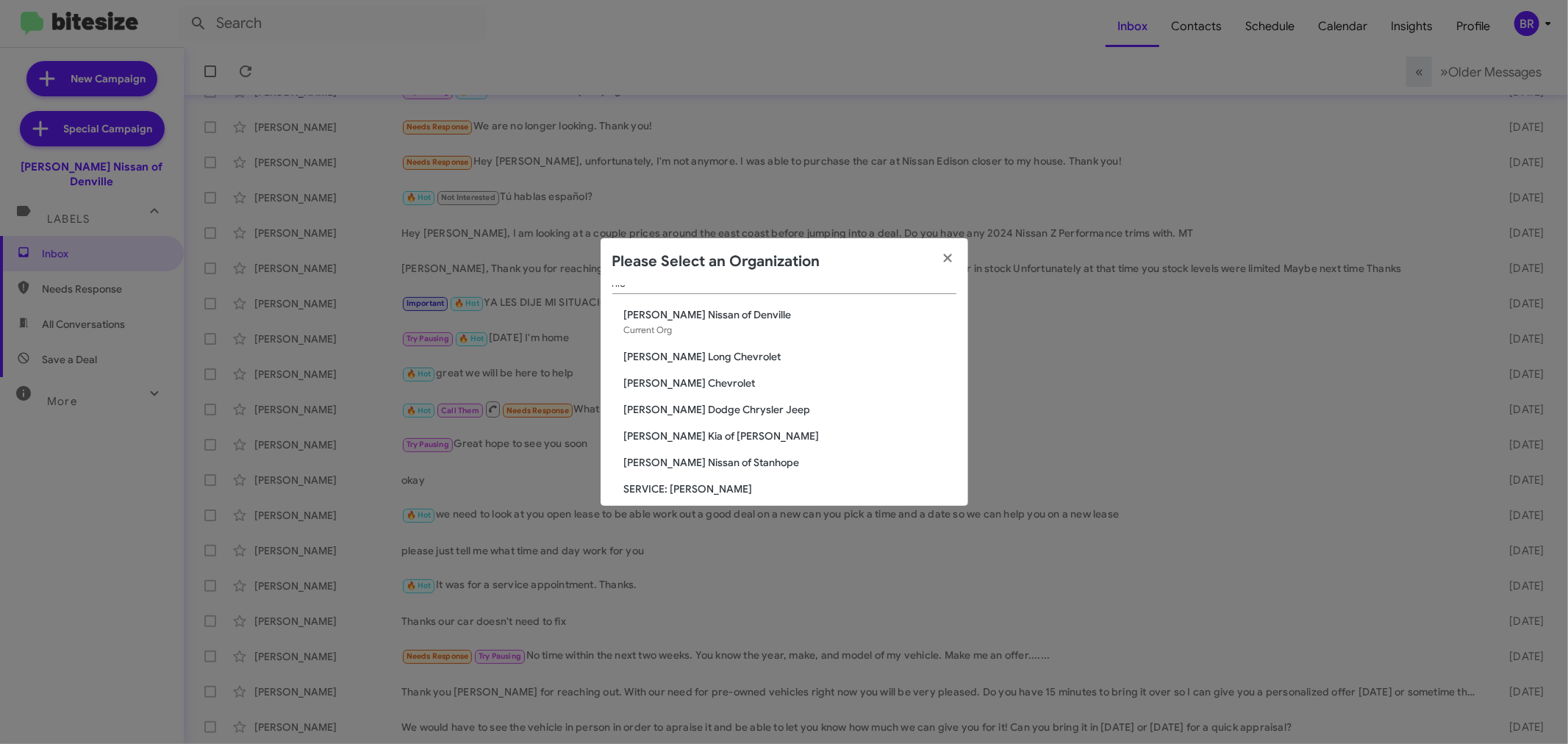
scroll to position [33, 0]
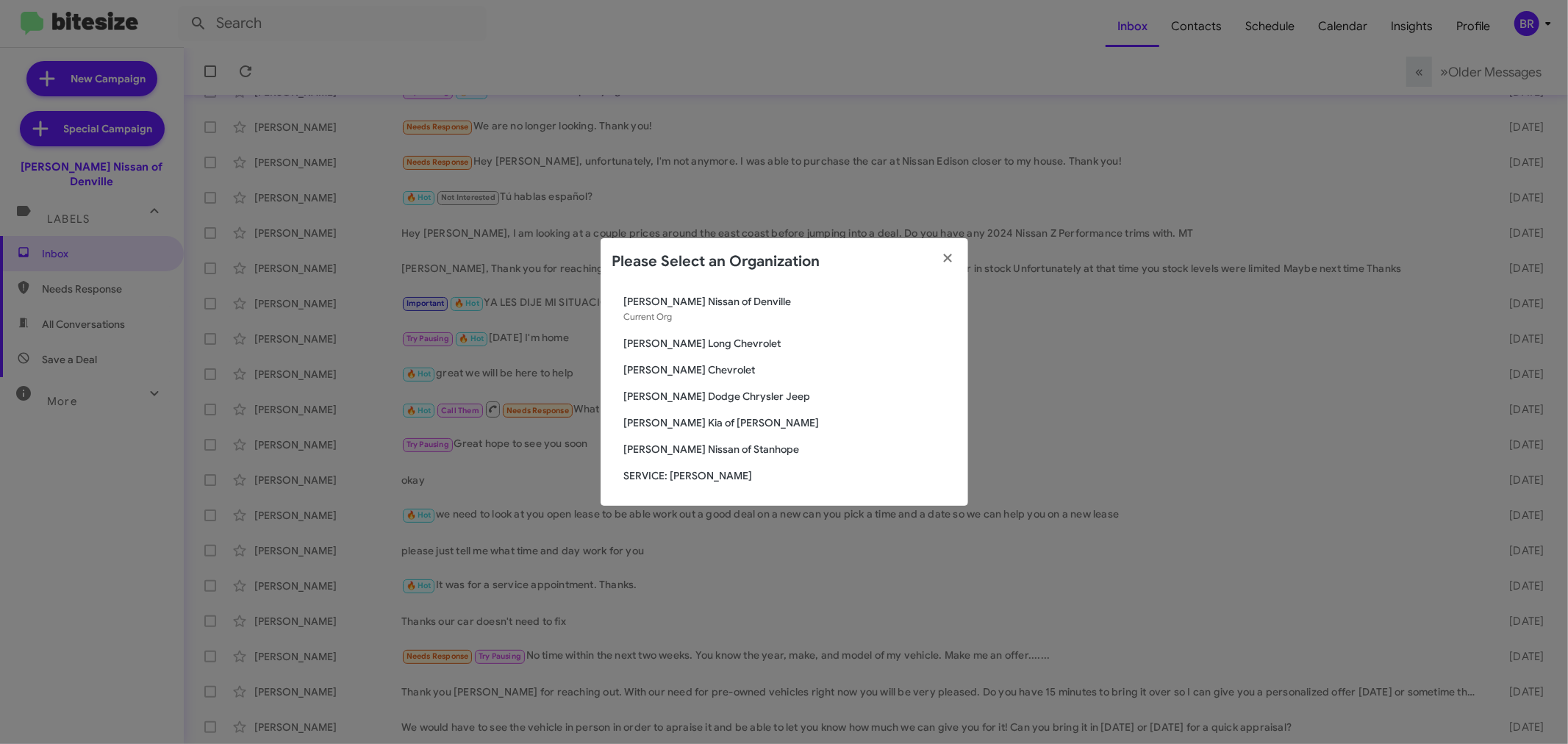
click at [724, 445] on span "[PERSON_NAME] Nissan of Stanhope" at bounding box center [790, 449] width 332 height 15
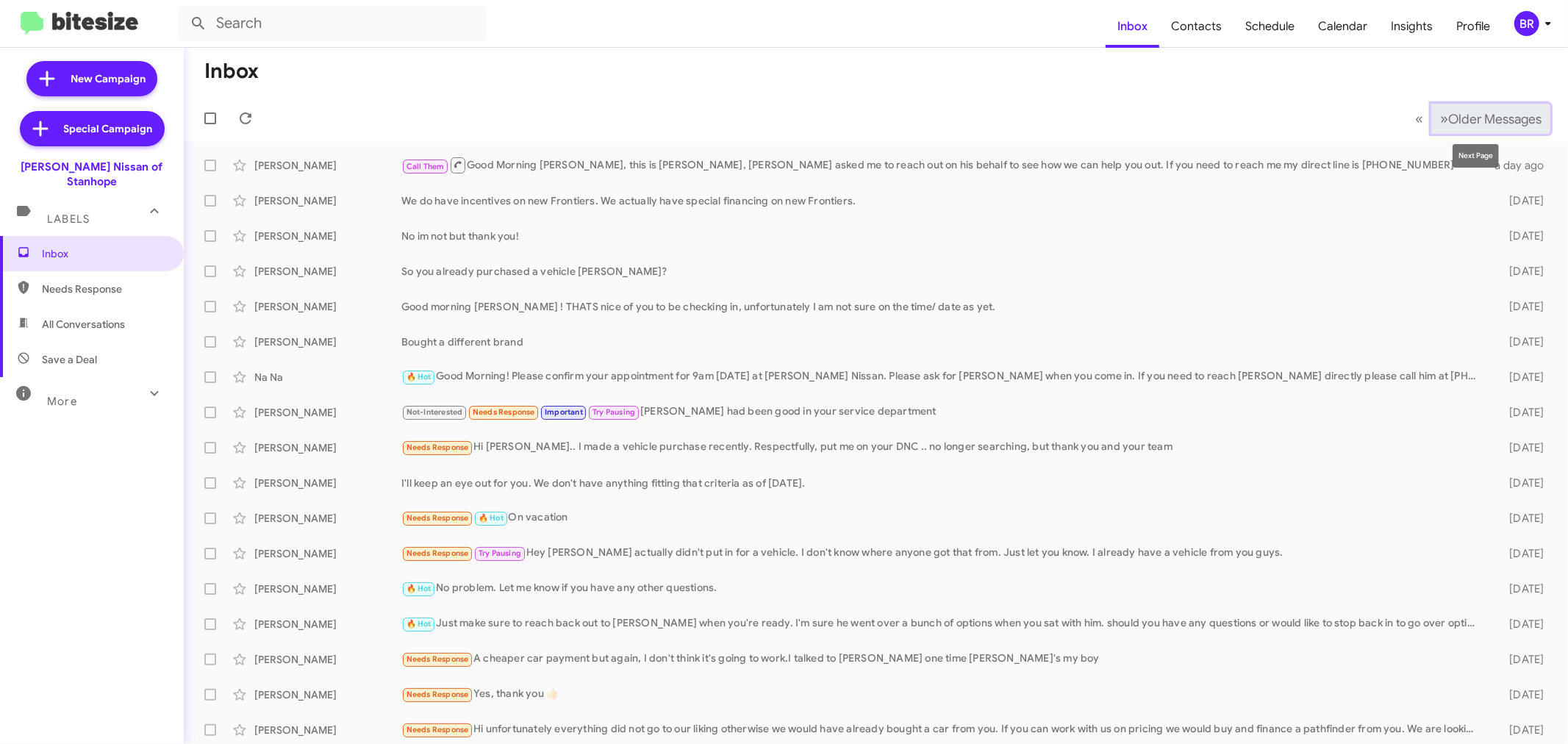
click at [1465, 114] on span "Older Messages" at bounding box center [1495, 119] width 94 height 16
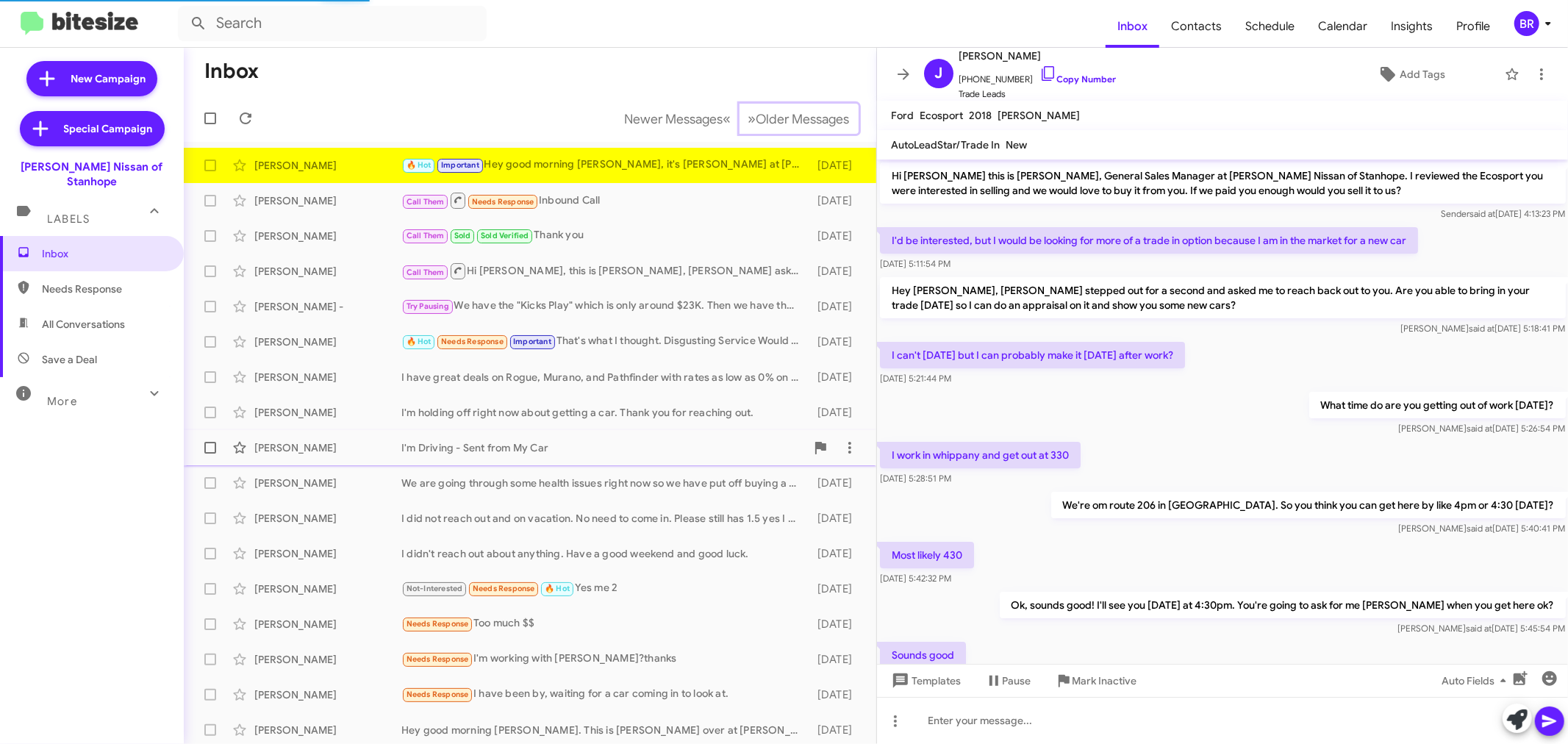
scroll to position [183, 0]
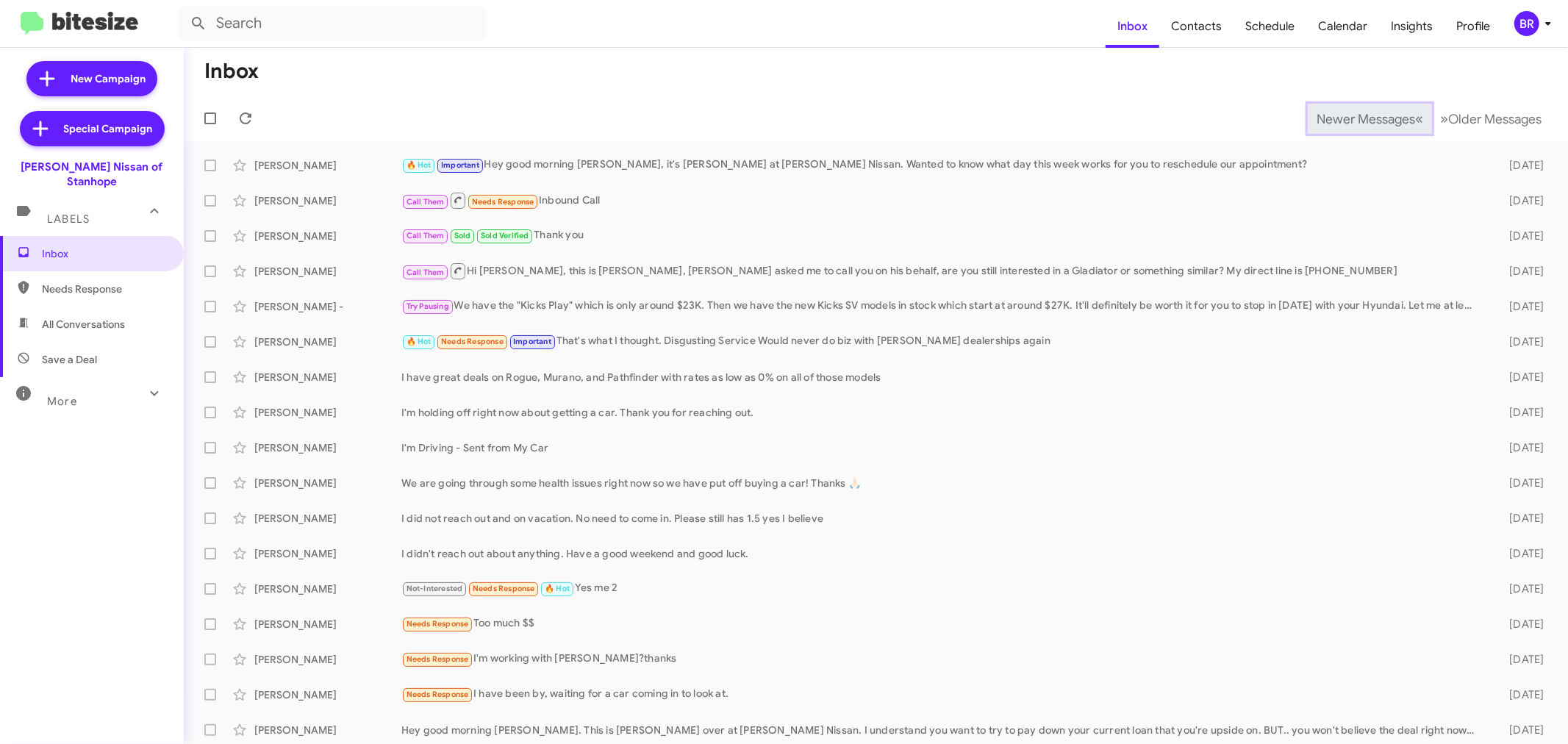
click at [1343, 118] on span "Newer Messages" at bounding box center [1366, 119] width 99 height 16
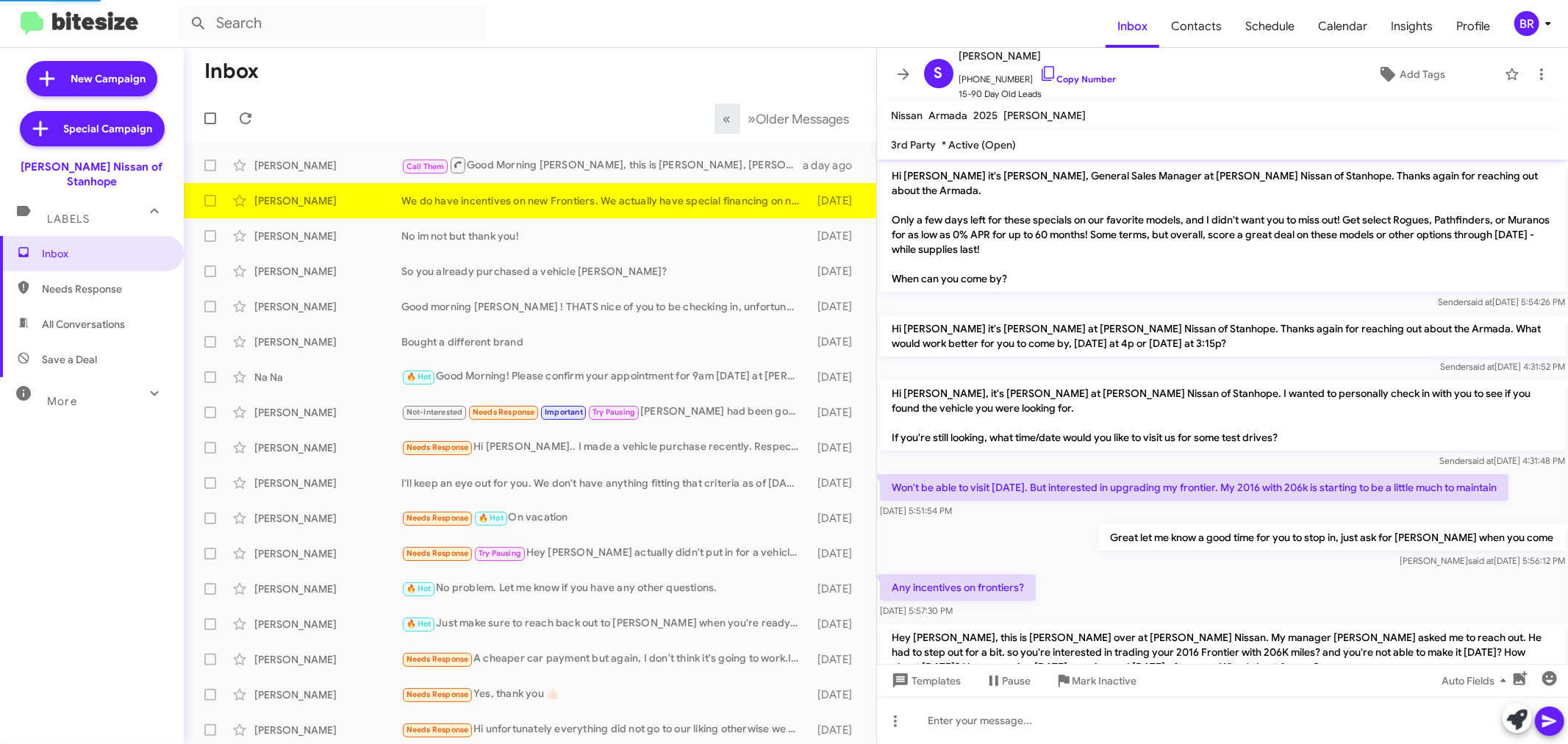
scroll to position [100, 0]
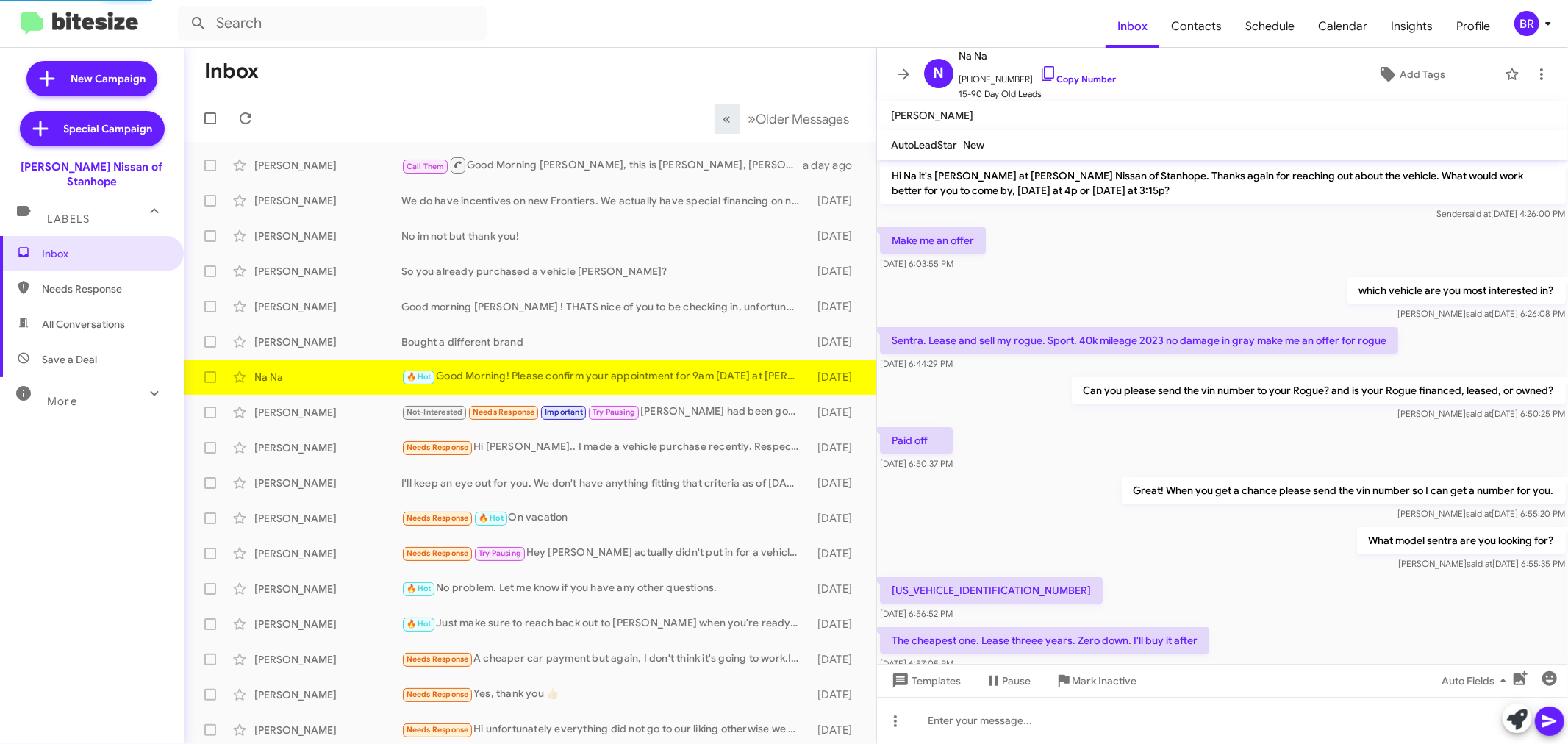
scroll to position [626, 0]
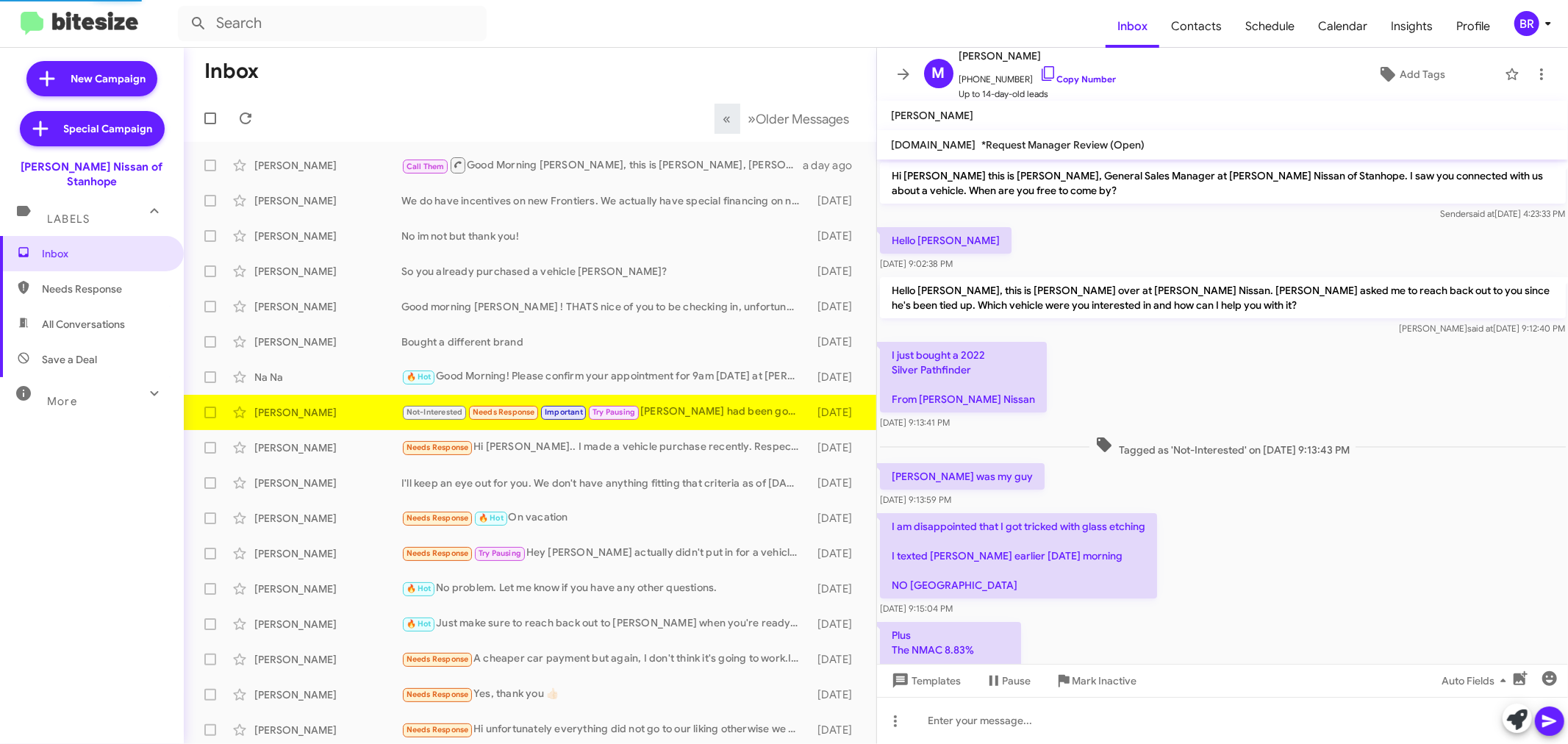
scroll to position [475, 0]
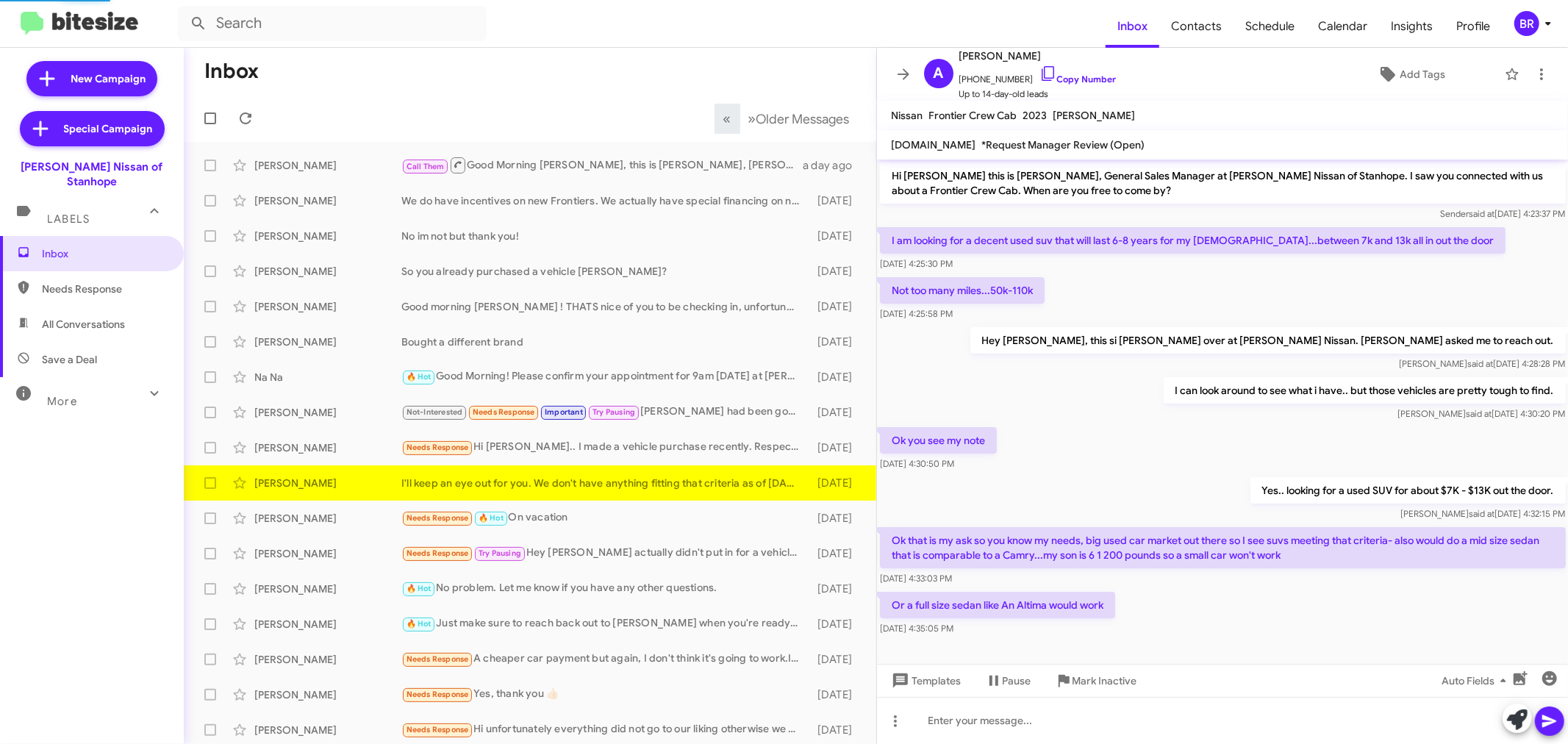
scroll to position [7, 0]
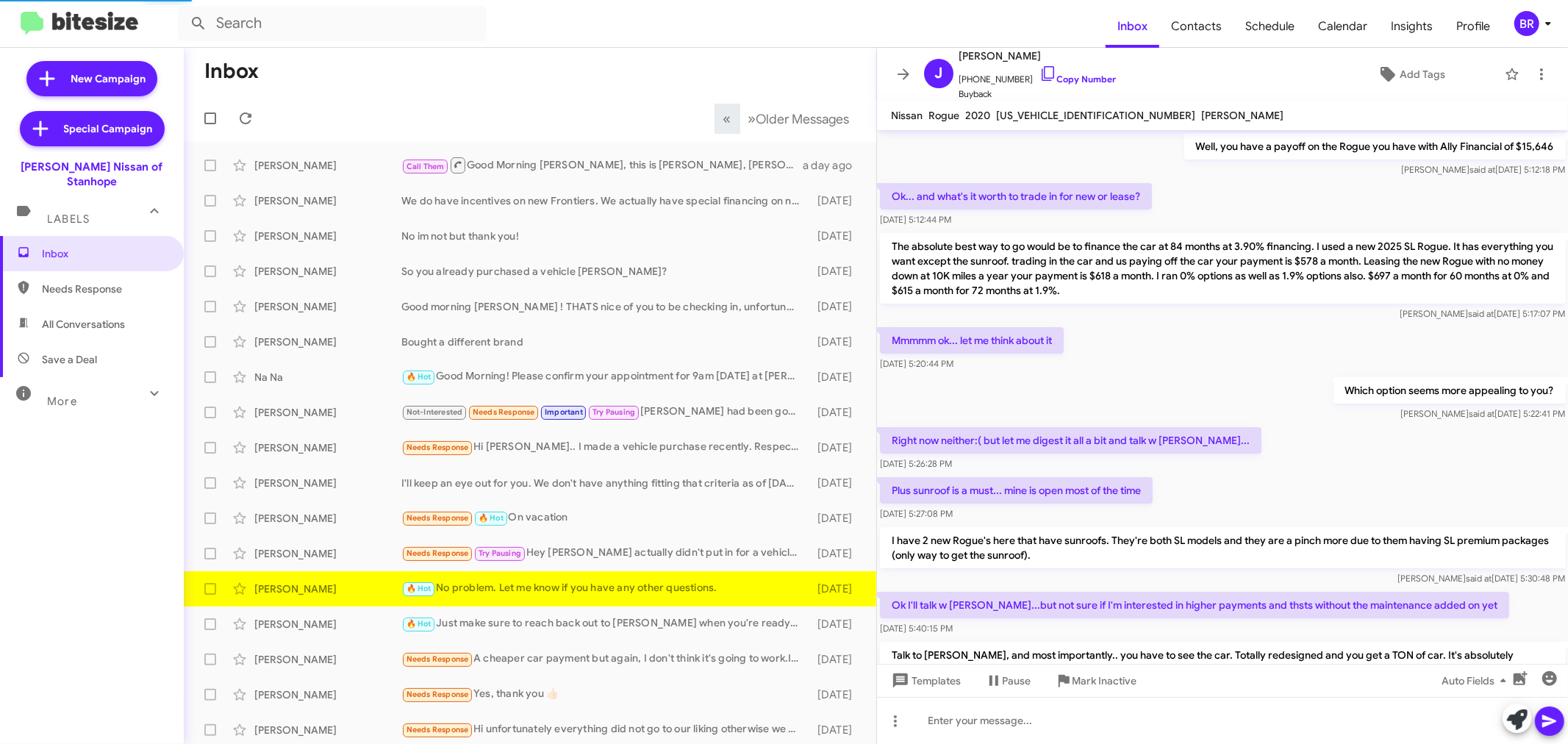
scroll to position [597, 0]
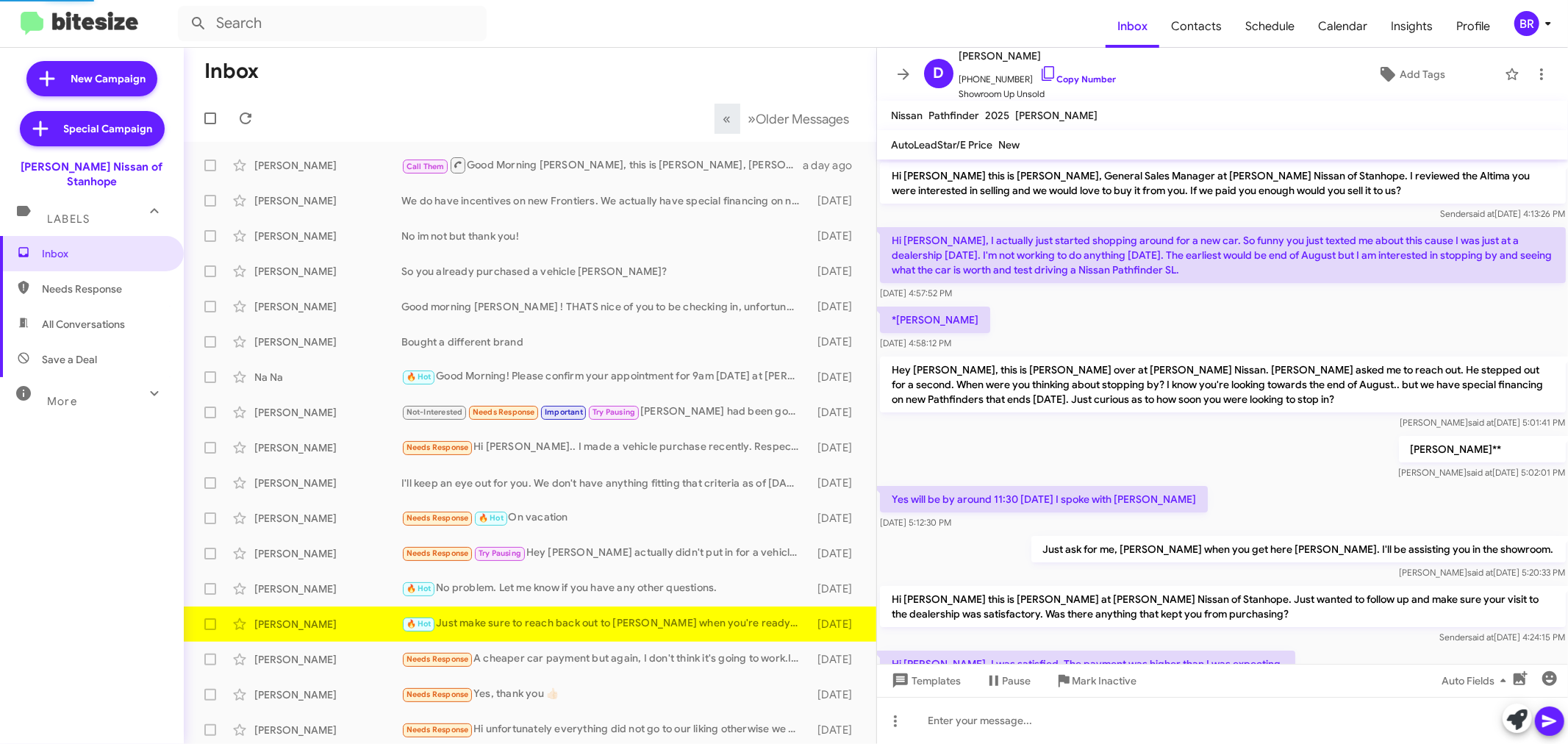
scroll to position [363, 0]
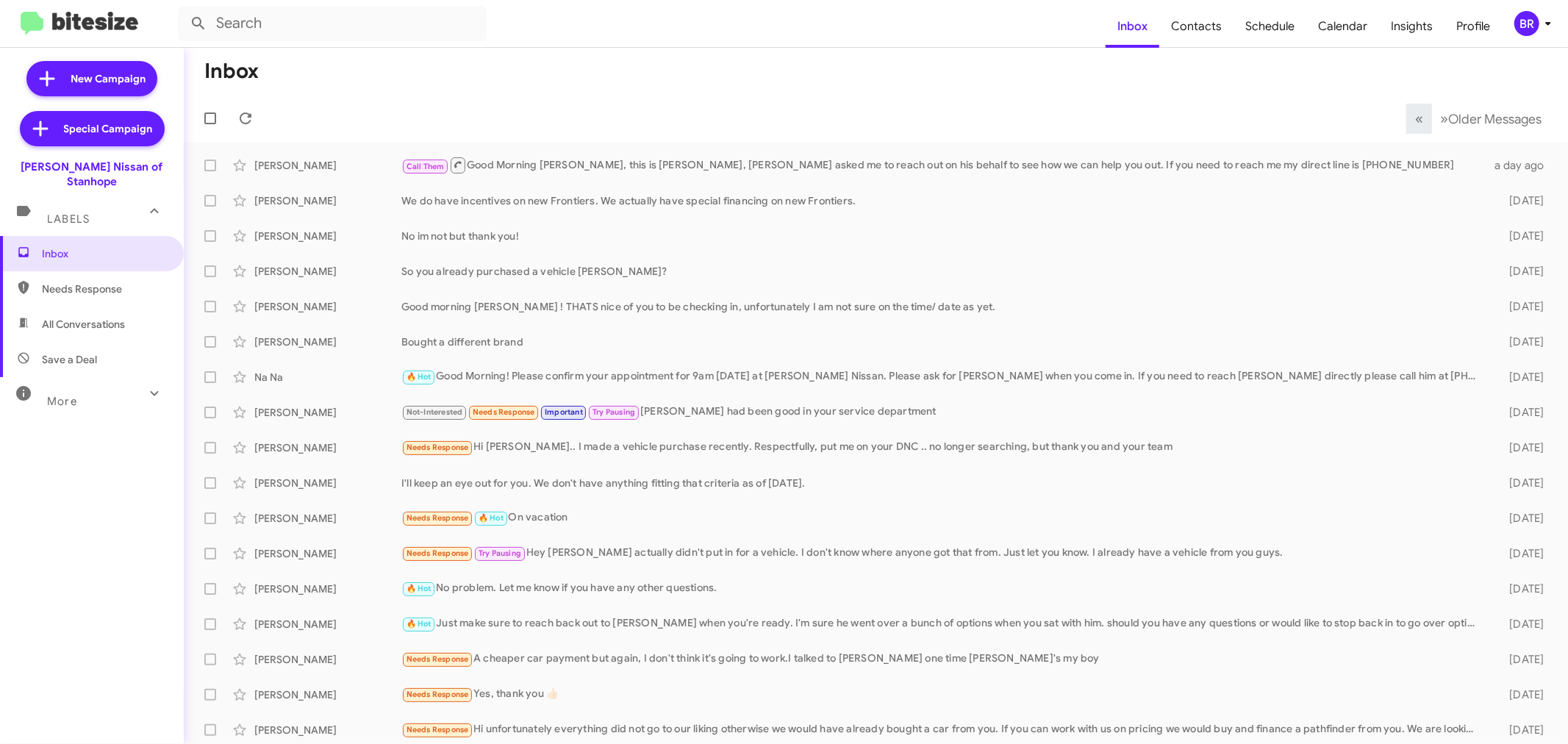
scroll to position [3, 0]
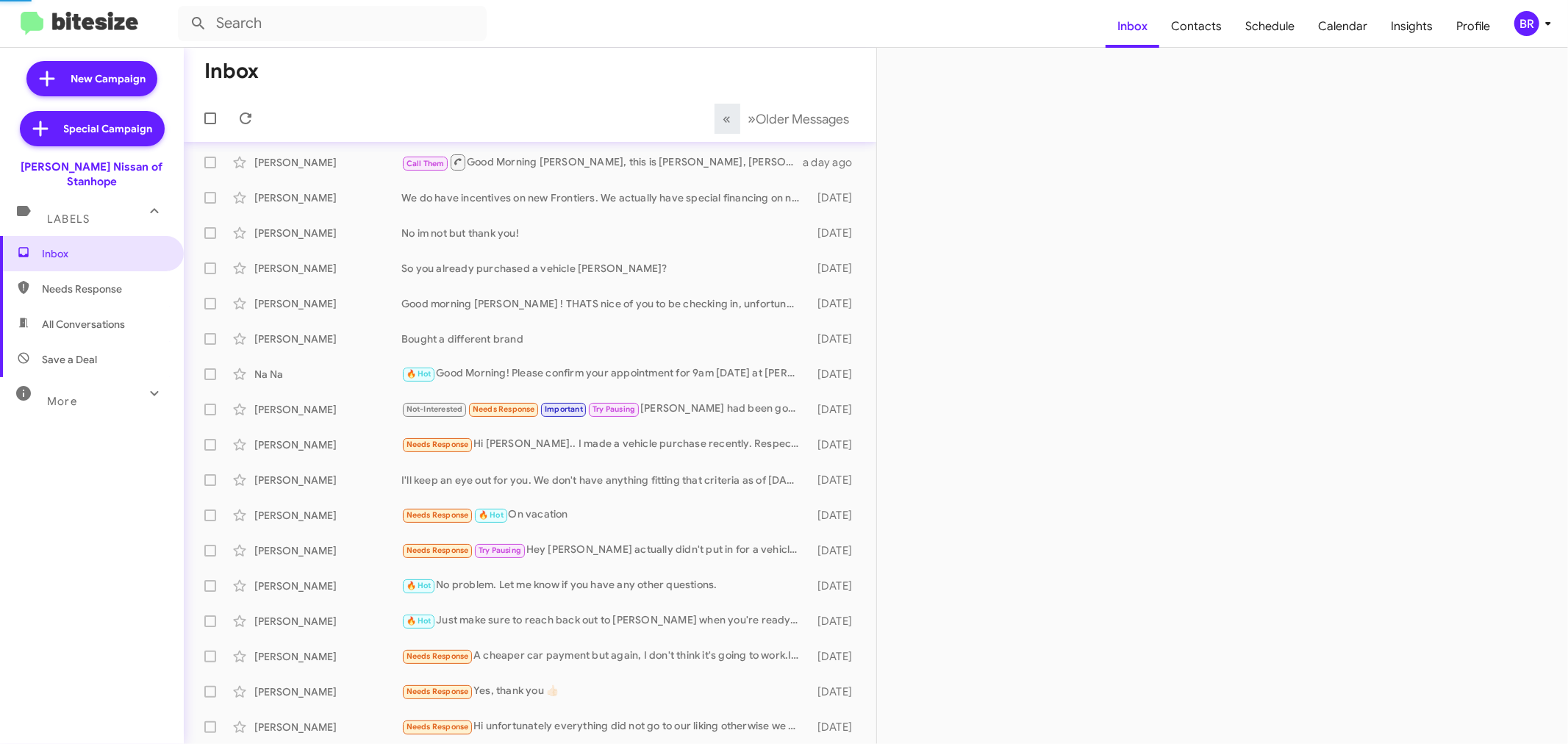
scroll to position [38, 0]
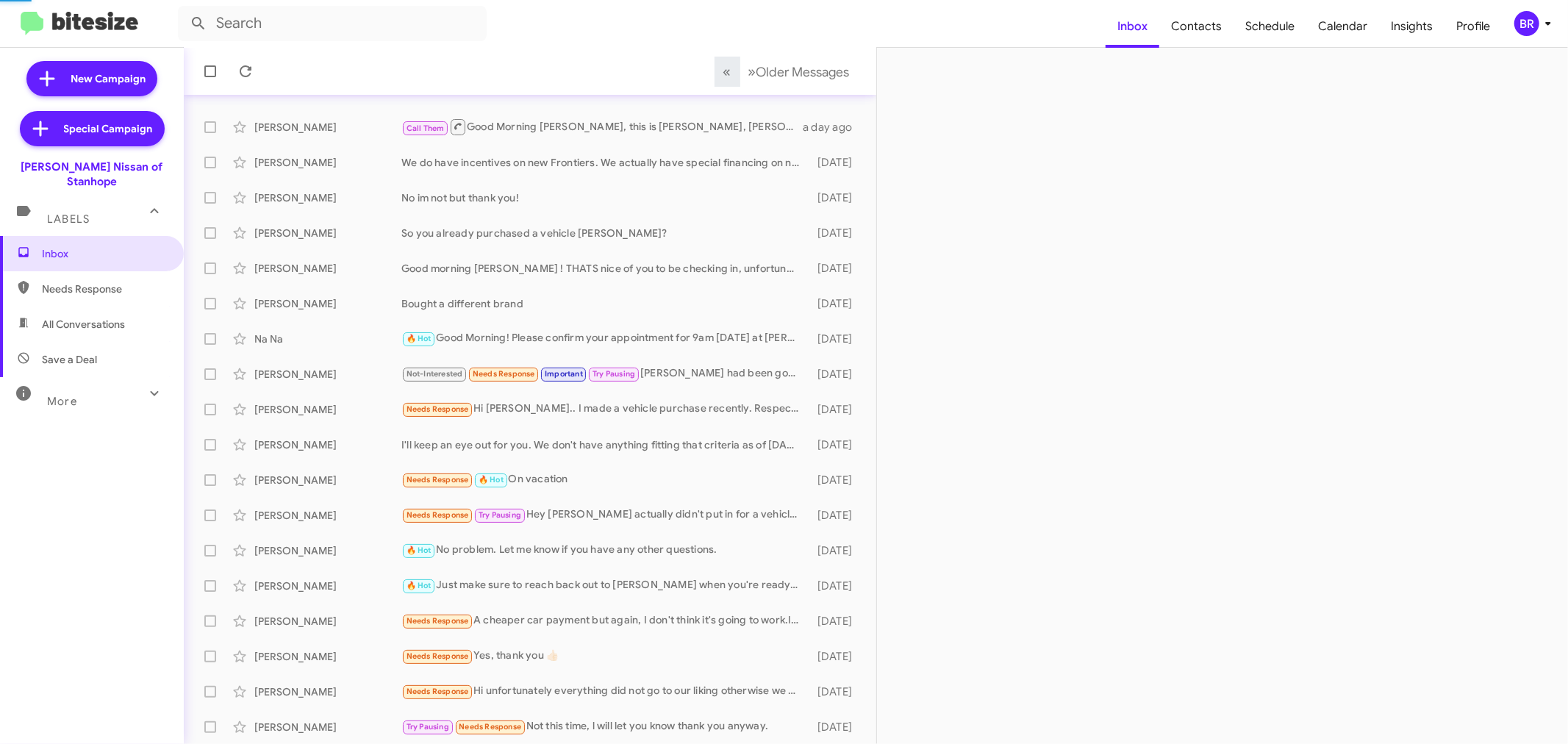
scroll to position [74, 0]
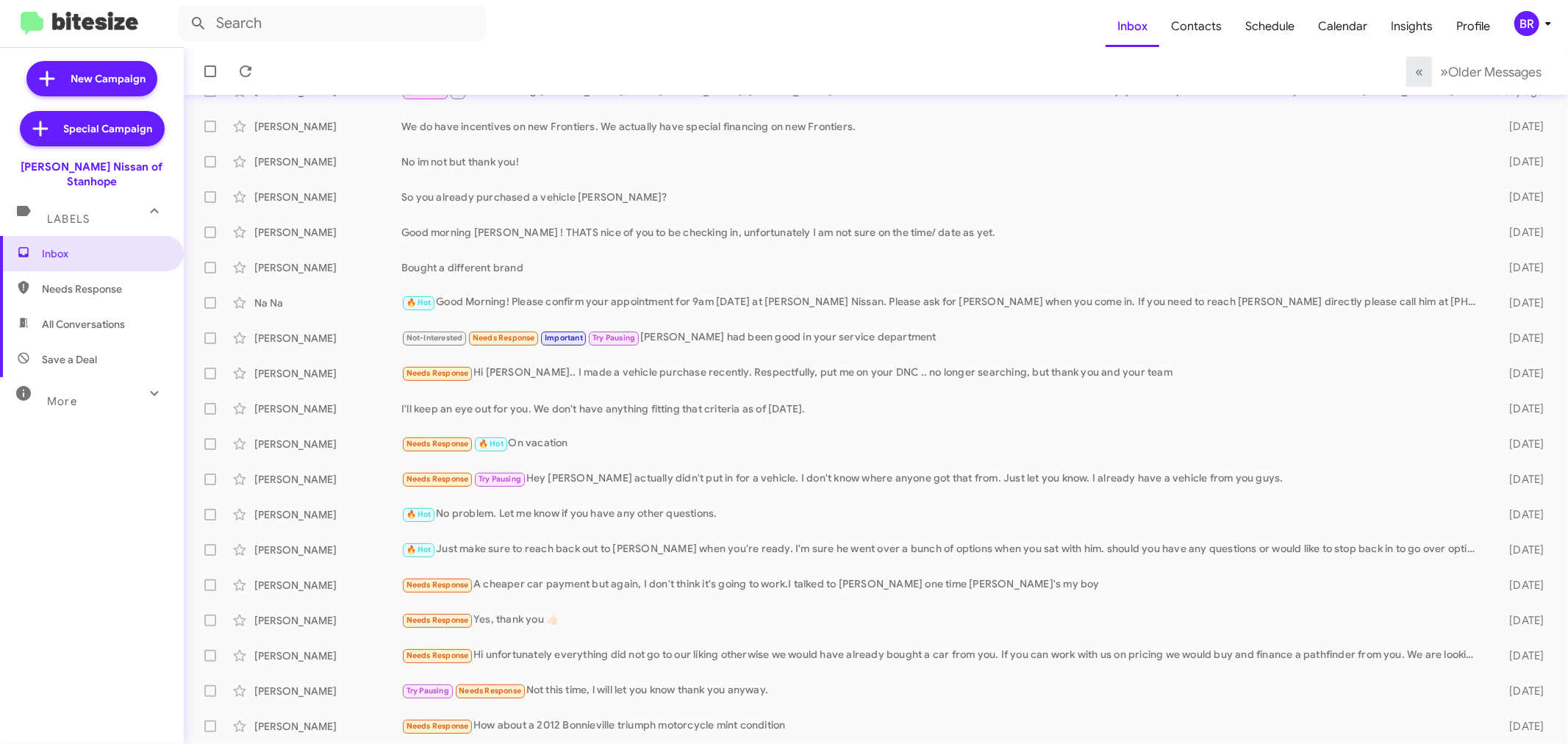
scroll to position [109, 0]
